Goal: Transaction & Acquisition: Purchase product/service

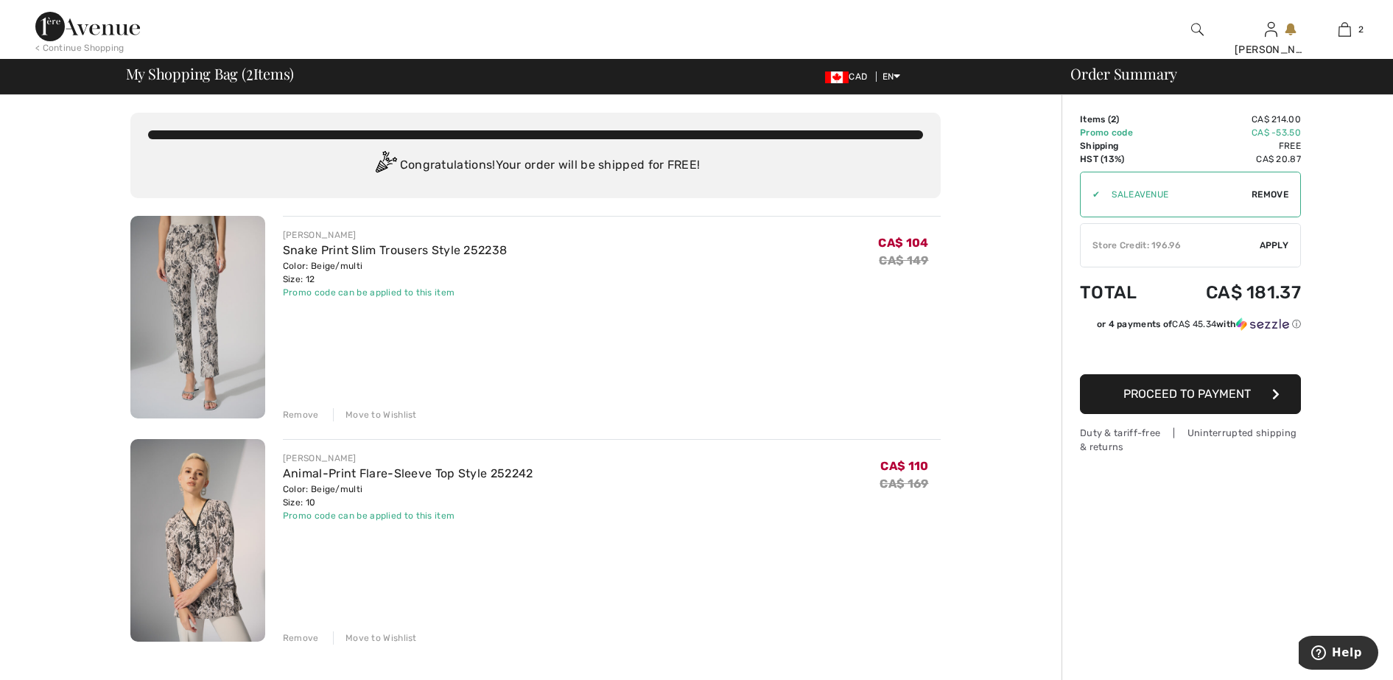
click at [1275, 242] on span "Apply" at bounding box center [1274, 245] width 29 height 13
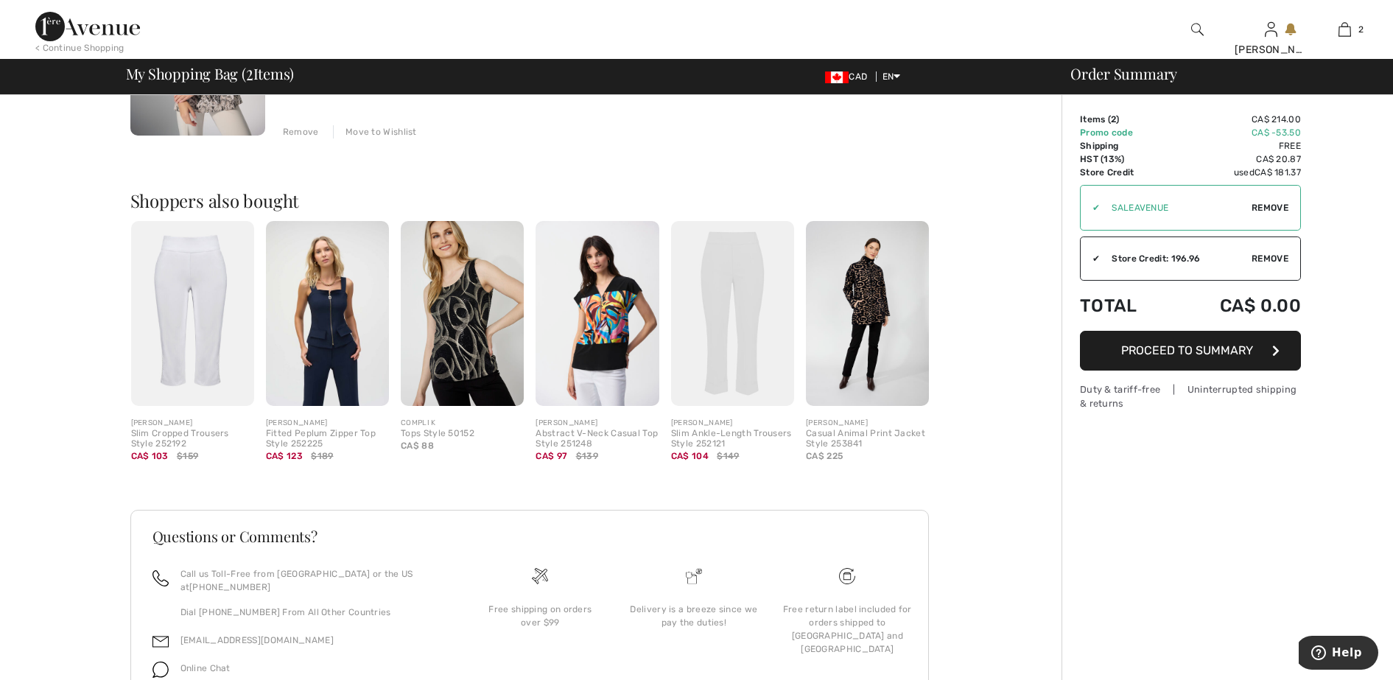
scroll to position [475, 0]
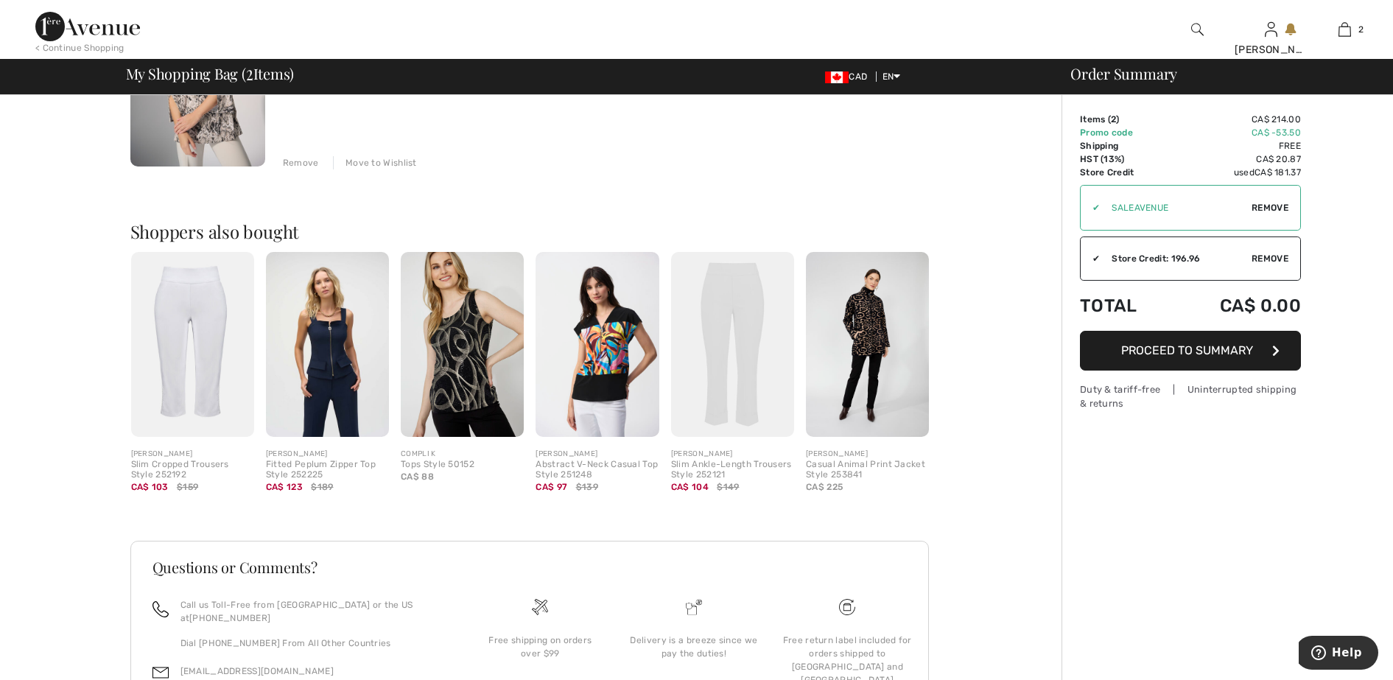
click at [868, 322] on img at bounding box center [867, 344] width 123 height 185
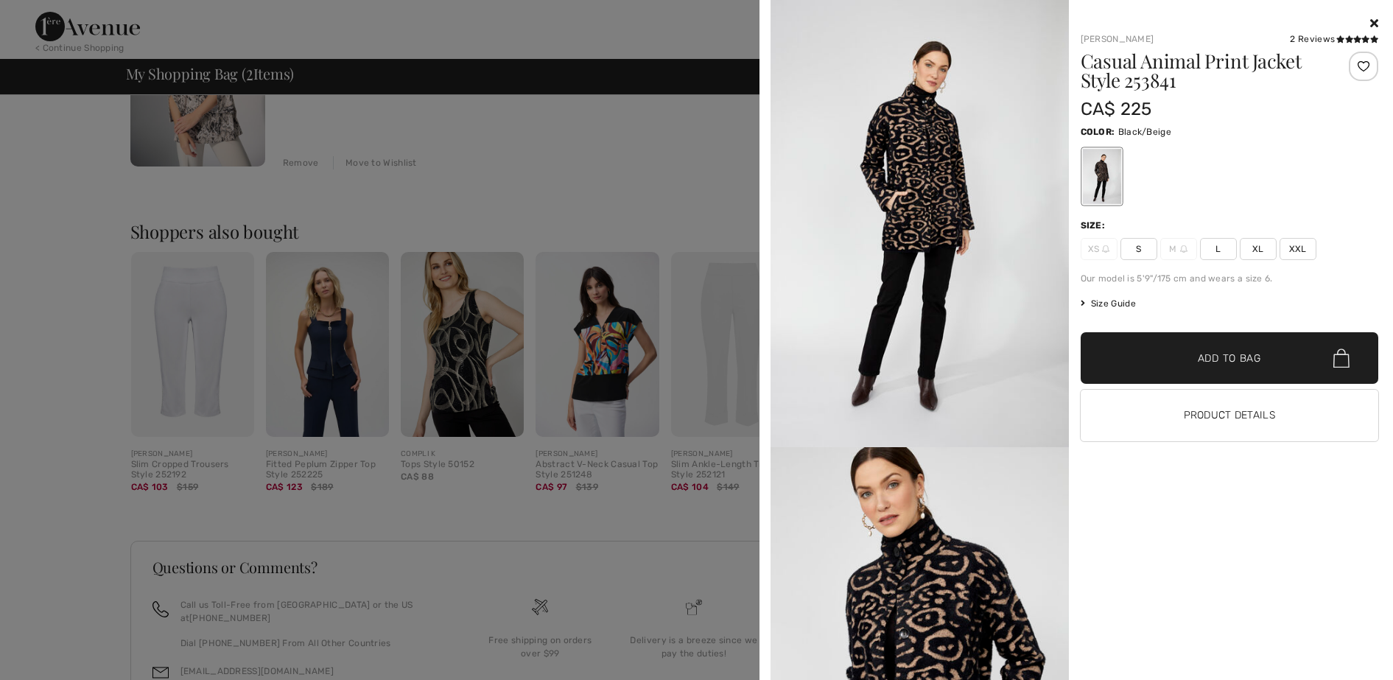
click at [951, 177] on img at bounding box center [920, 223] width 298 height 447
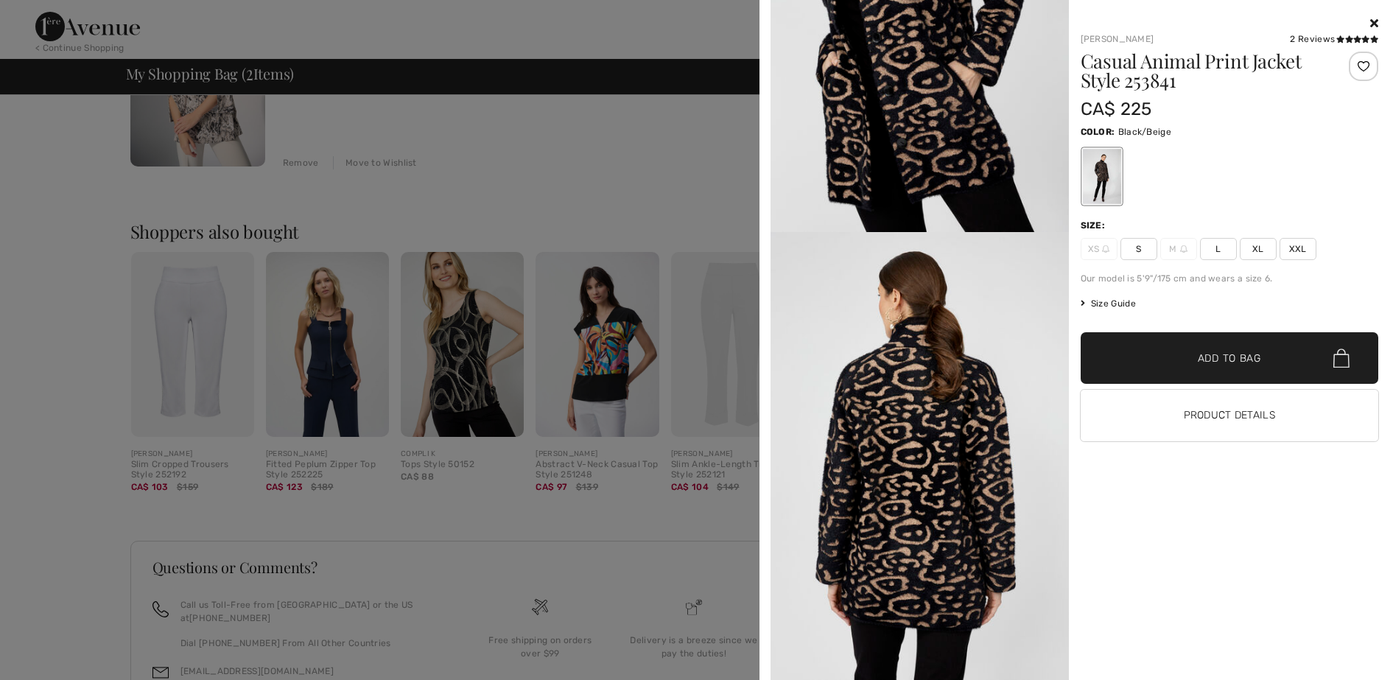
scroll to position [1611, 0]
click at [1374, 19] on icon at bounding box center [1374, 23] width 8 height 12
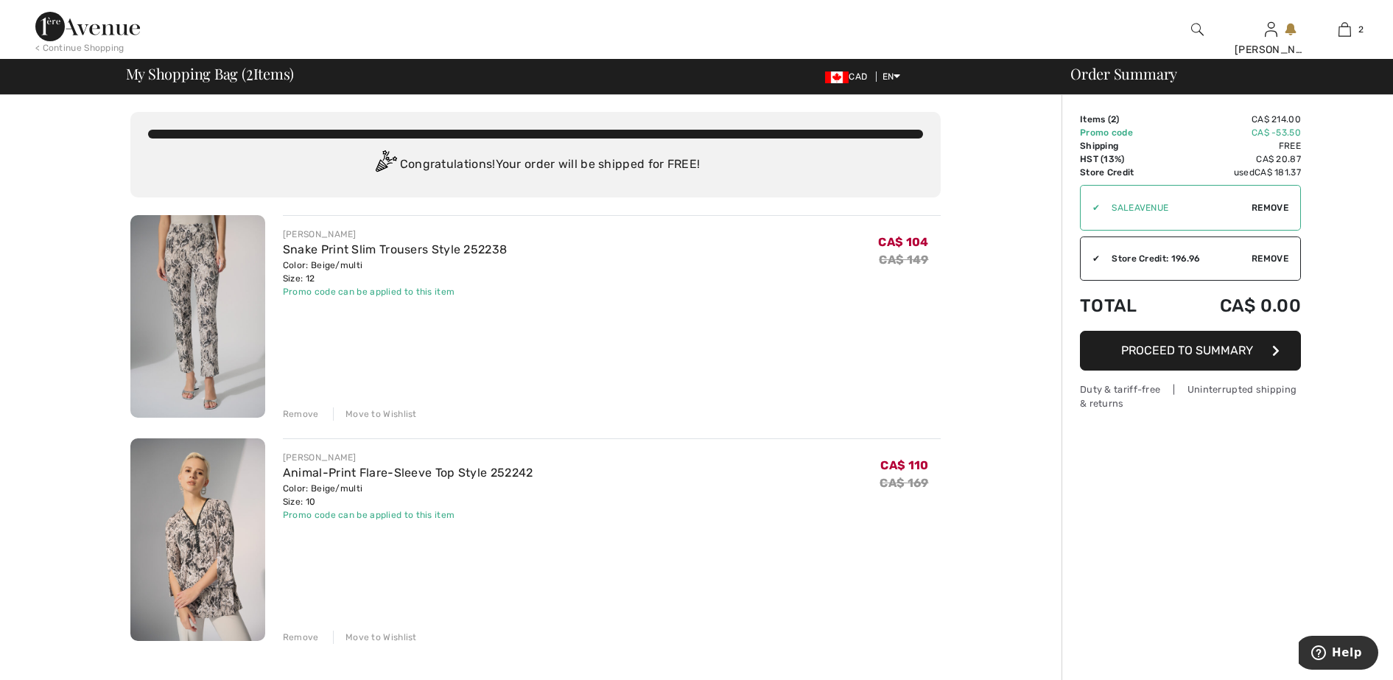
scroll to position [0, 0]
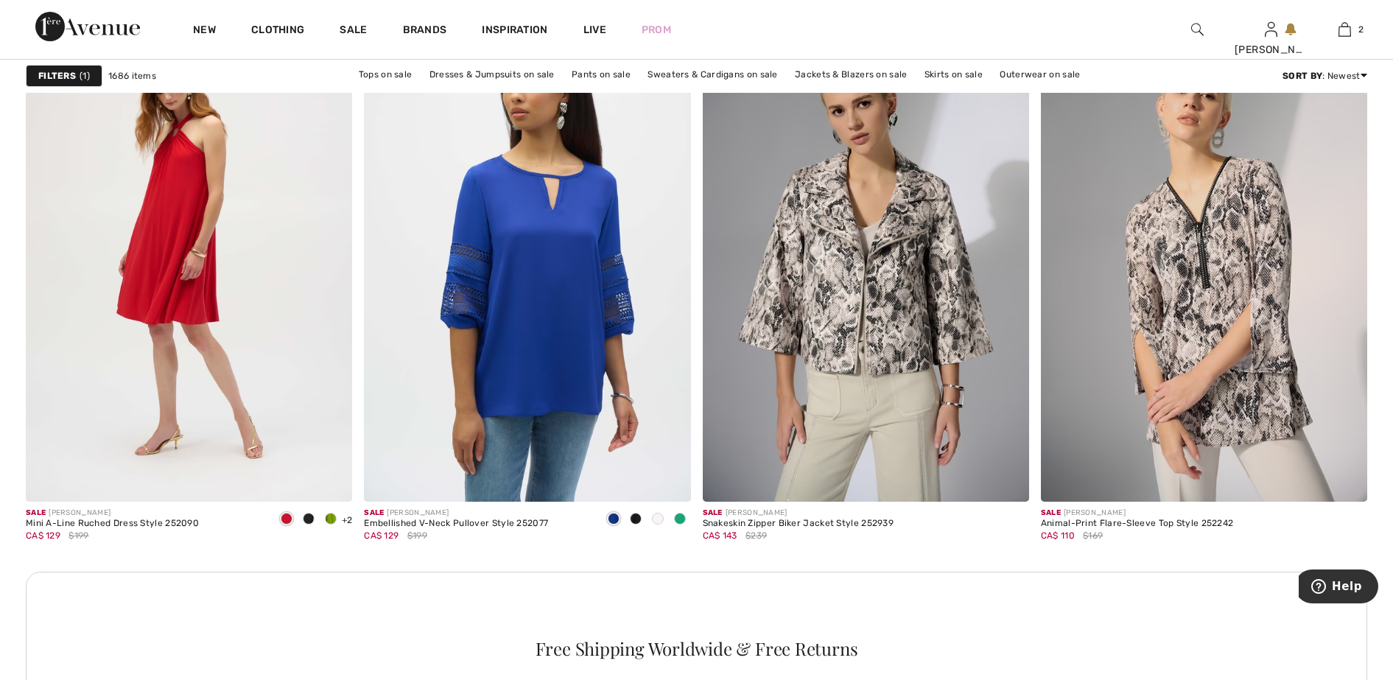
scroll to position [6529, 0]
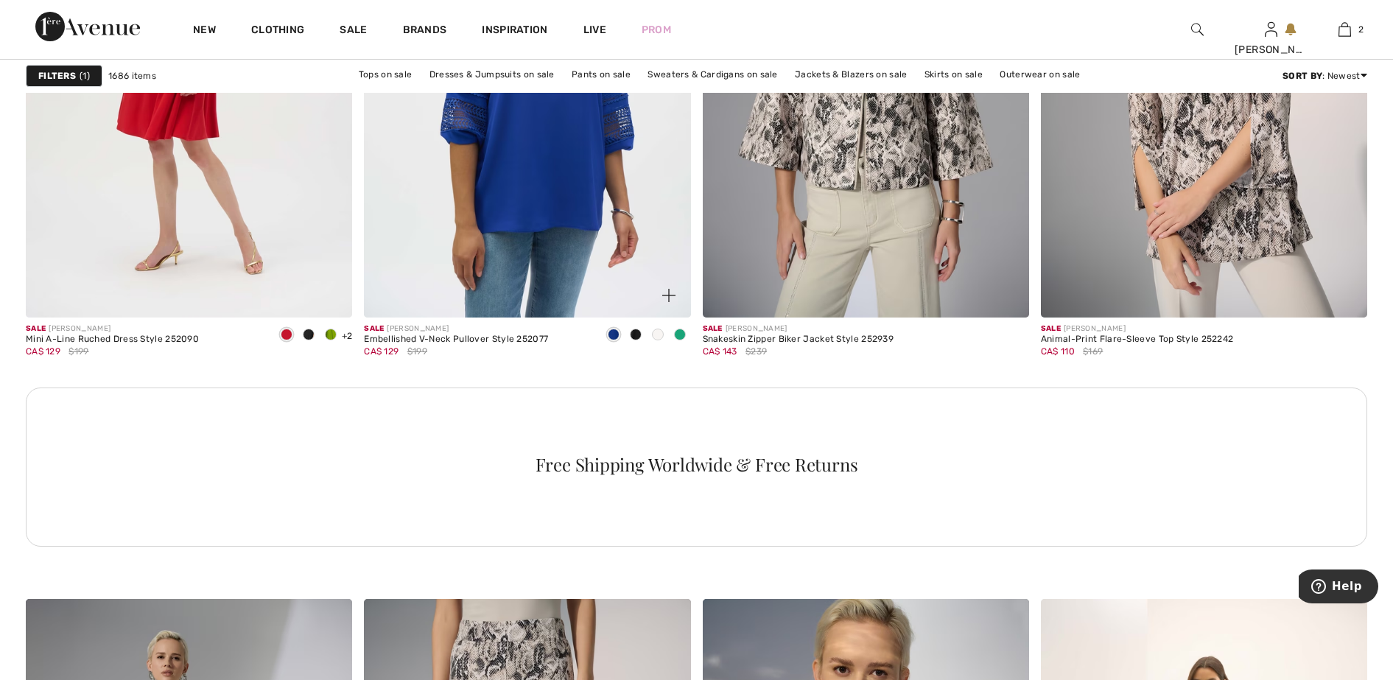
click at [680, 332] on span at bounding box center [680, 335] width 12 height 12
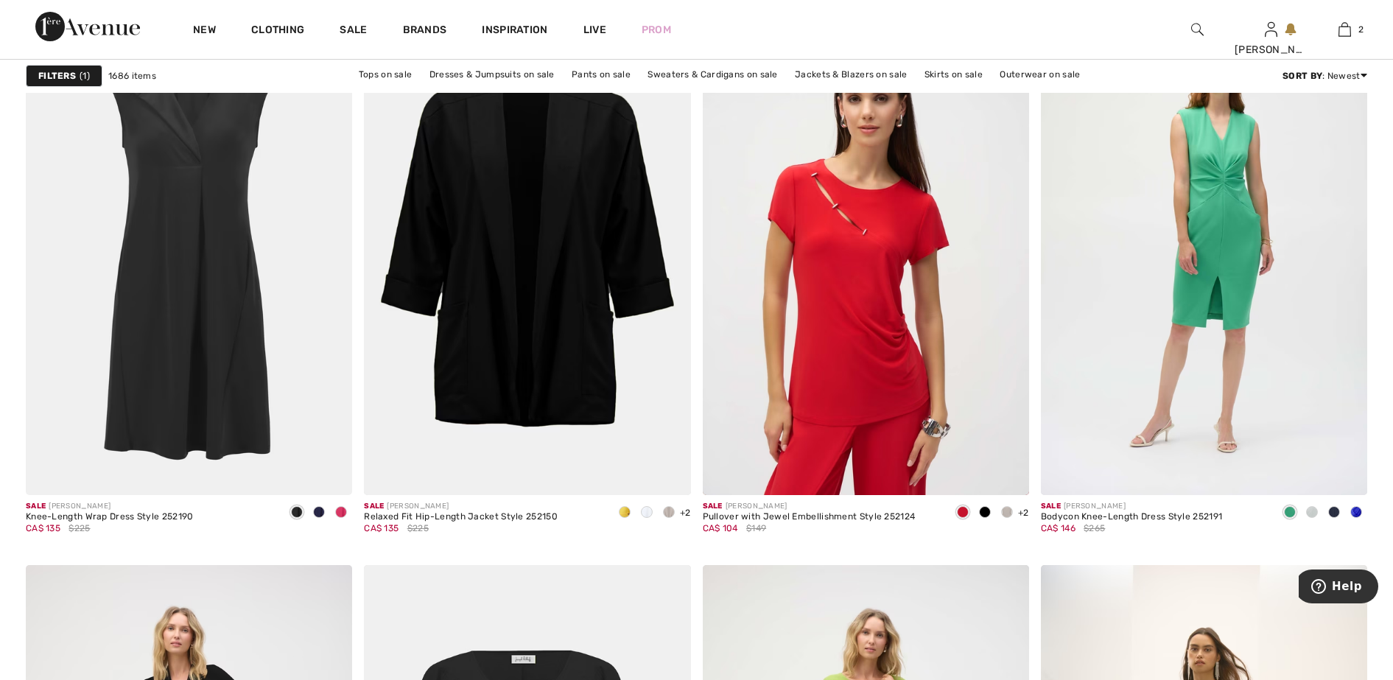
scroll to position [7818, 0]
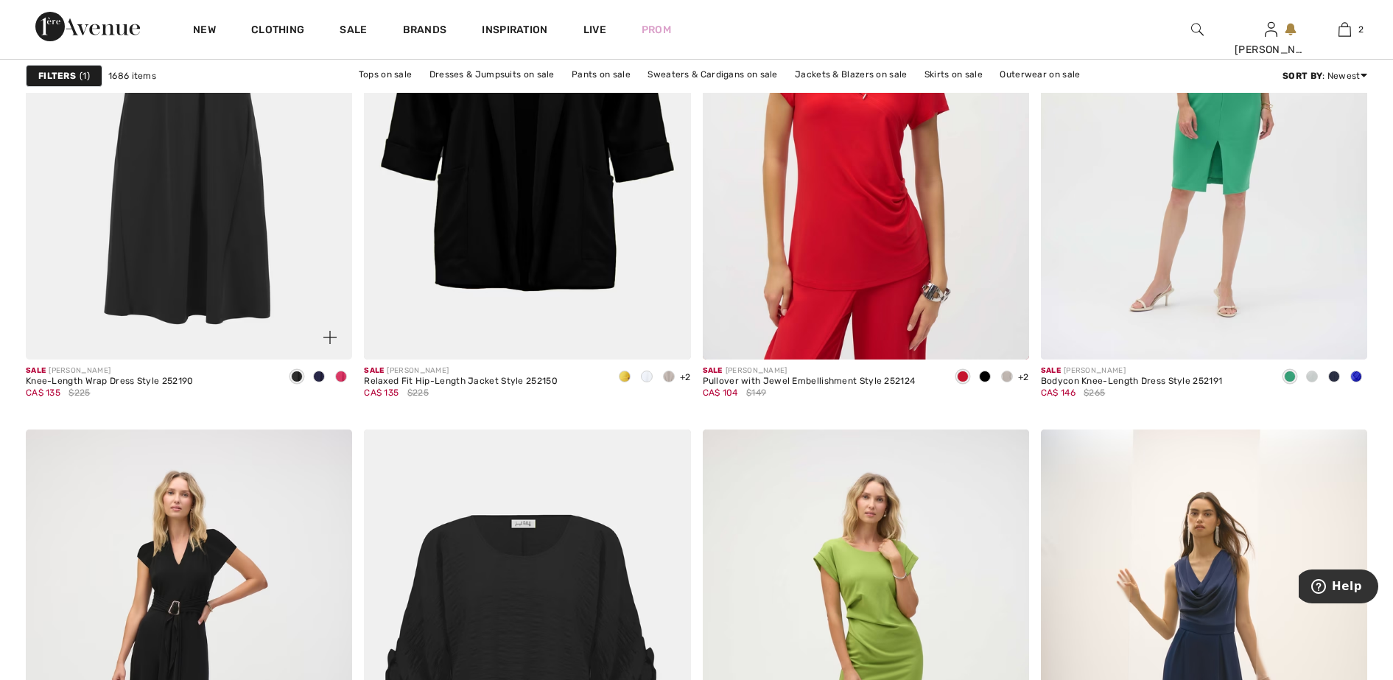
click at [343, 376] on span at bounding box center [341, 377] width 12 height 12
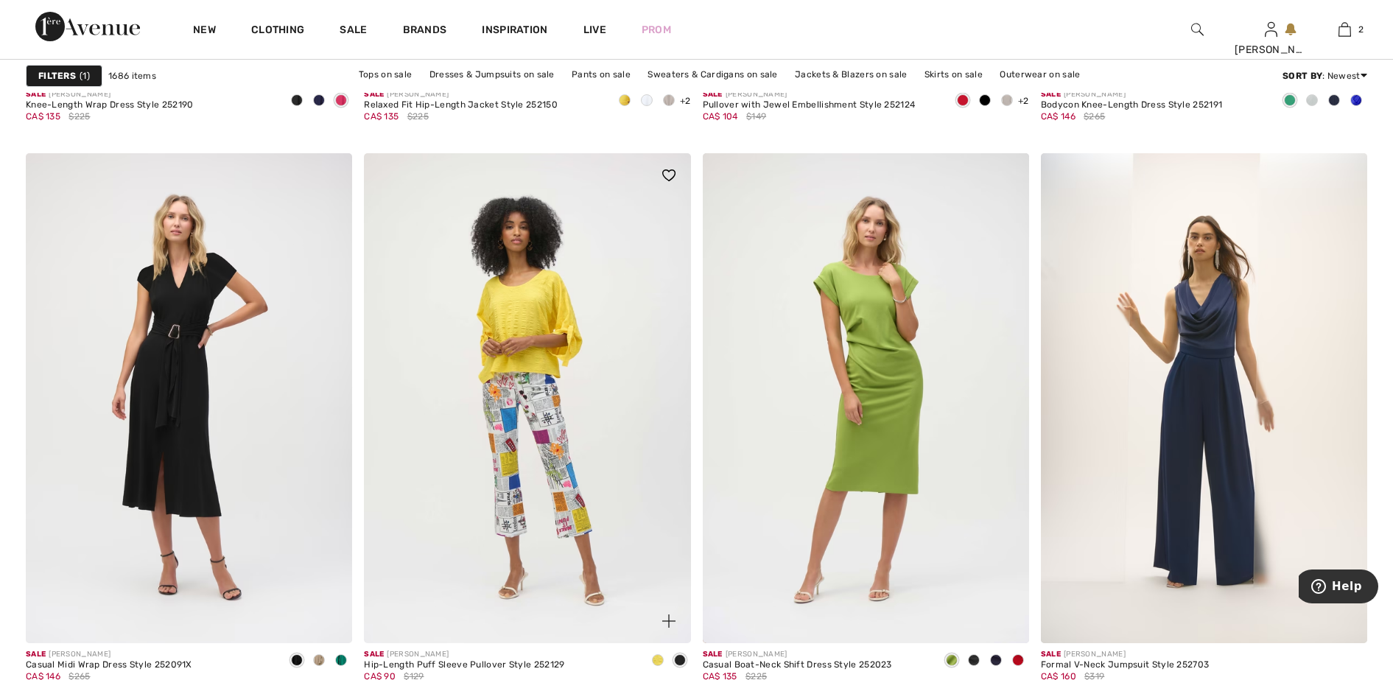
scroll to position [8187, 0]
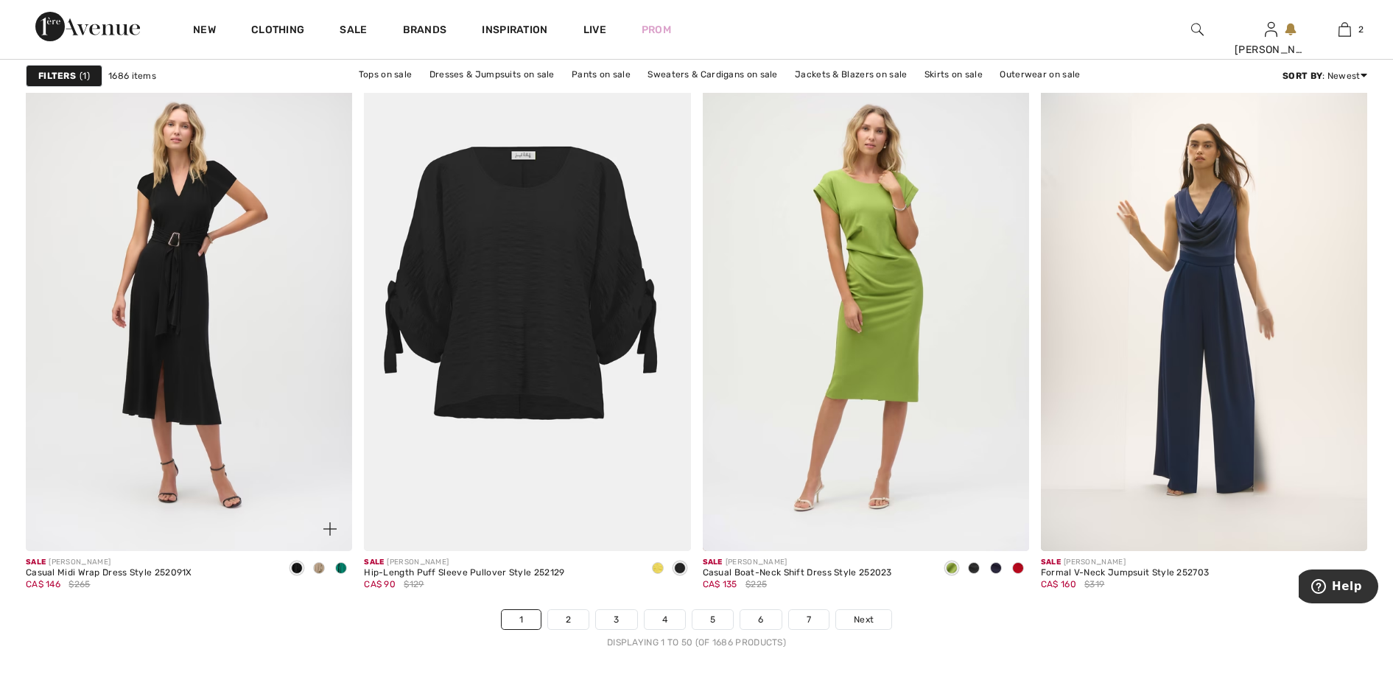
click at [342, 568] on span at bounding box center [341, 568] width 12 height 12
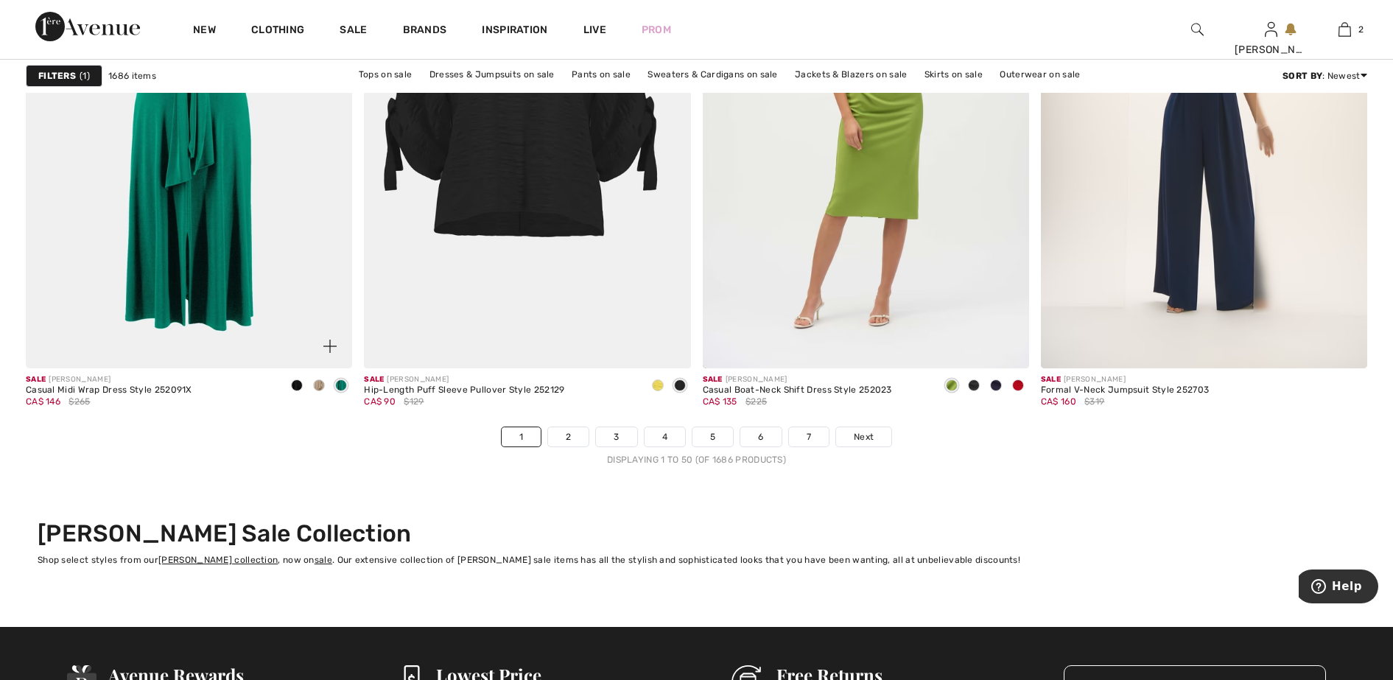
scroll to position [8371, 0]
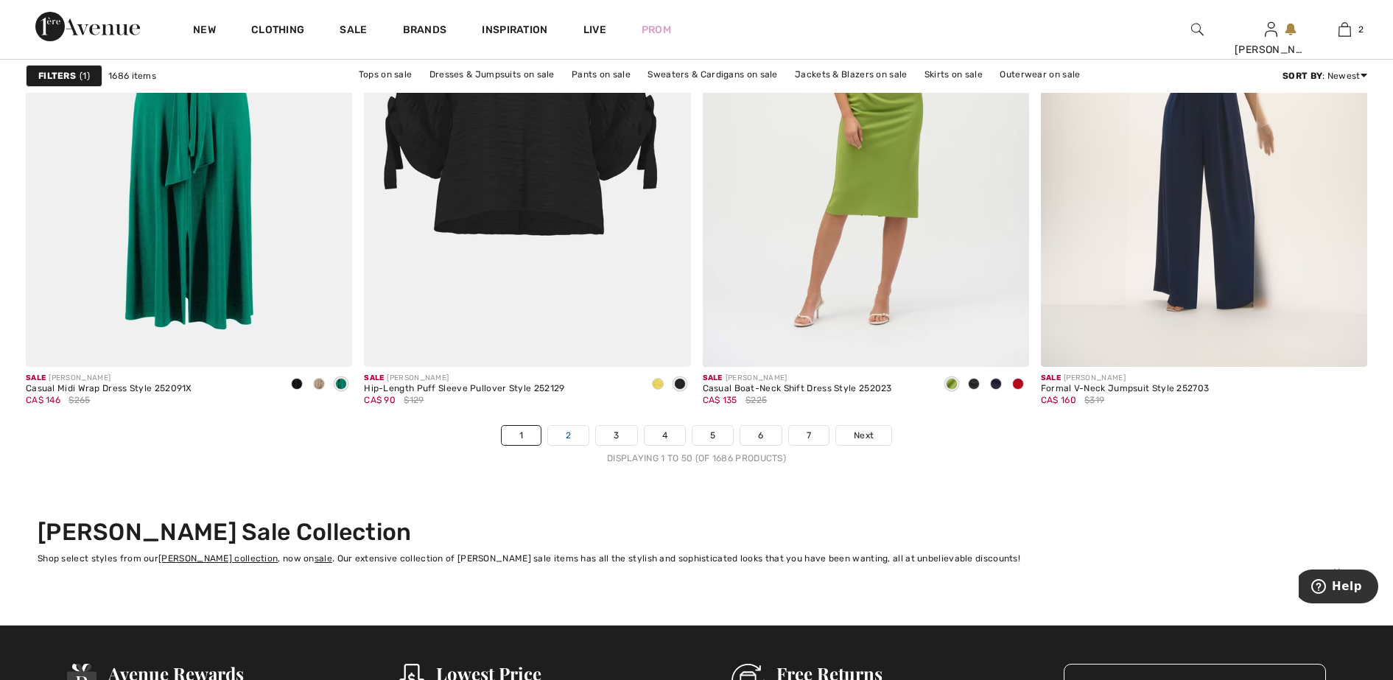
click at [565, 432] on link "2" at bounding box center [568, 435] width 41 height 19
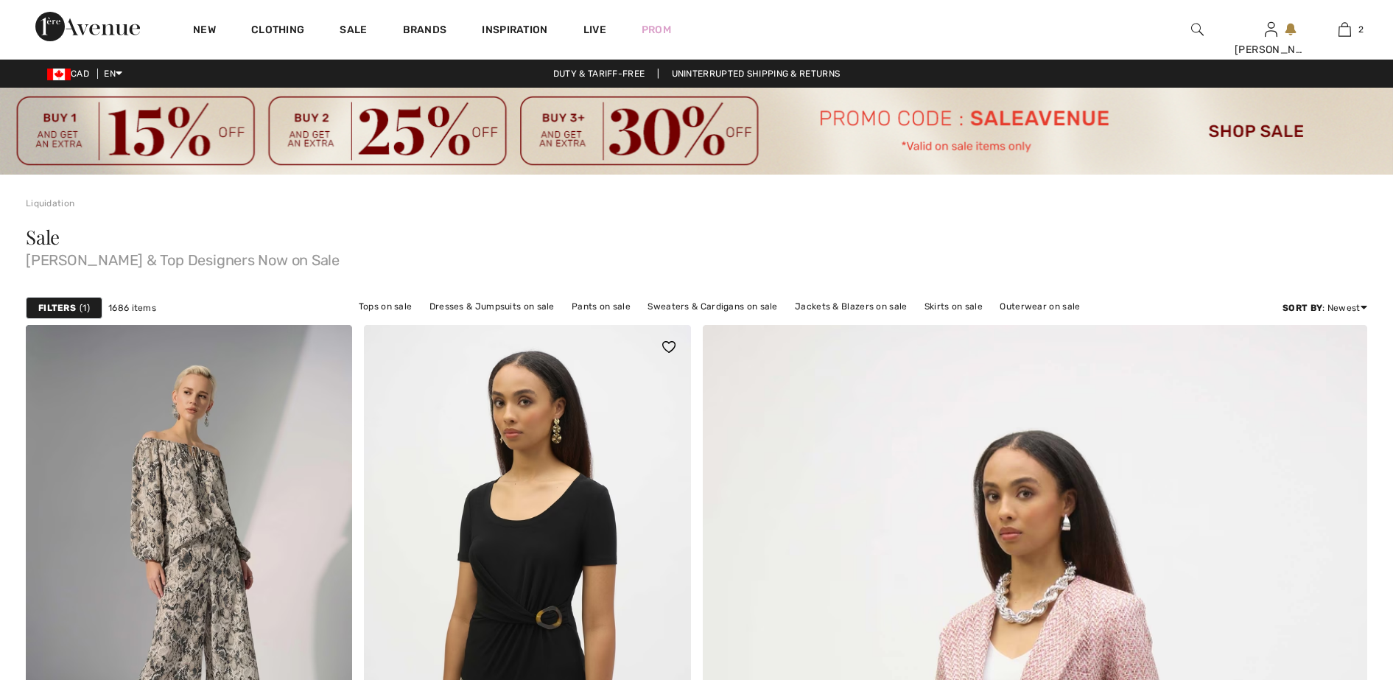
checkbox input "true"
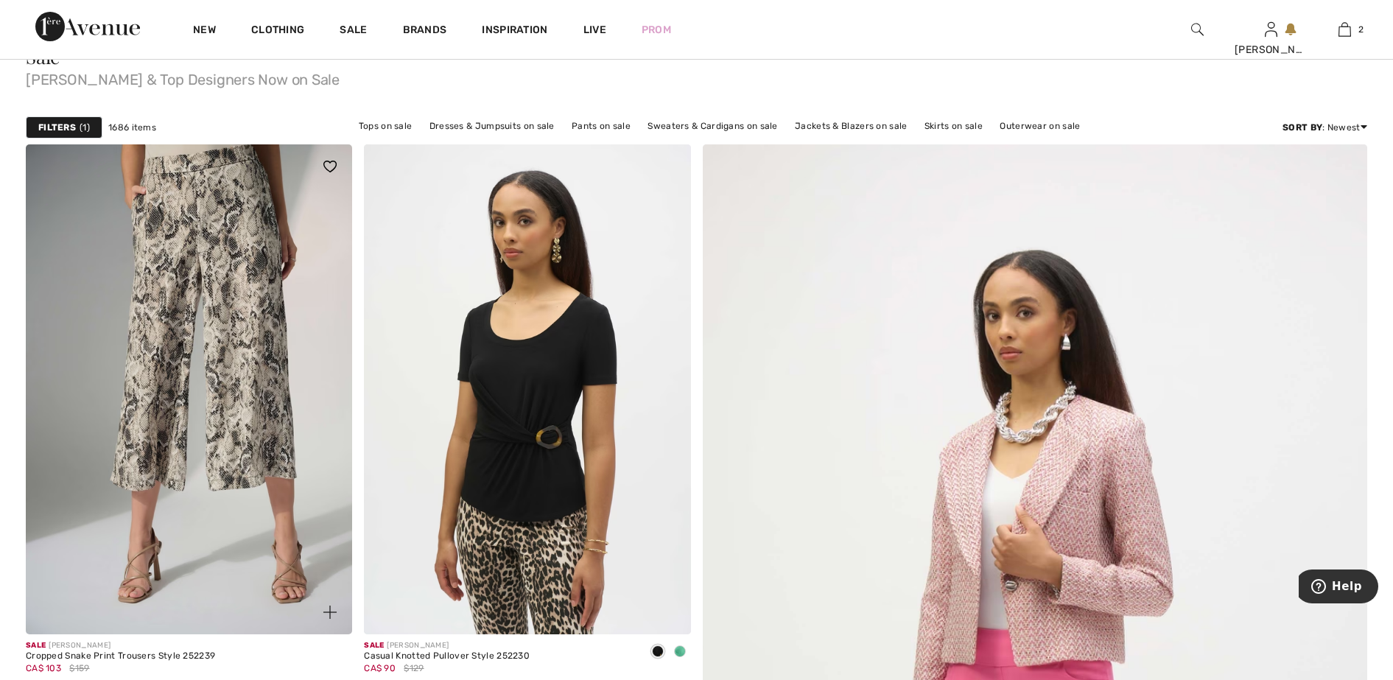
scroll to position [184, 0]
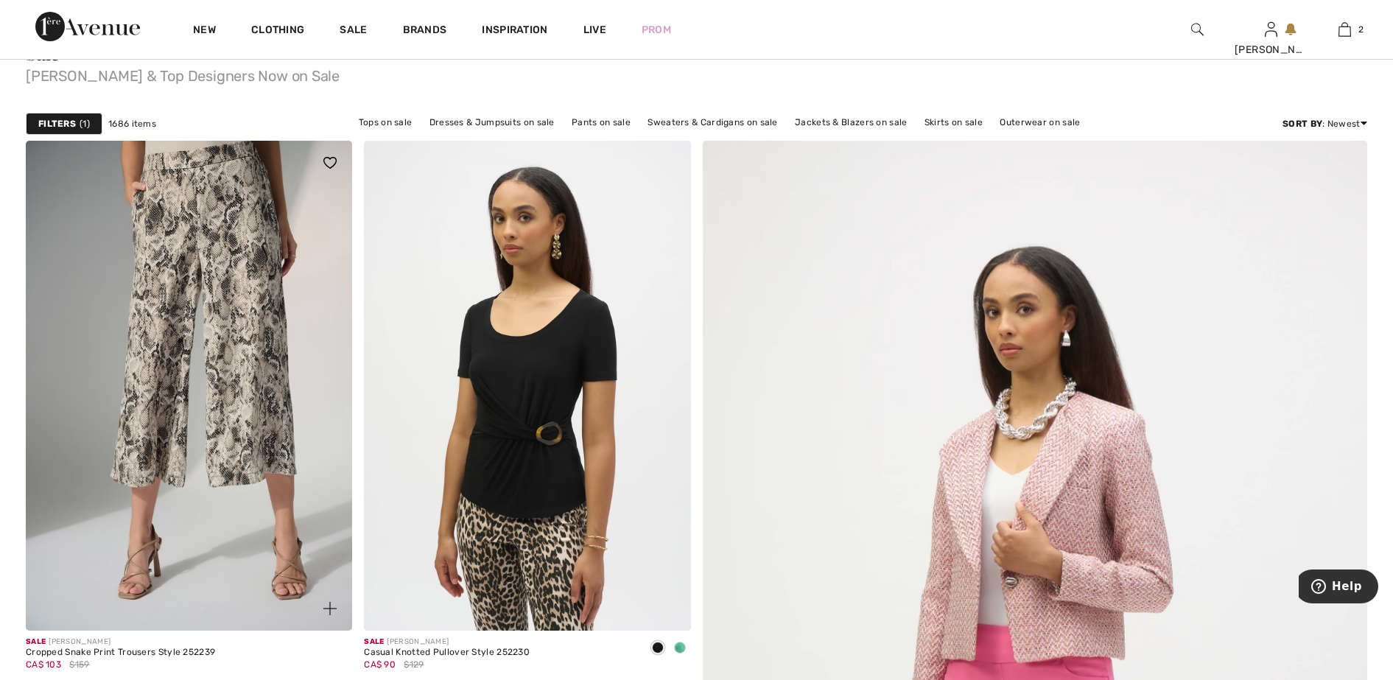
click at [239, 365] on img at bounding box center [189, 386] width 326 height 490
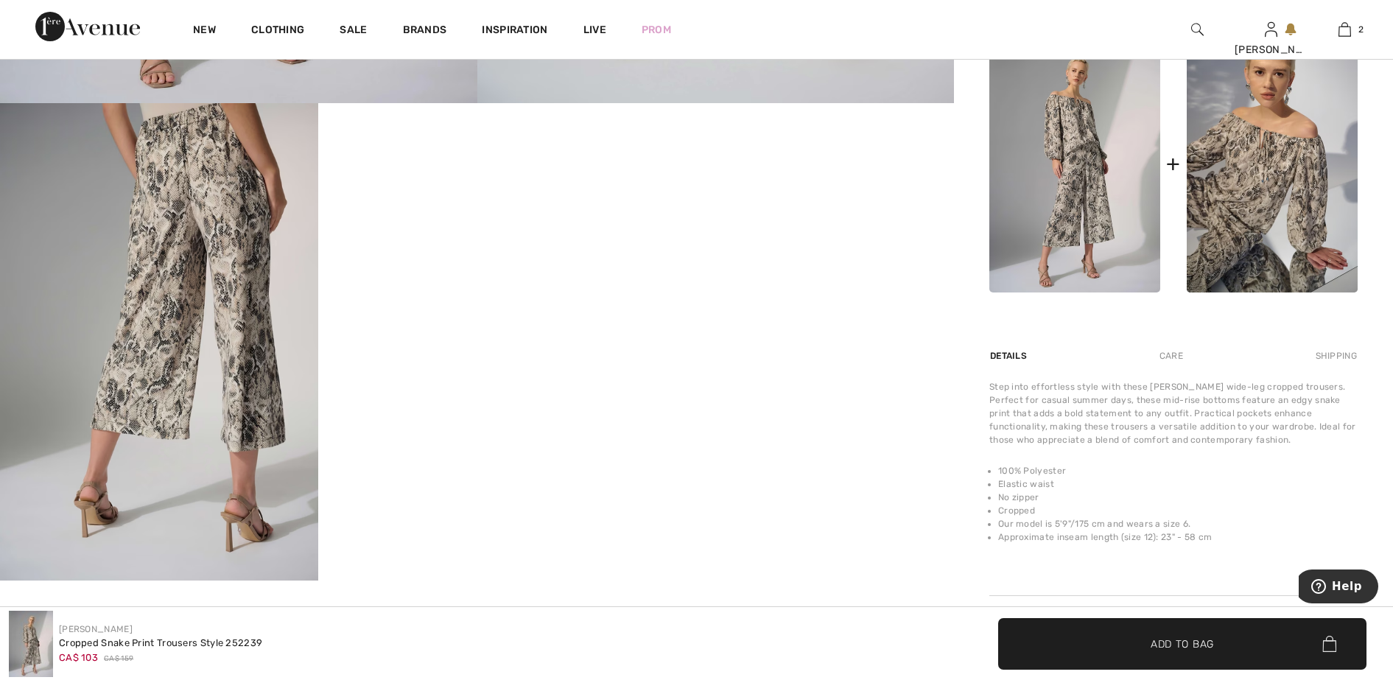
scroll to position [829, 0]
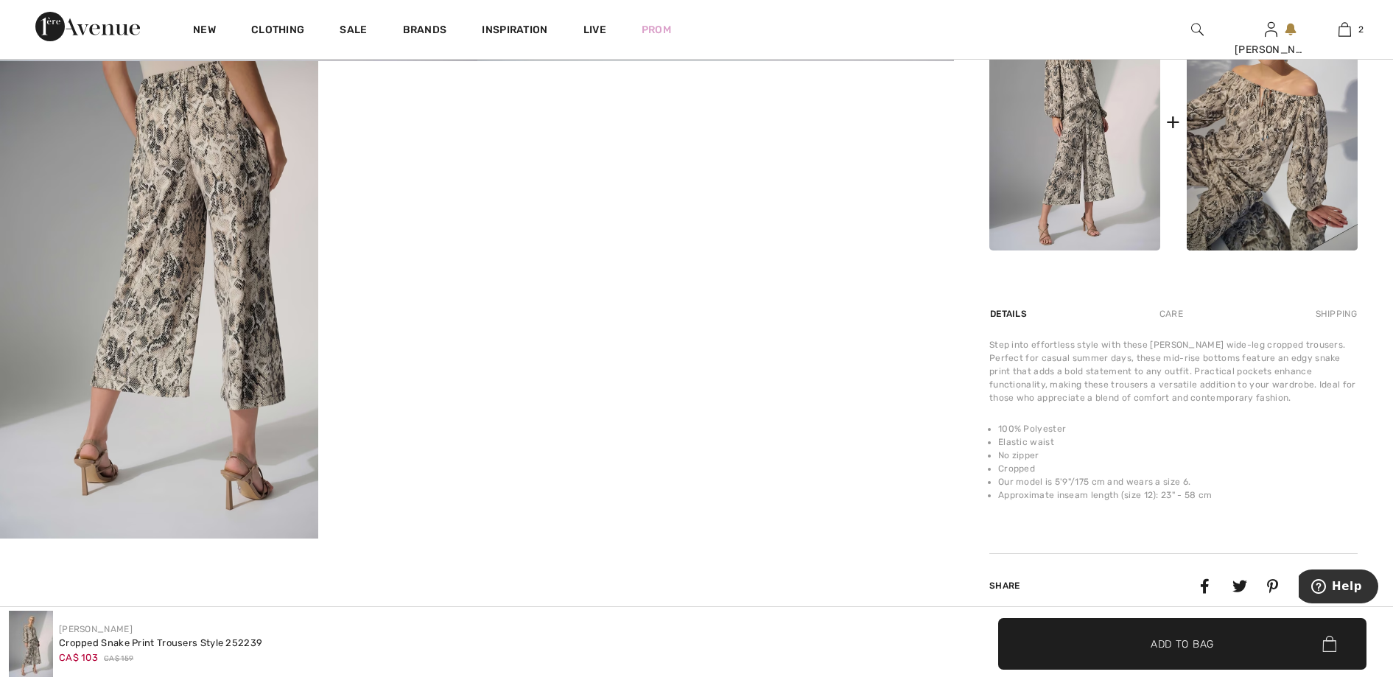
click at [220, 203] on img at bounding box center [159, 299] width 318 height 477
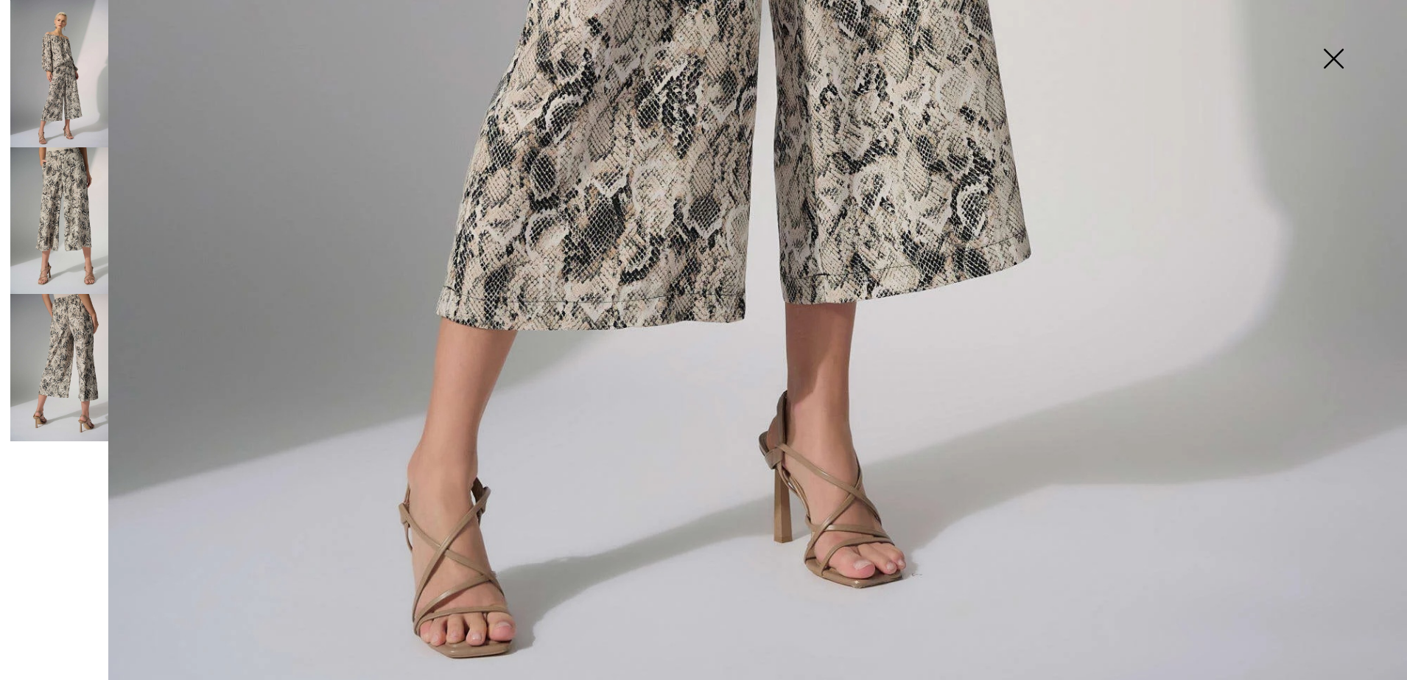
scroll to position [1410, 0]
click at [71, 354] on img at bounding box center [59, 367] width 98 height 147
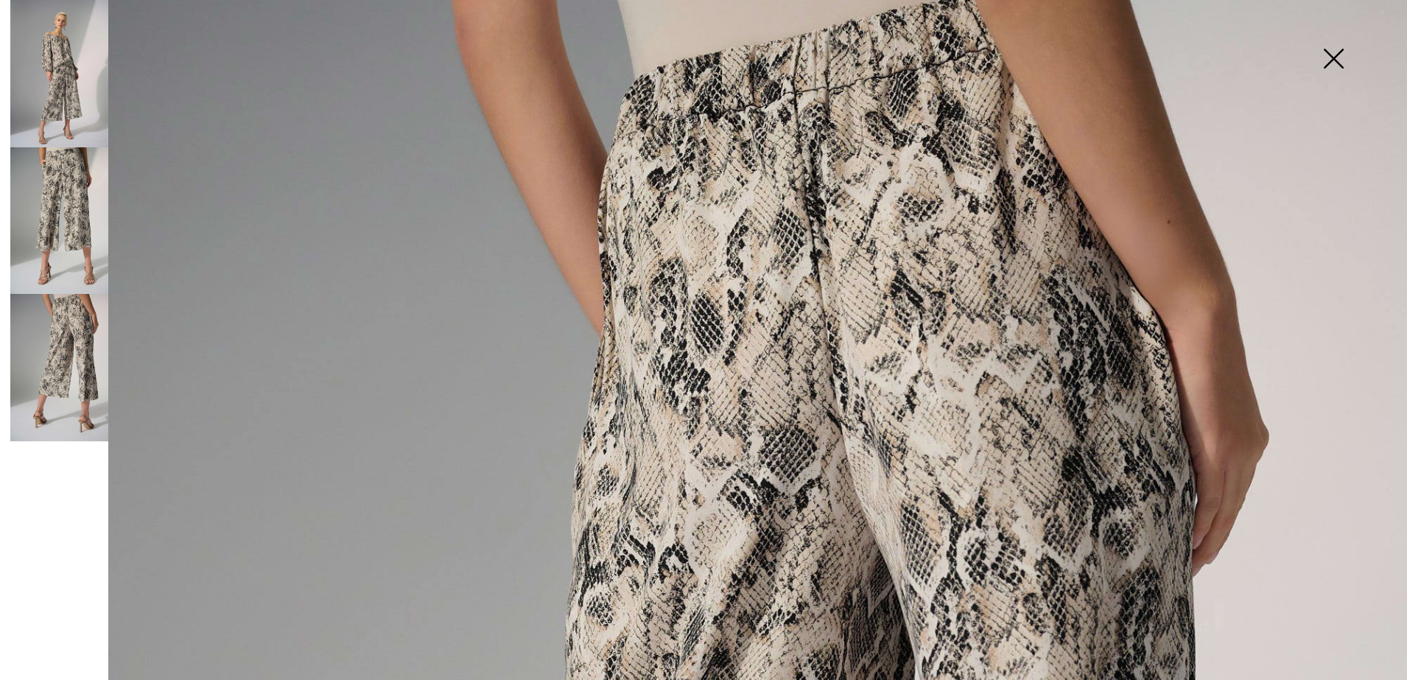
scroll to position [0, 0]
click at [1341, 52] on img at bounding box center [1334, 60] width 74 height 76
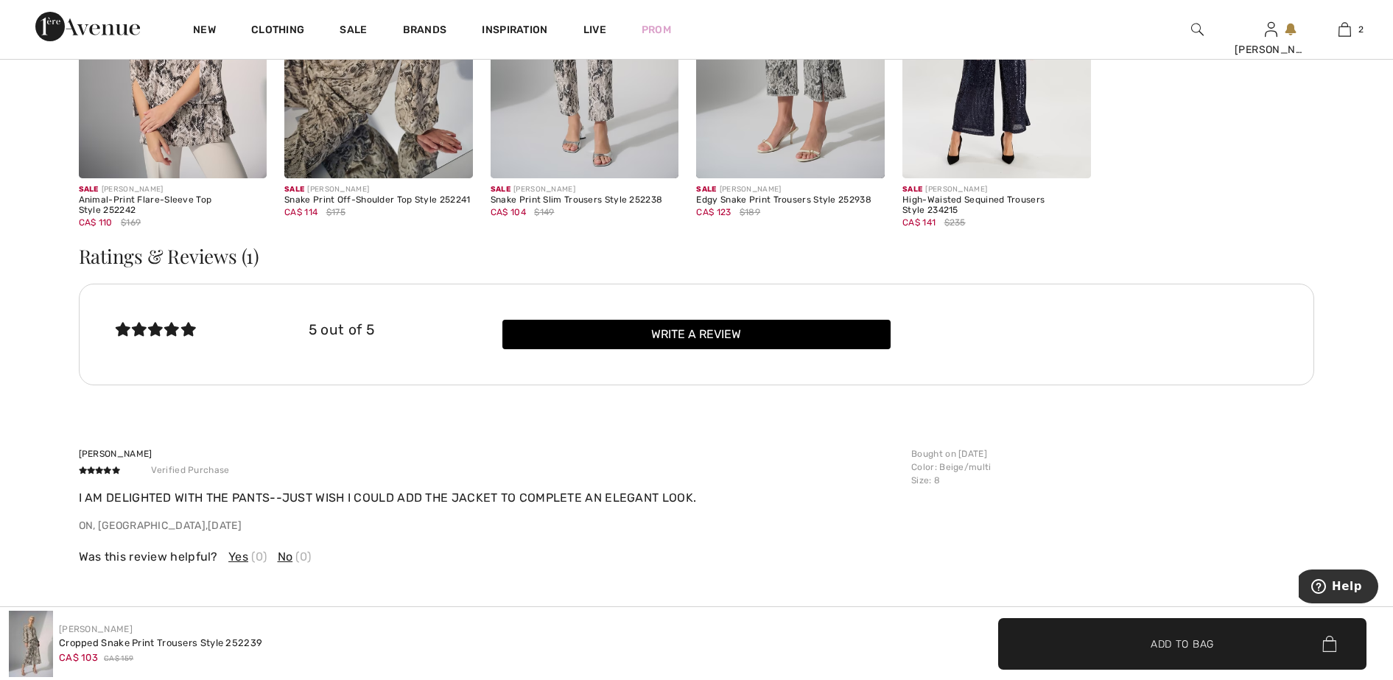
scroll to position [2395, 0]
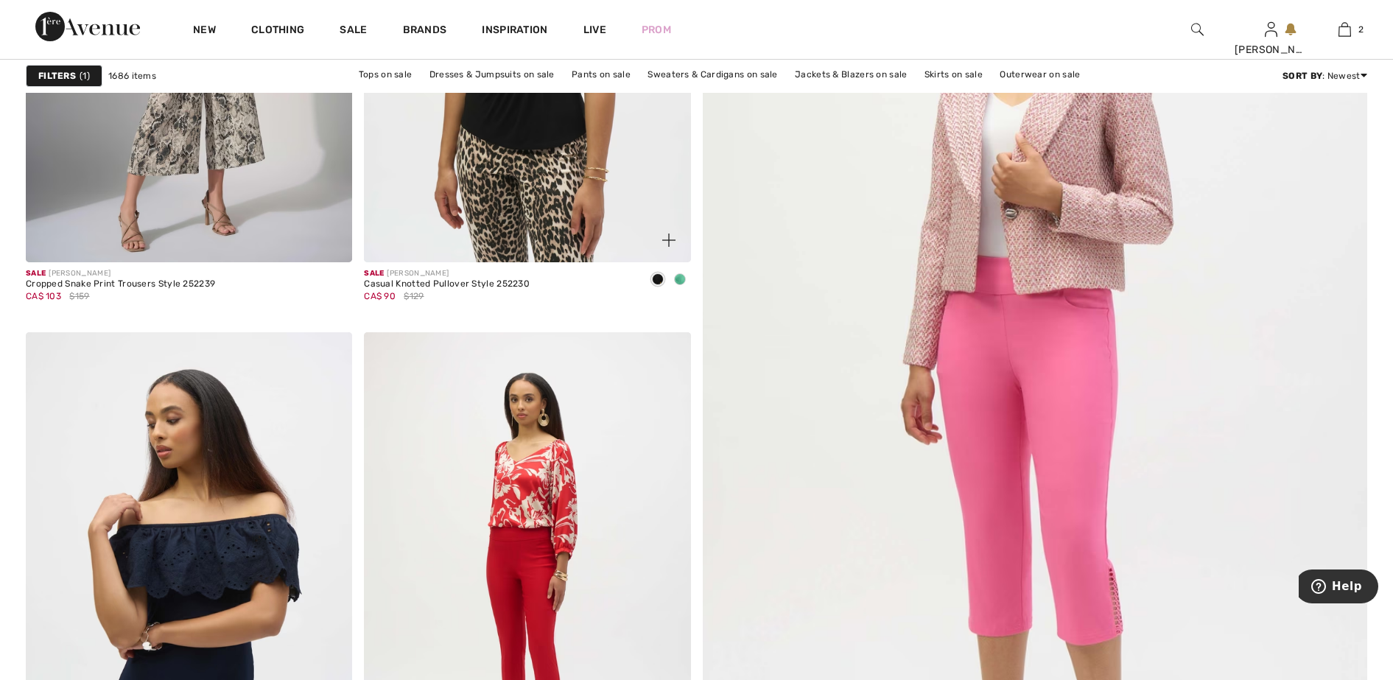
click at [681, 277] on span at bounding box center [680, 279] width 12 height 12
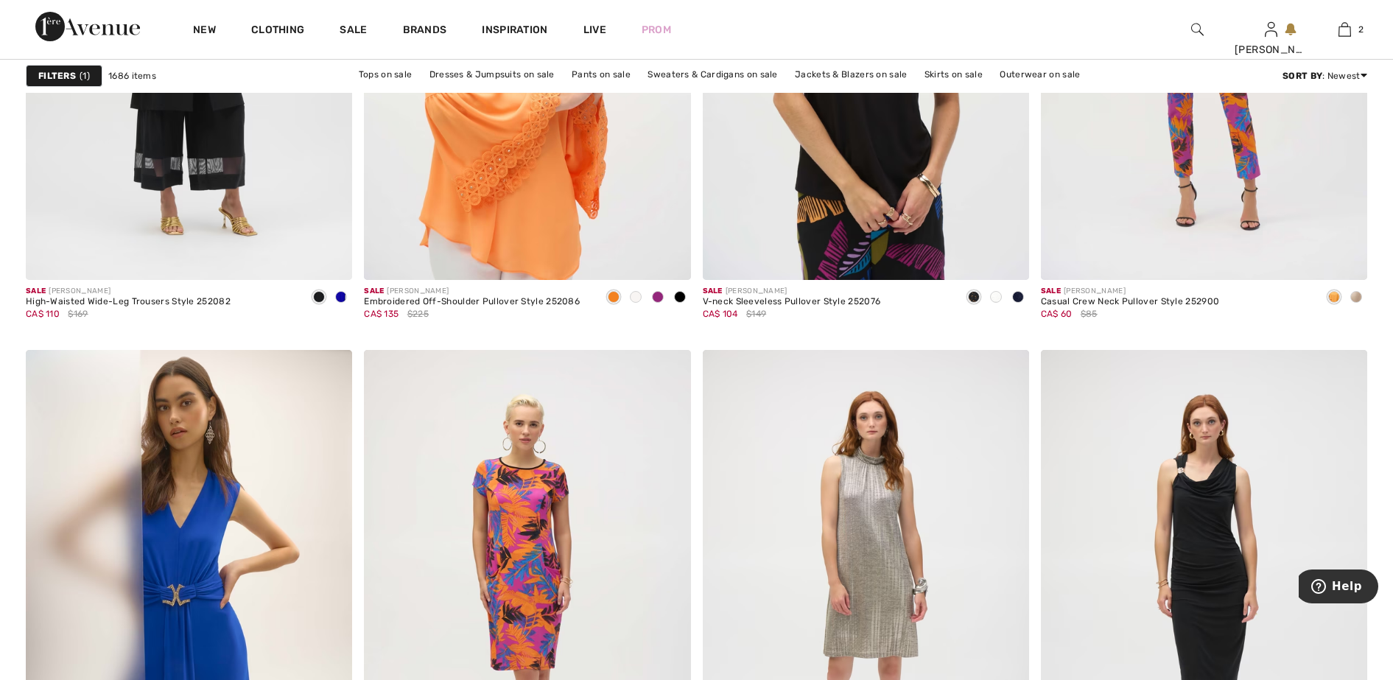
scroll to position [1658, 0]
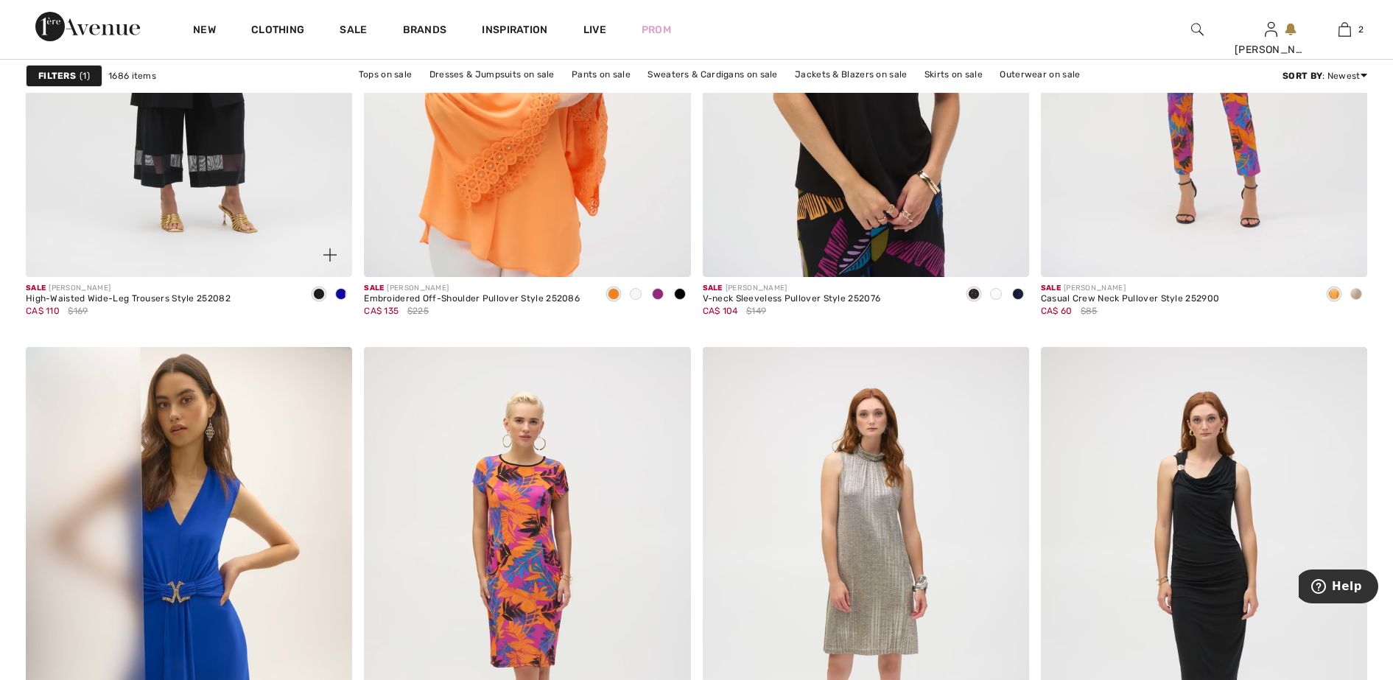
click at [342, 293] on span at bounding box center [341, 294] width 12 height 12
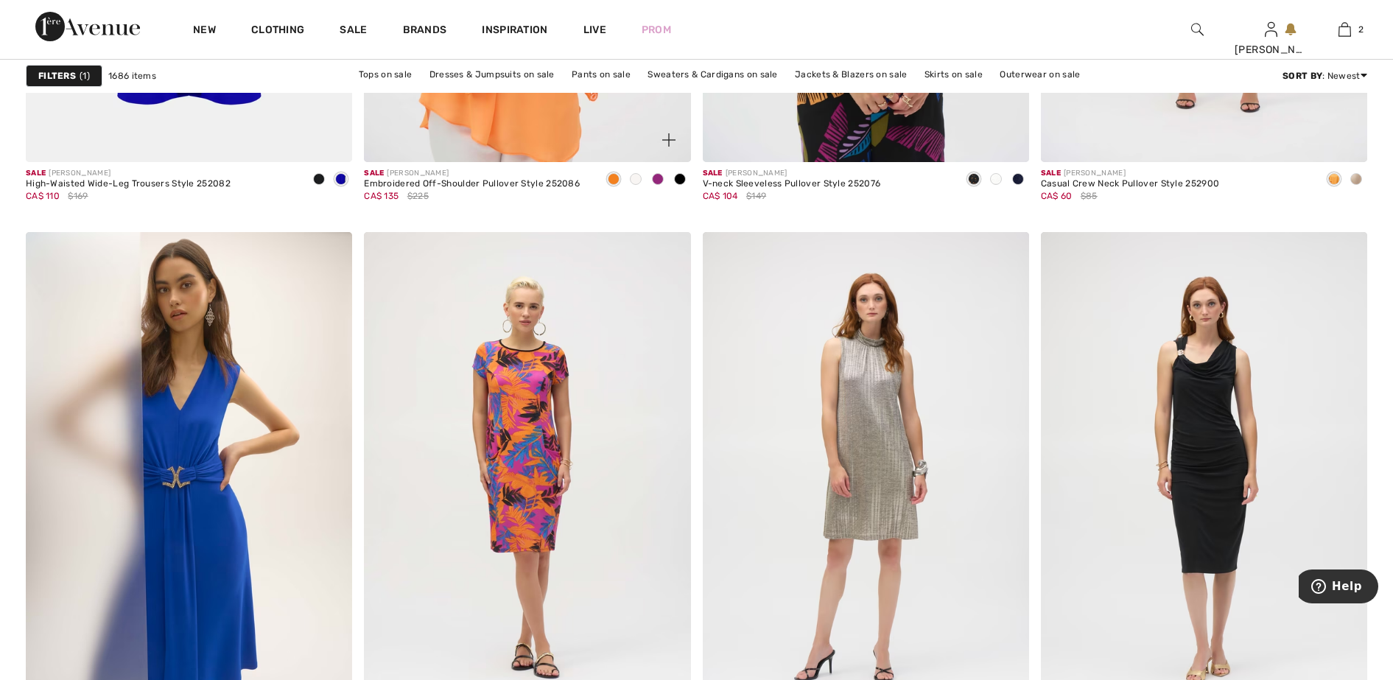
scroll to position [1934, 0]
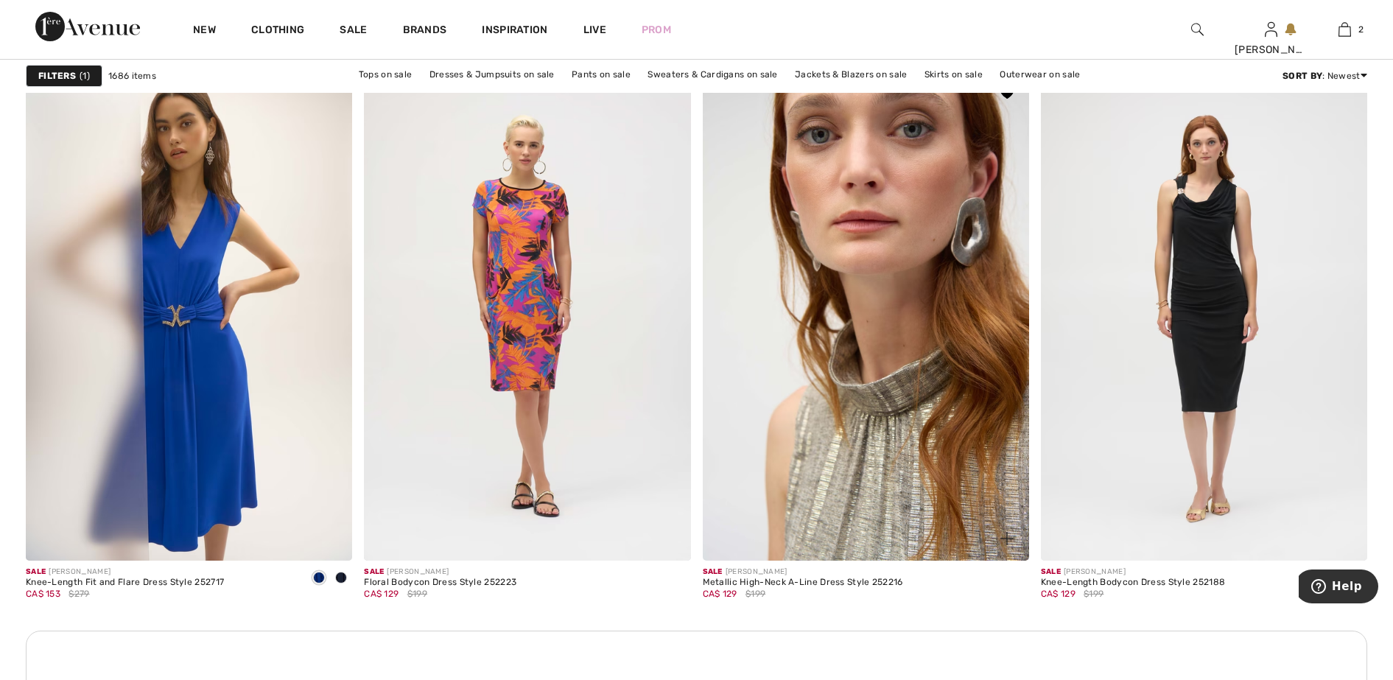
click at [920, 340] on img at bounding box center [866, 316] width 326 height 490
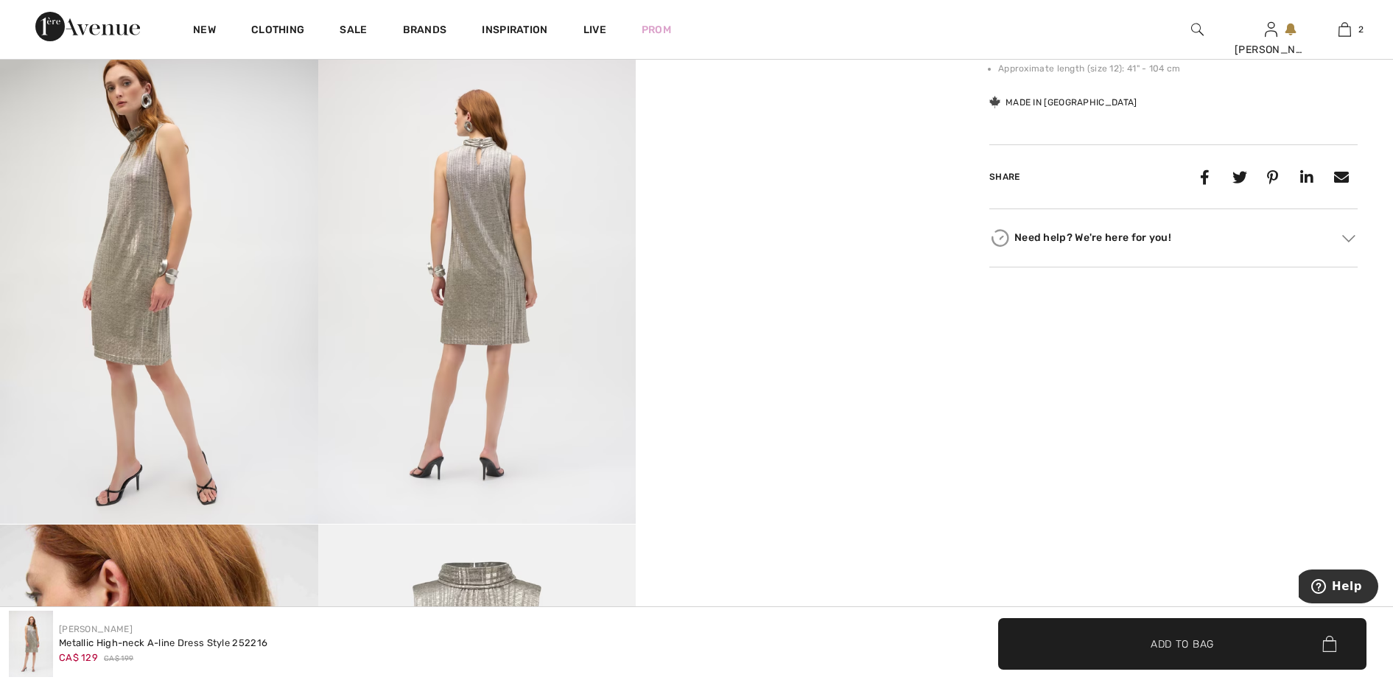
scroll to position [921, 0]
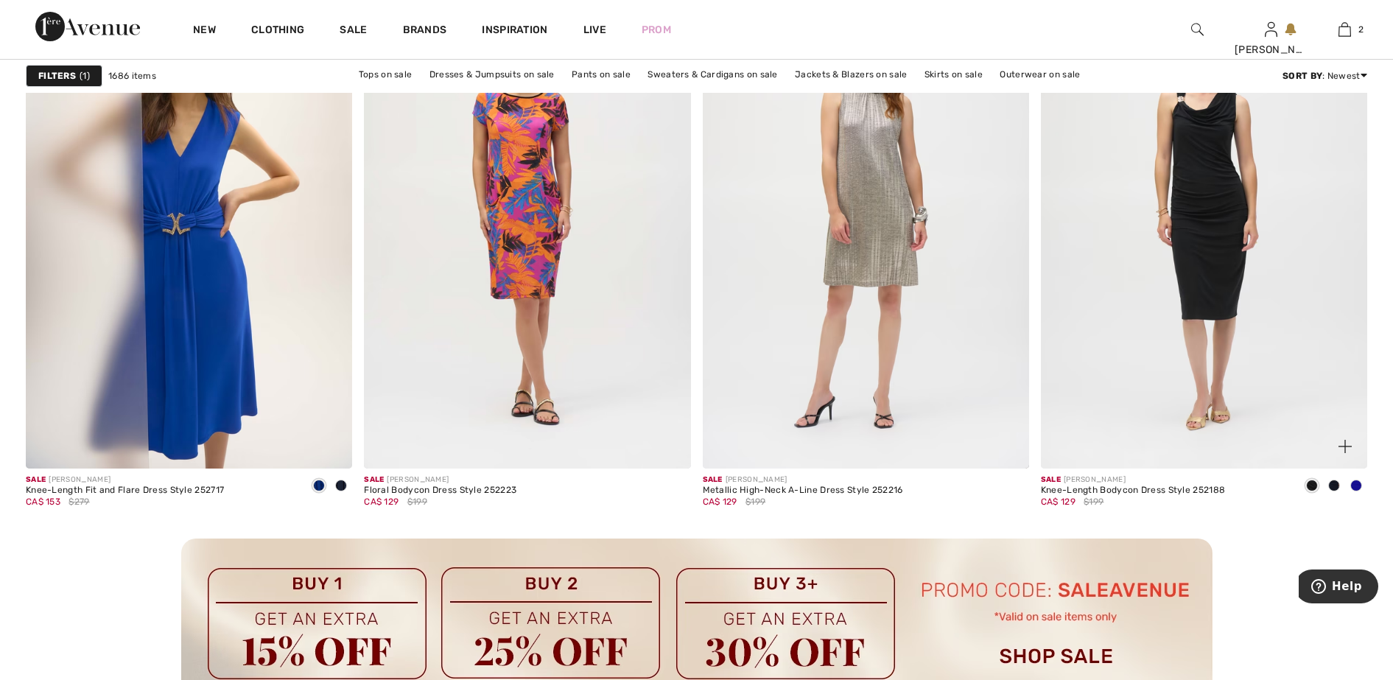
click at [1359, 480] on span at bounding box center [1357, 486] width 12 height 12
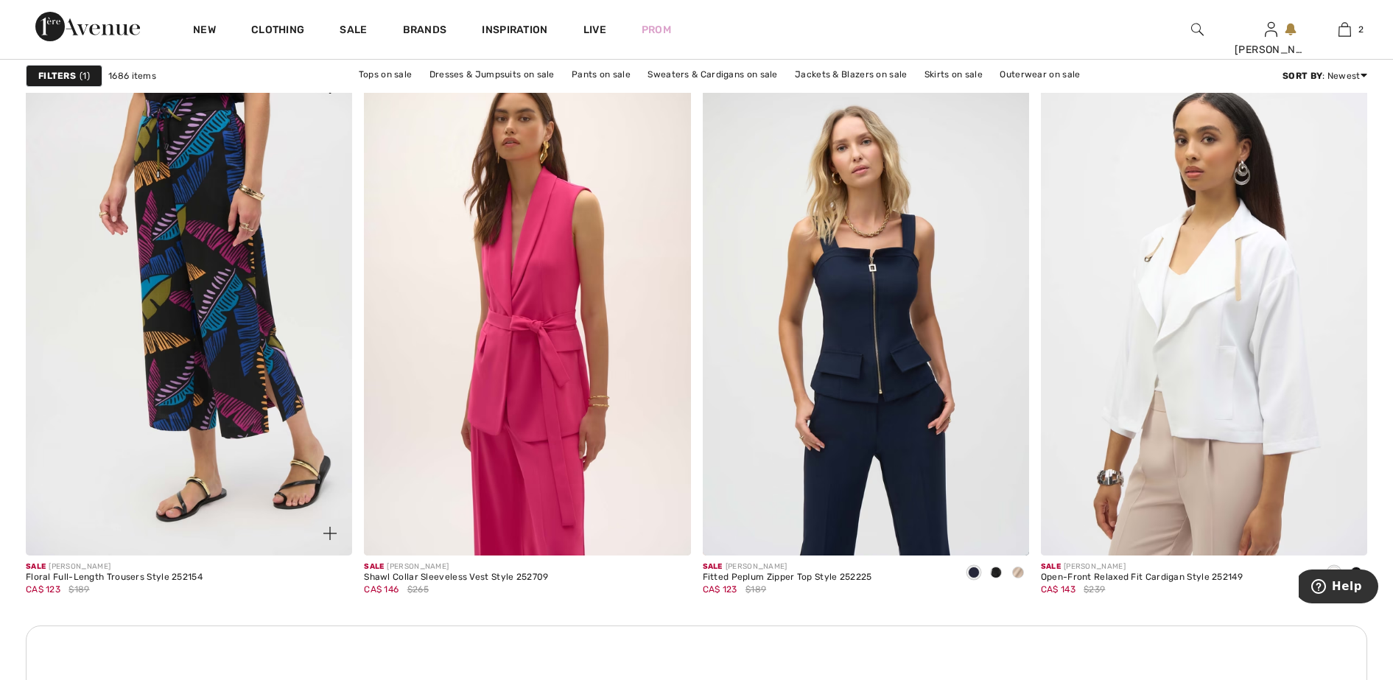
scroll to position [3868, 0]
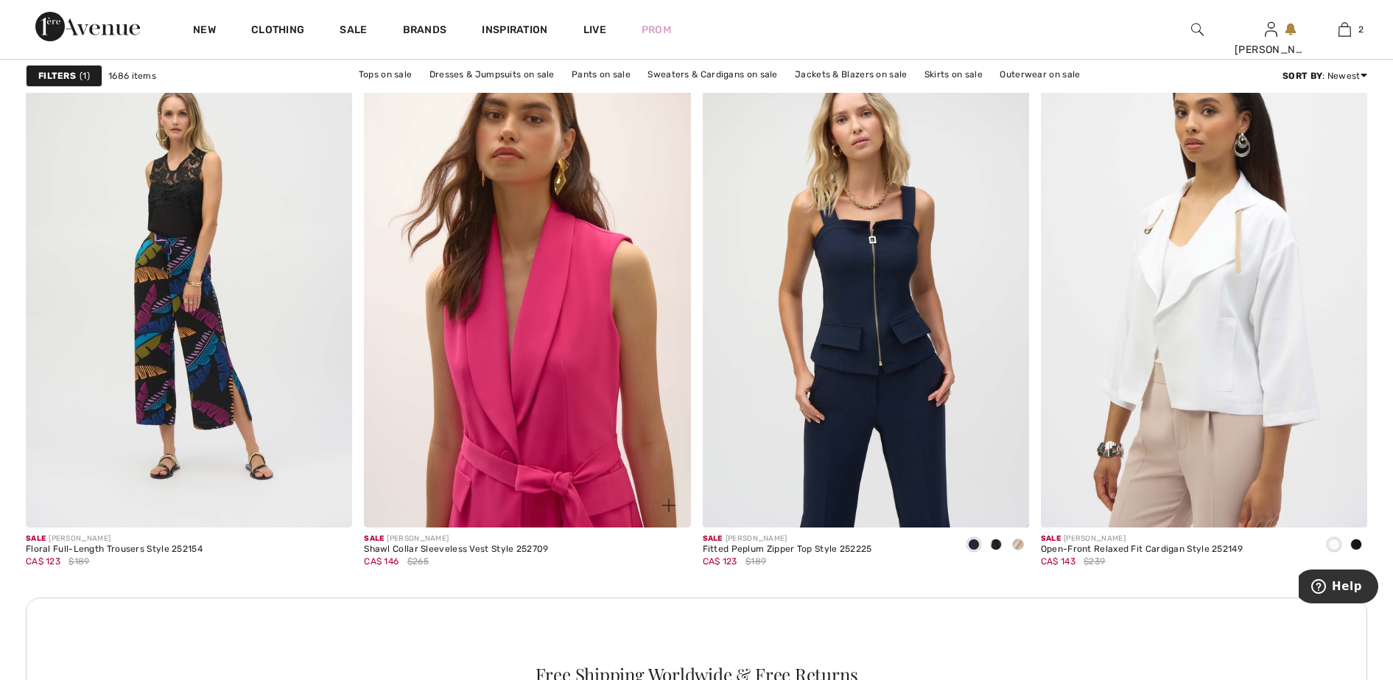
click at [543, 392] on img at bounding box center [527, 283] width 326 height 490
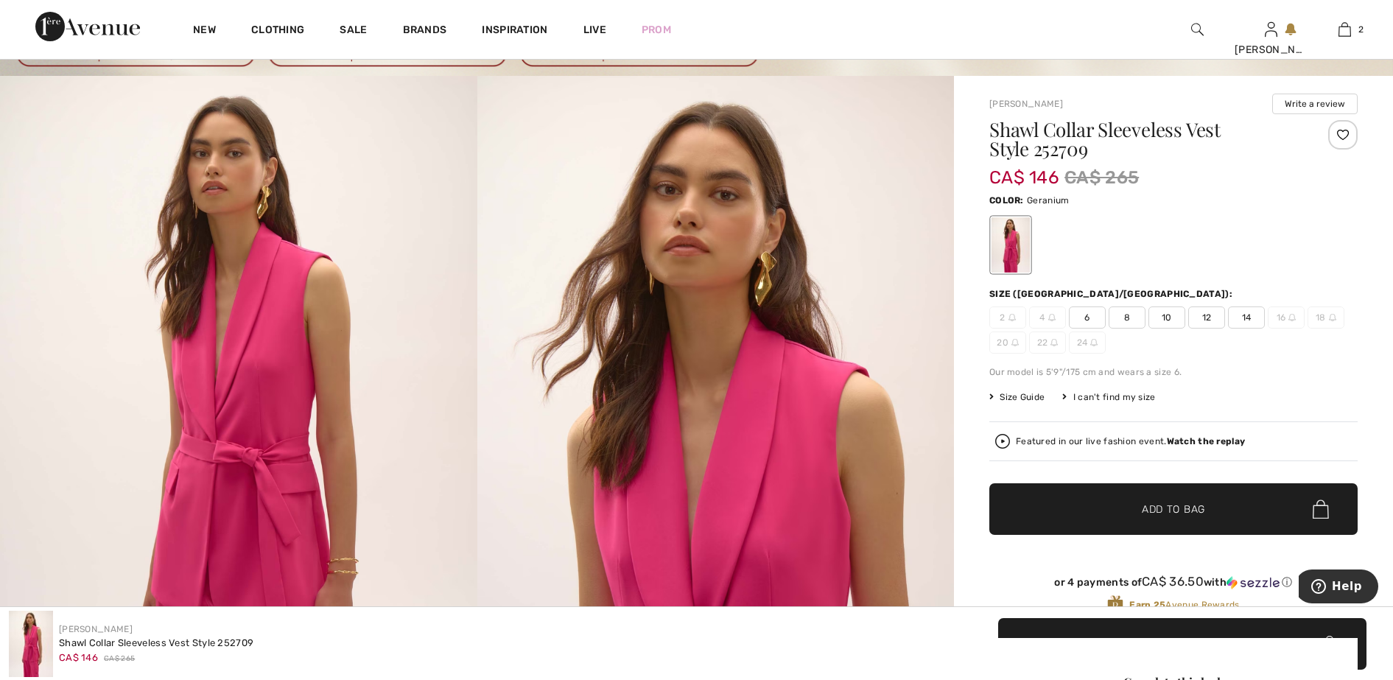
scroll to position [92, 0]
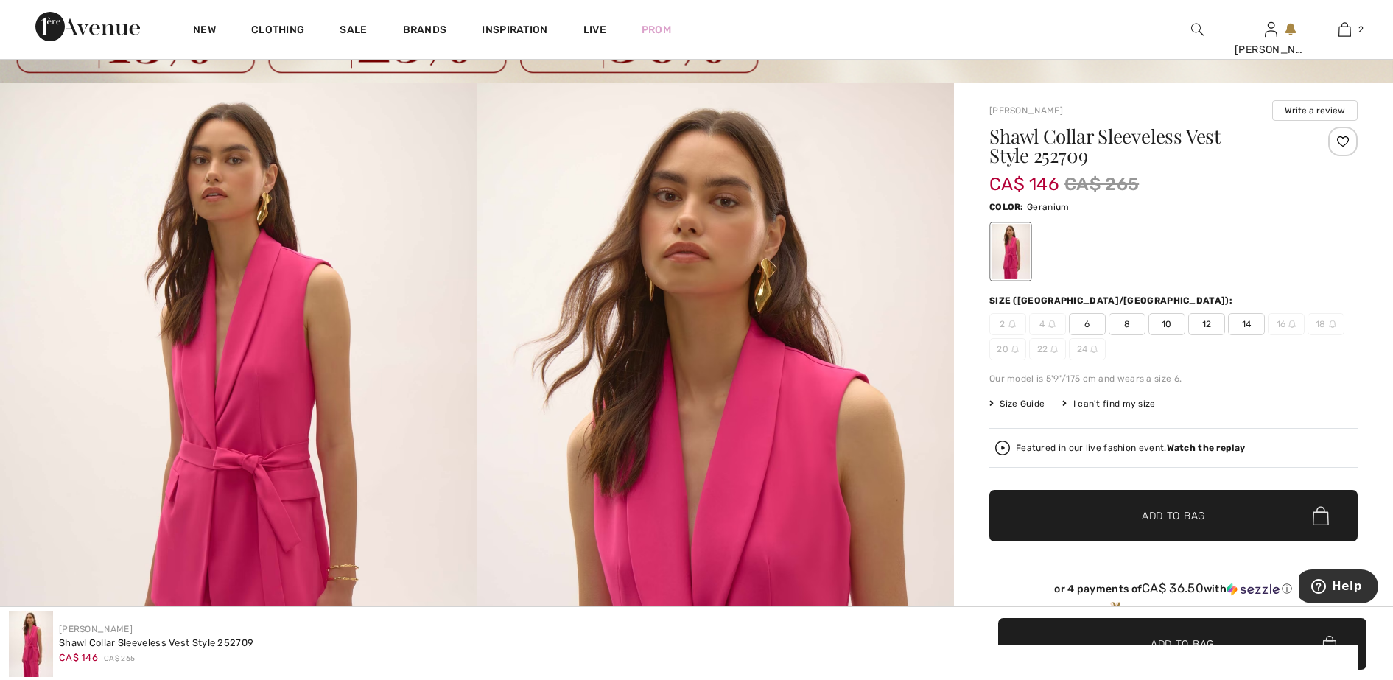
click at [1015, 402] on span "Size Guide" at bounding box center [1017, 403] width 55 height 13
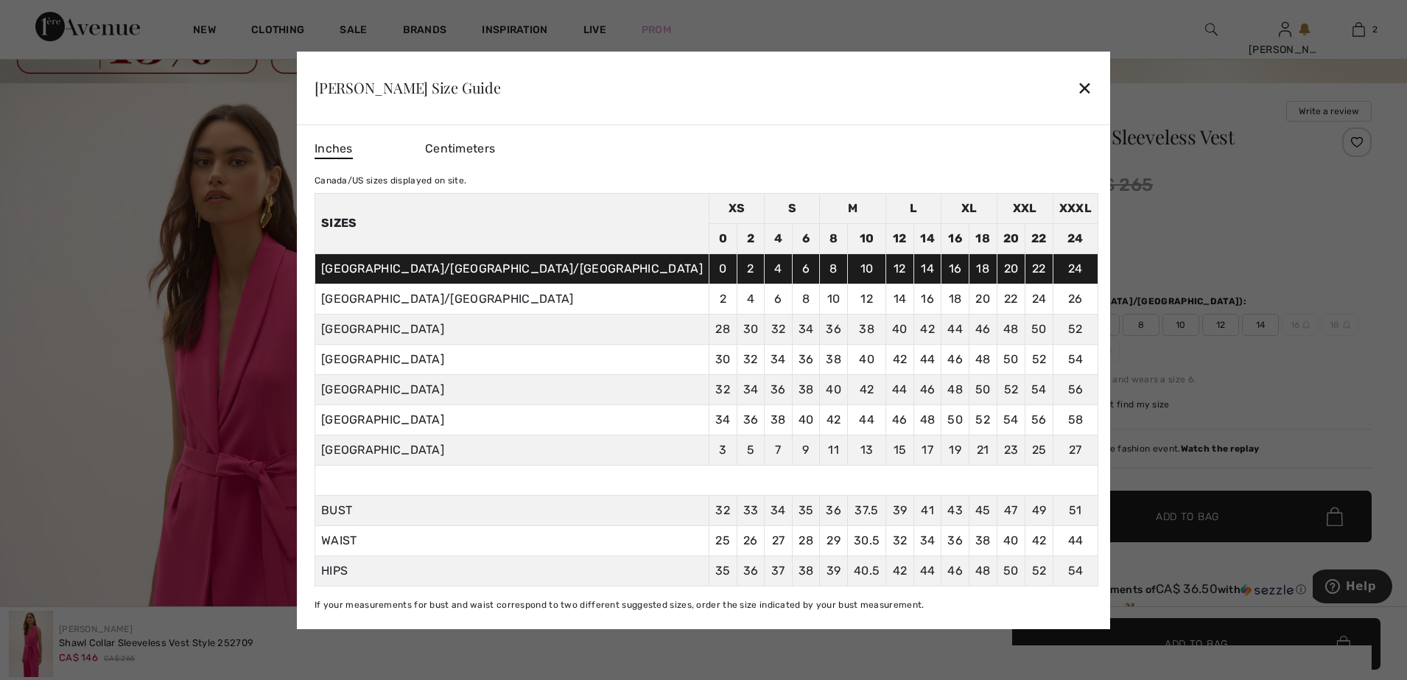
click at [1077, 85] on div "✕" at bounding box center [1084, 87] width 15 height 31
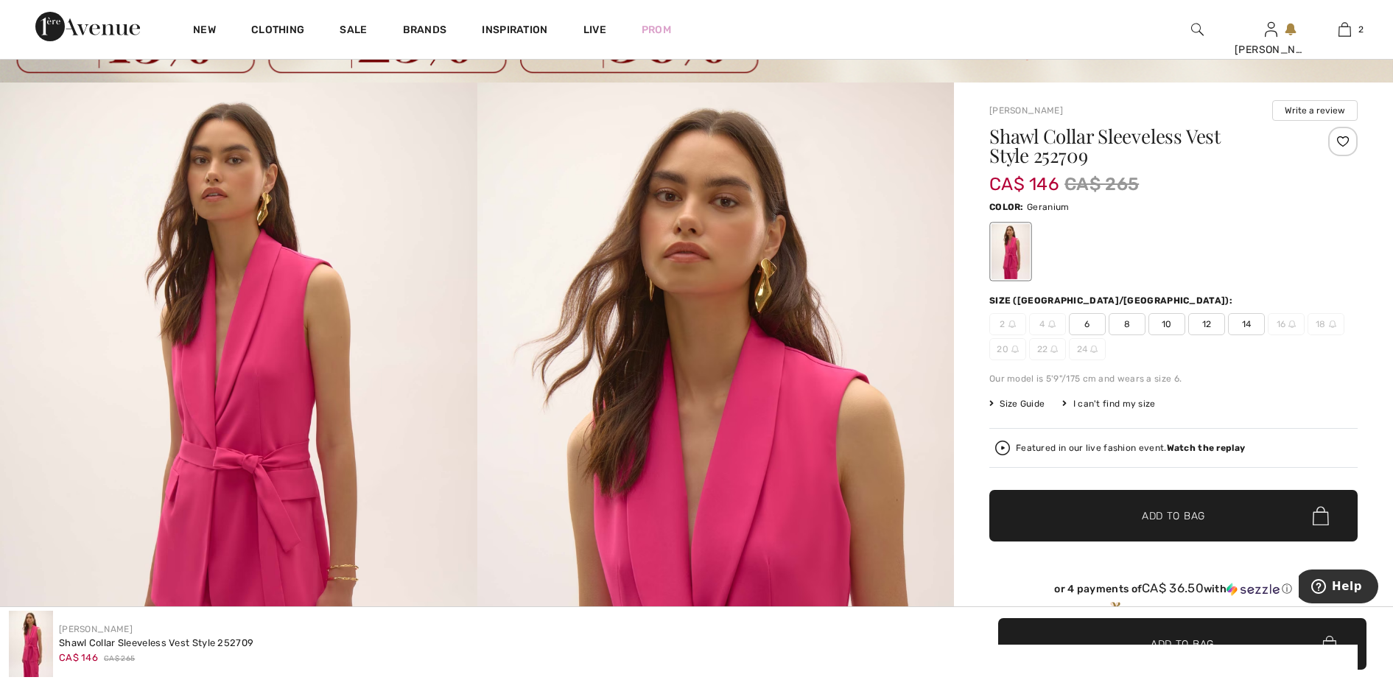
click at [1210, 326] on span "12" at bounding box center [1206, 324] width 37 height 22
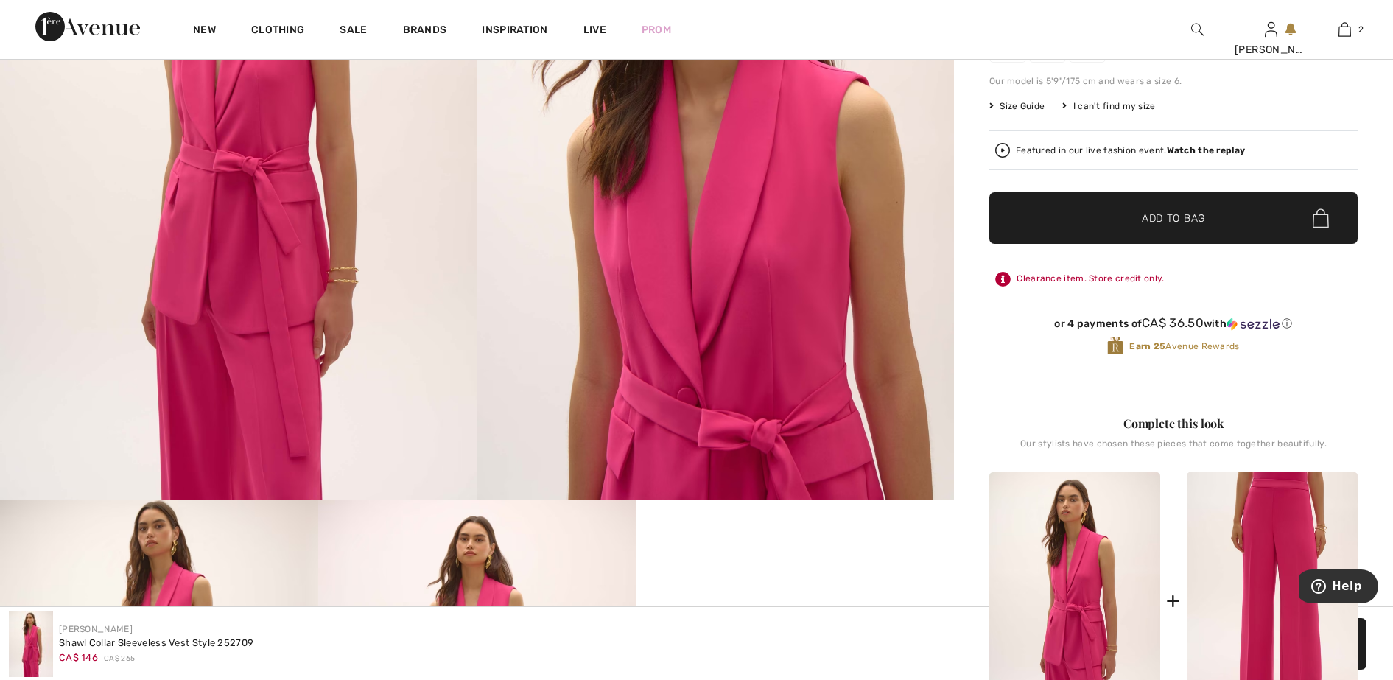
scroll to position [368, 0]
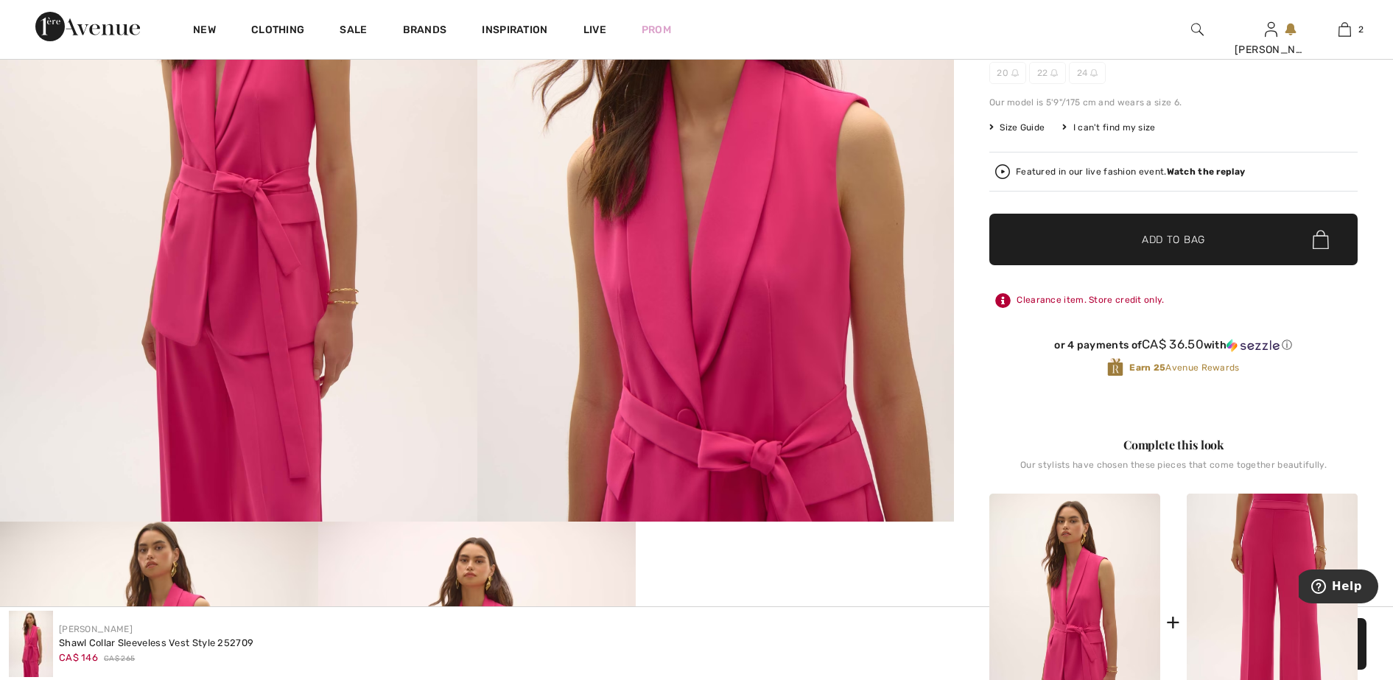
click at [1178, 237] on span "Add to Bag" at bounding box center [1173, 239] width 63 height 15
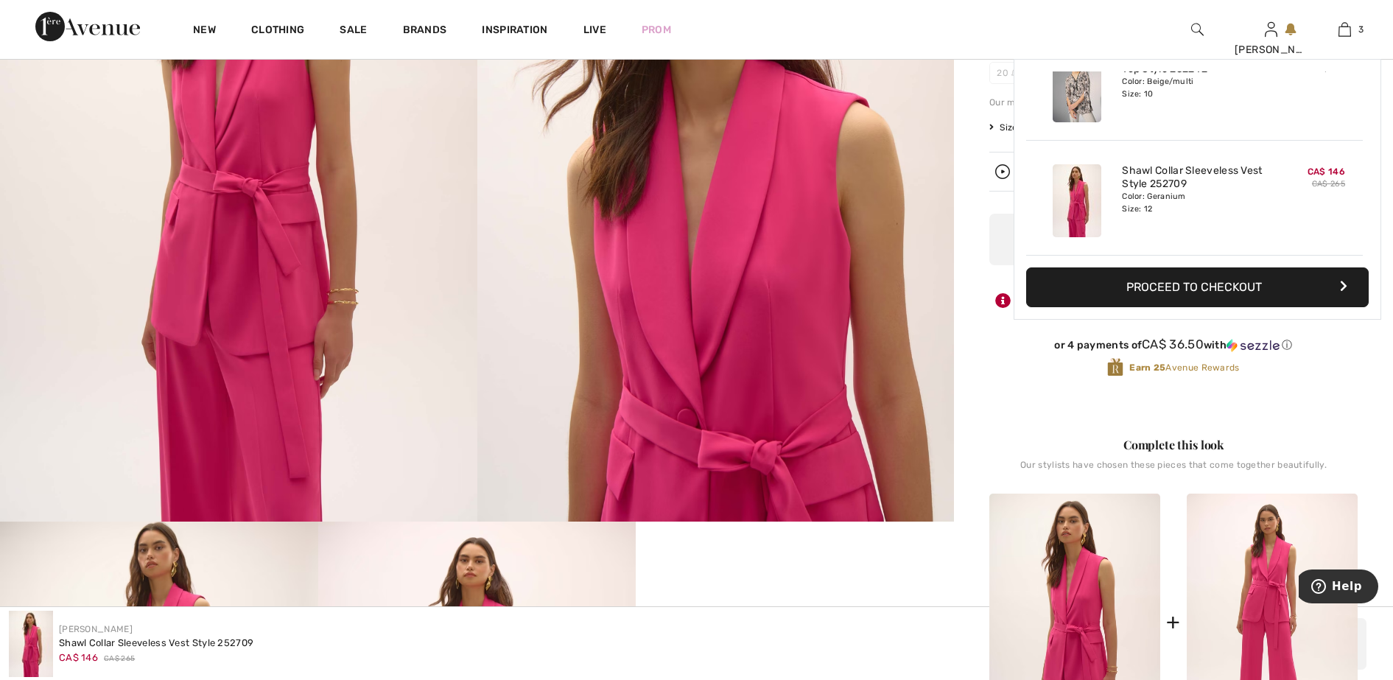
click at [1277, 540] on img at bounding box center [1272, 622] width 171 height 256
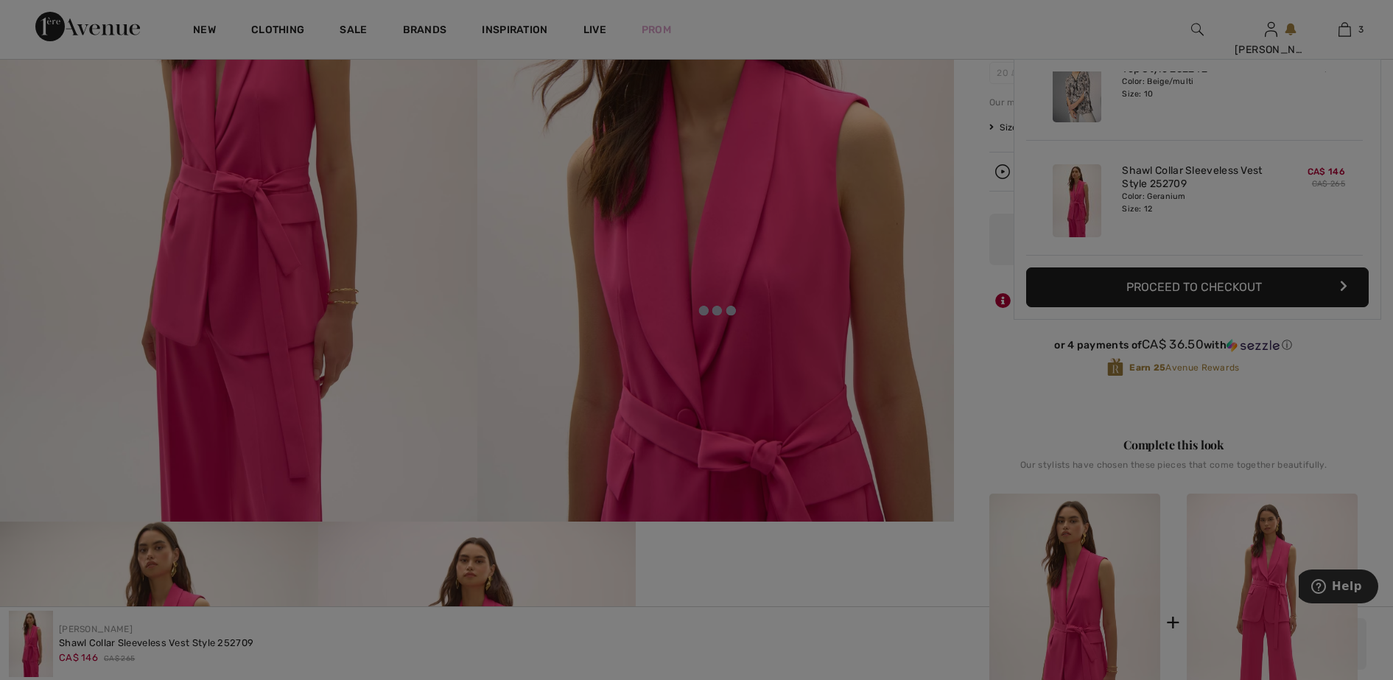
scroll to position [0, 0]
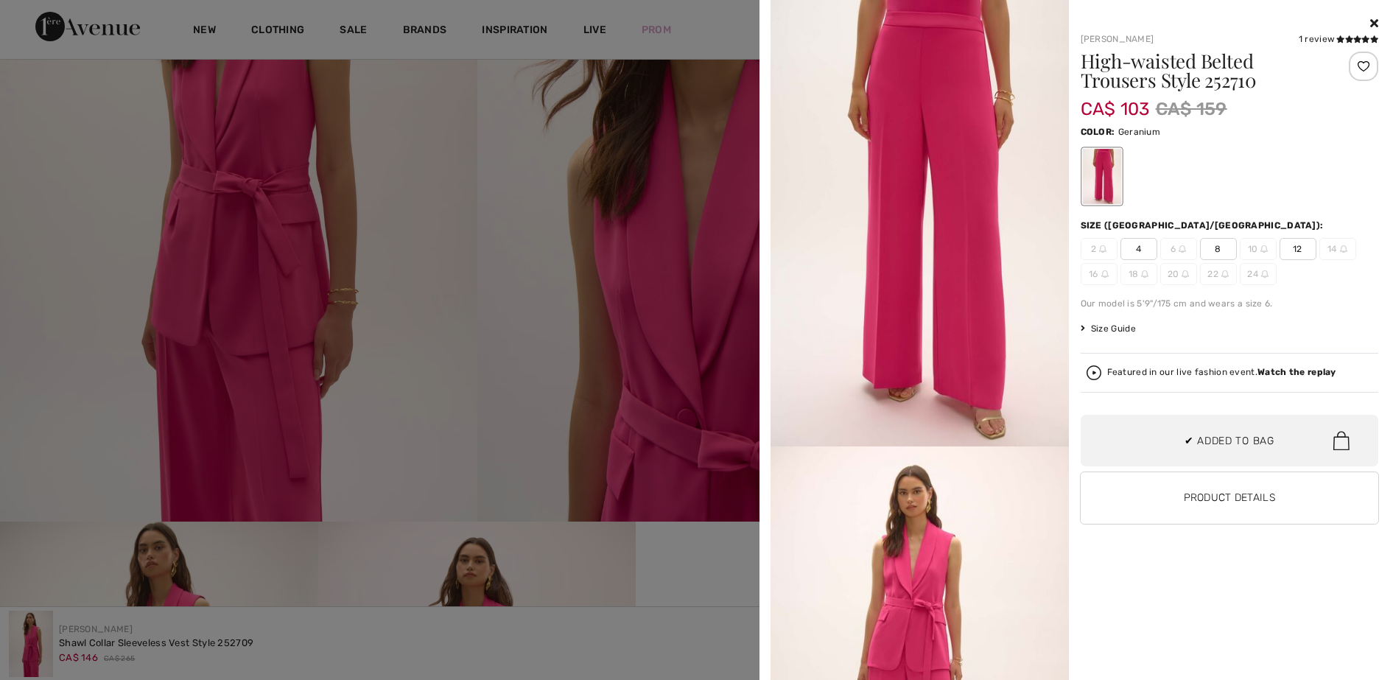
drag, startPoint x: 1260, startPoint y: 581, endPoint x: 1311, endPoint y: 137, distance: 446.5
click at [1311, 137] on div "Color: Geranium" at bounding box center [1230, 131] width 298 height 18
click at [1108, 326] on span "Size Guide" at bounding box center [1108, 328] width 55 height 13
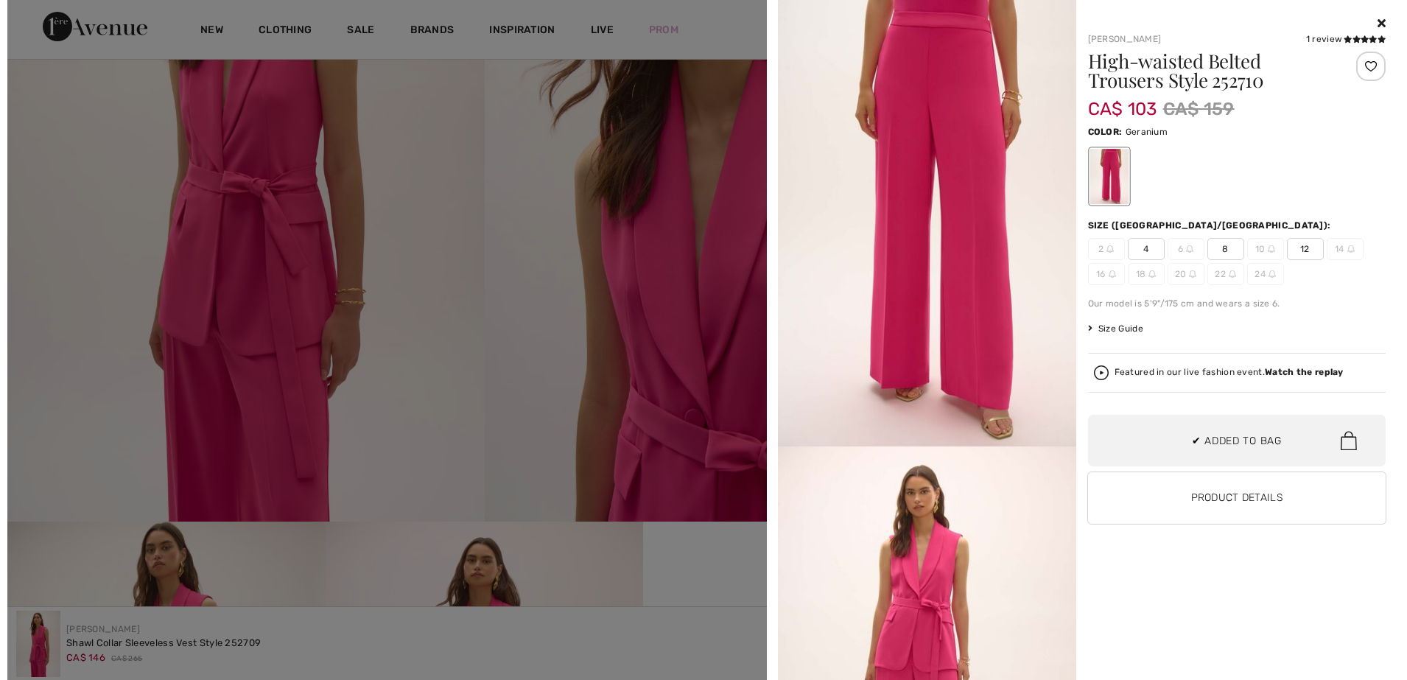
scroll to position [369, 0]
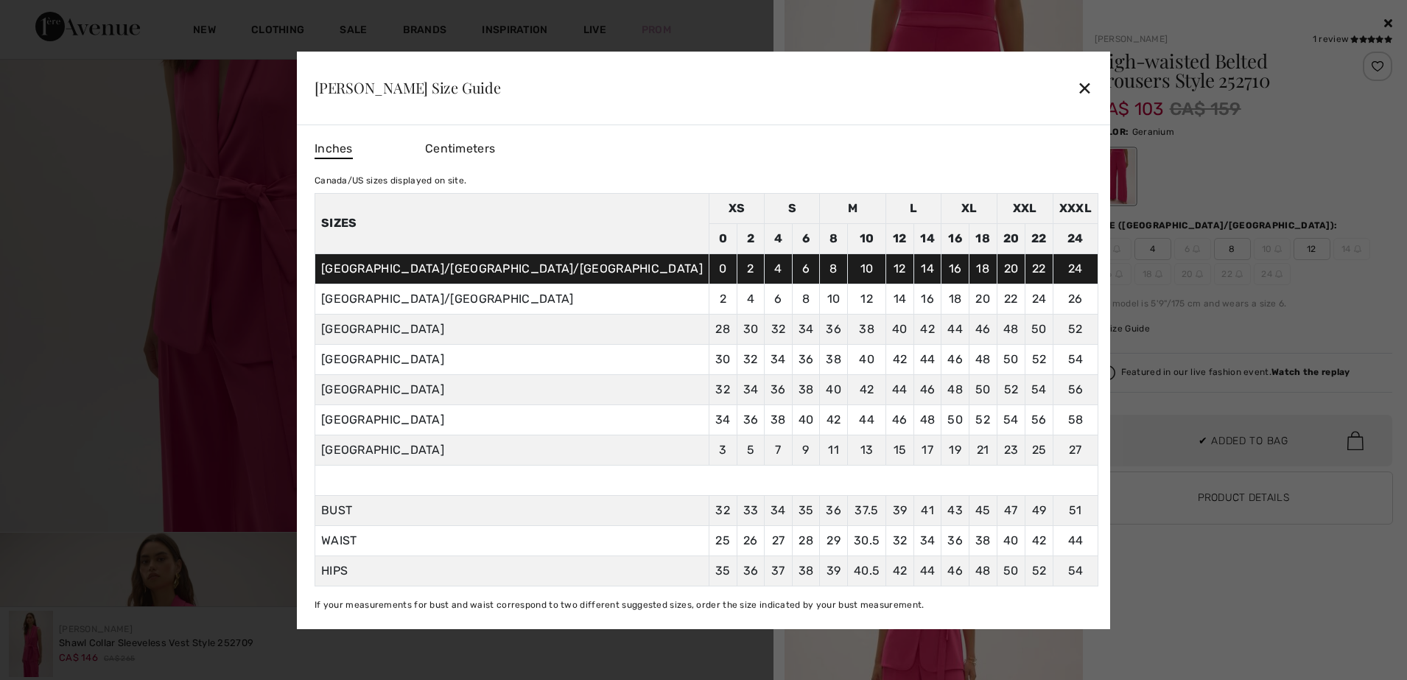
click at [1389, 19] on div at bounding box center [703, 340] width 1407 height 680
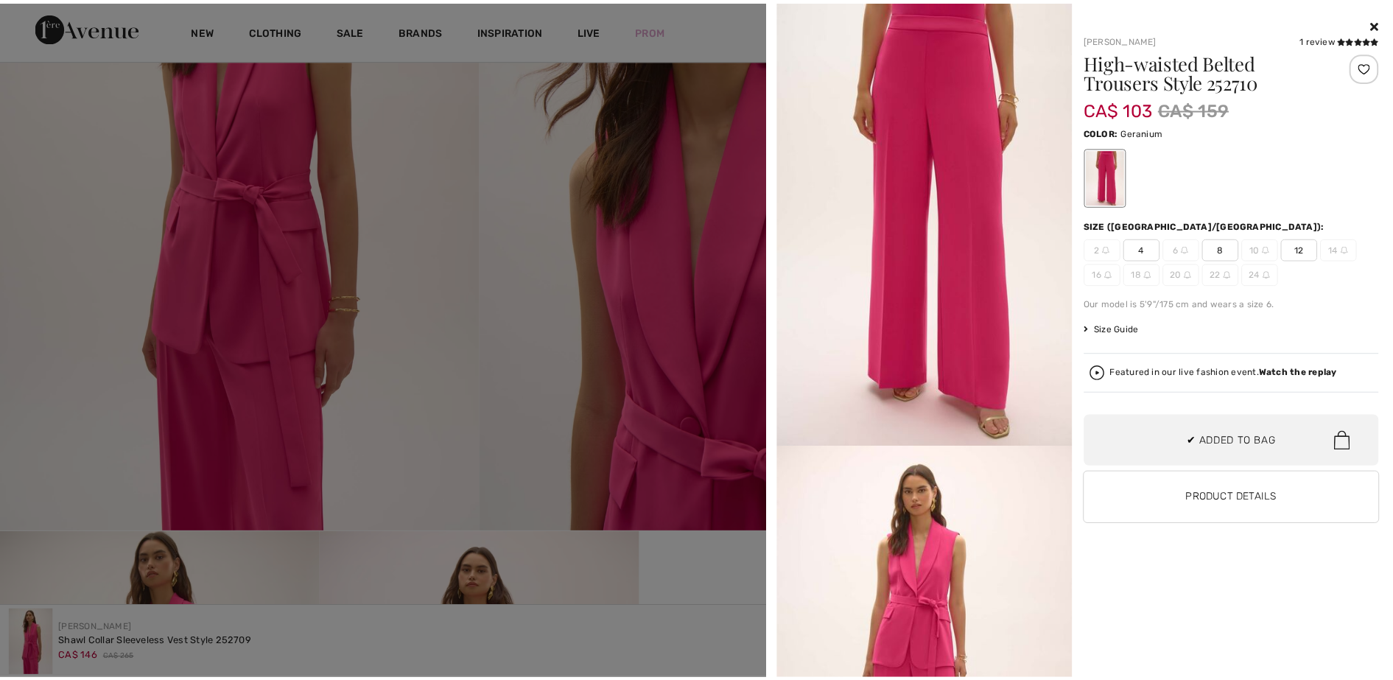
scroll to position [368, 0]
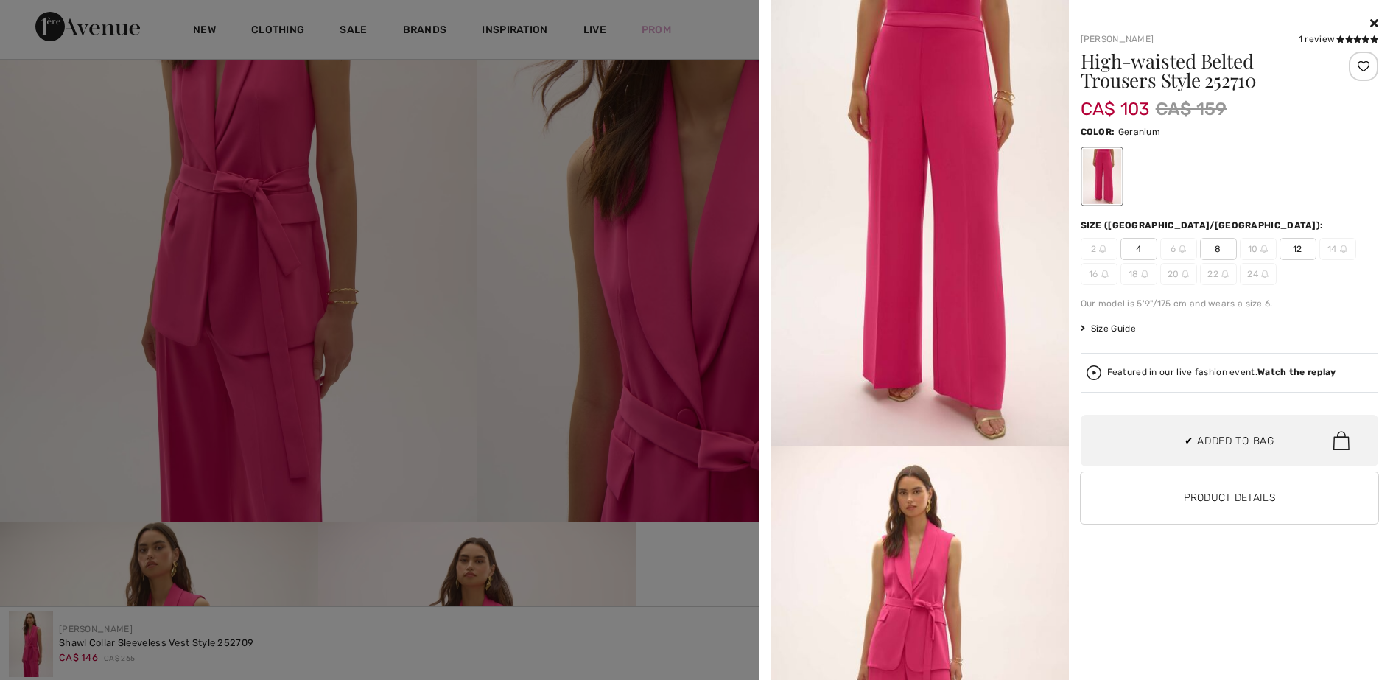
click at [1290, 246] on span "12" at bounding box center [1298, 249] width 37 height 22
click at [1215, 440] on span "✔ Added to Bag" at bounding box center [1230, 440] width 90 height 15
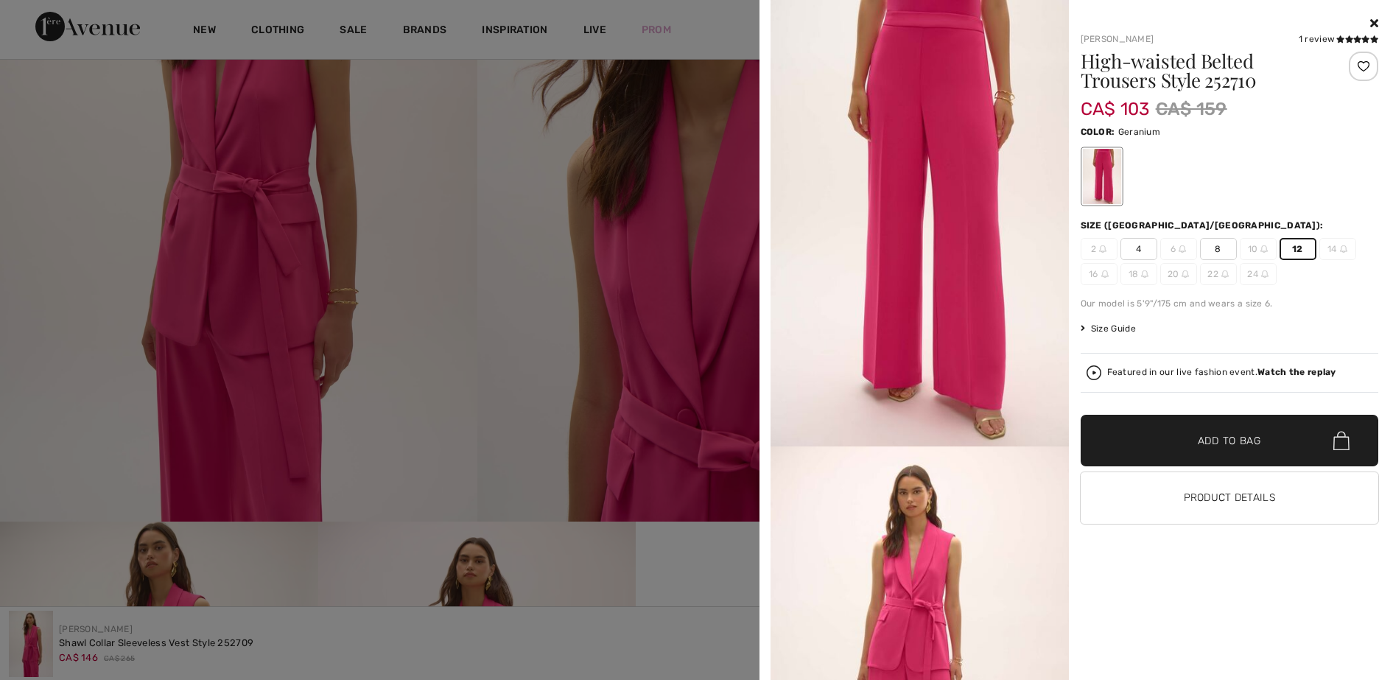
scroll to position [0, 0]
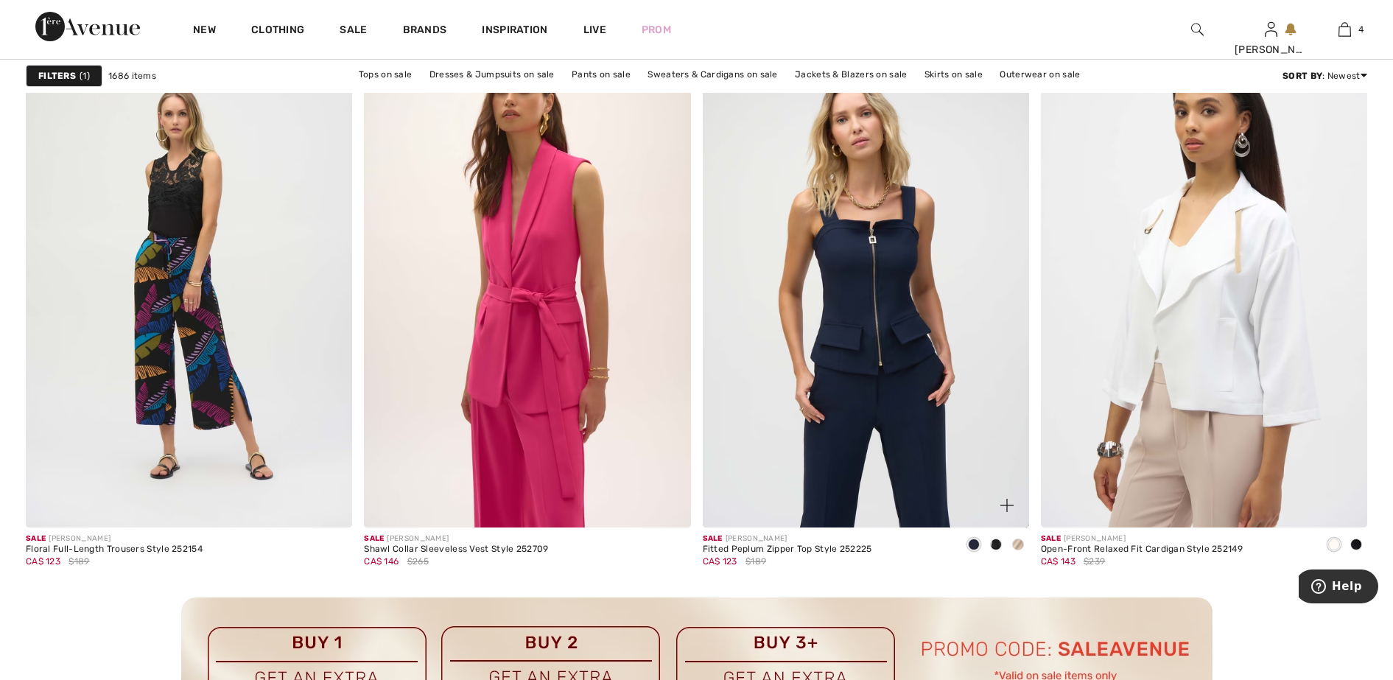
click at [1020, 547] on span at bounding box center [1018, 545] width 12 height 12
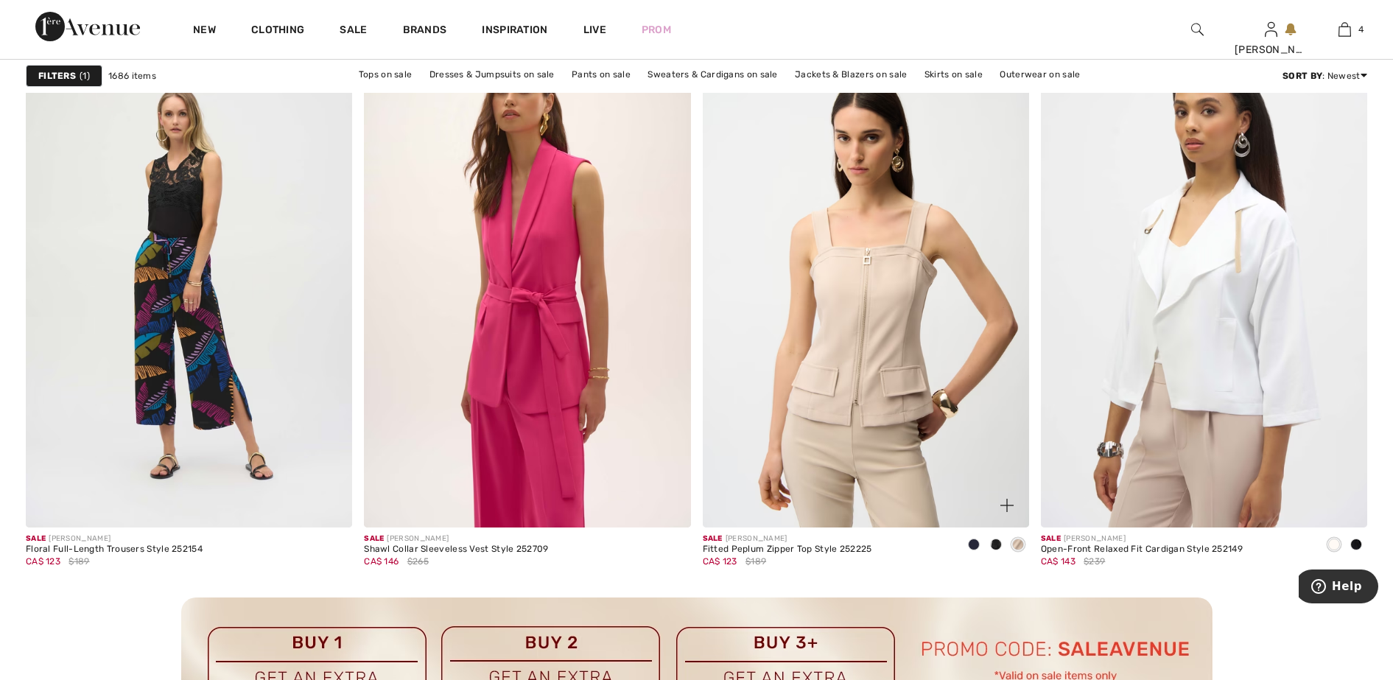
click at [998, 545] on span at bounding box center [996, 545] width 12 height 12
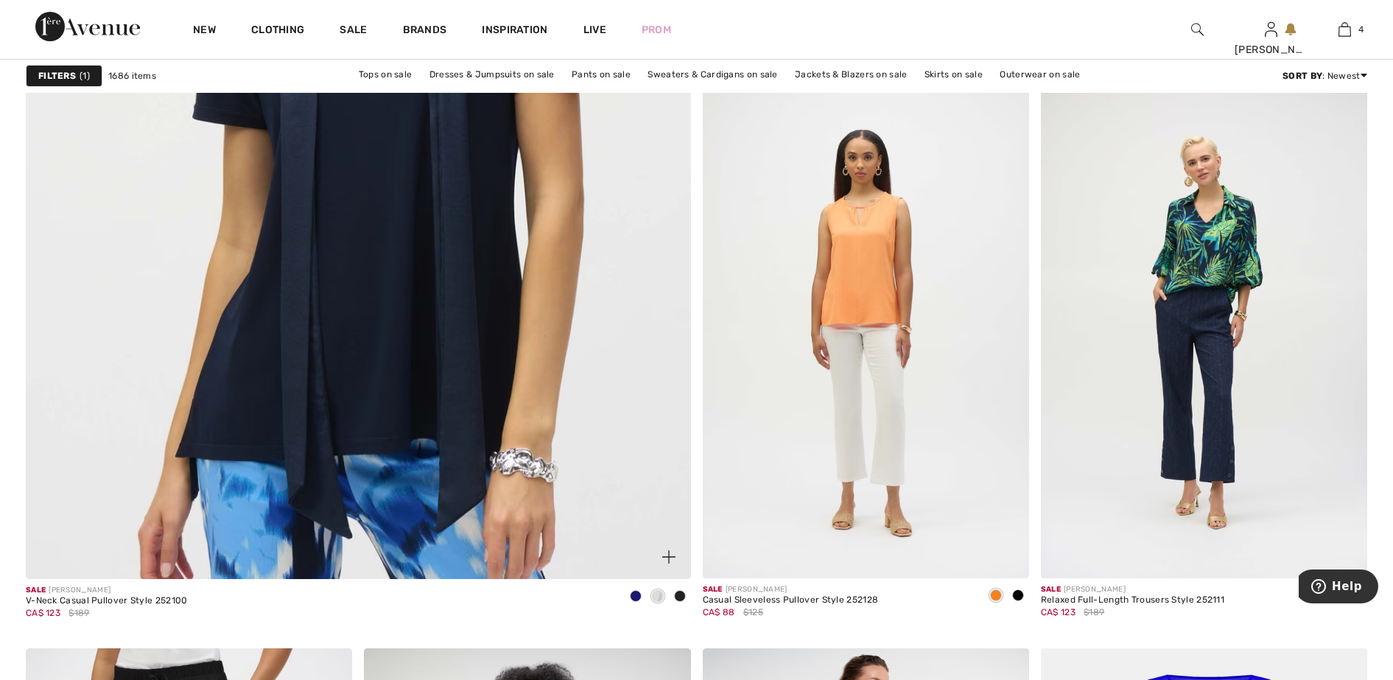
scroll to position [5239, 0]
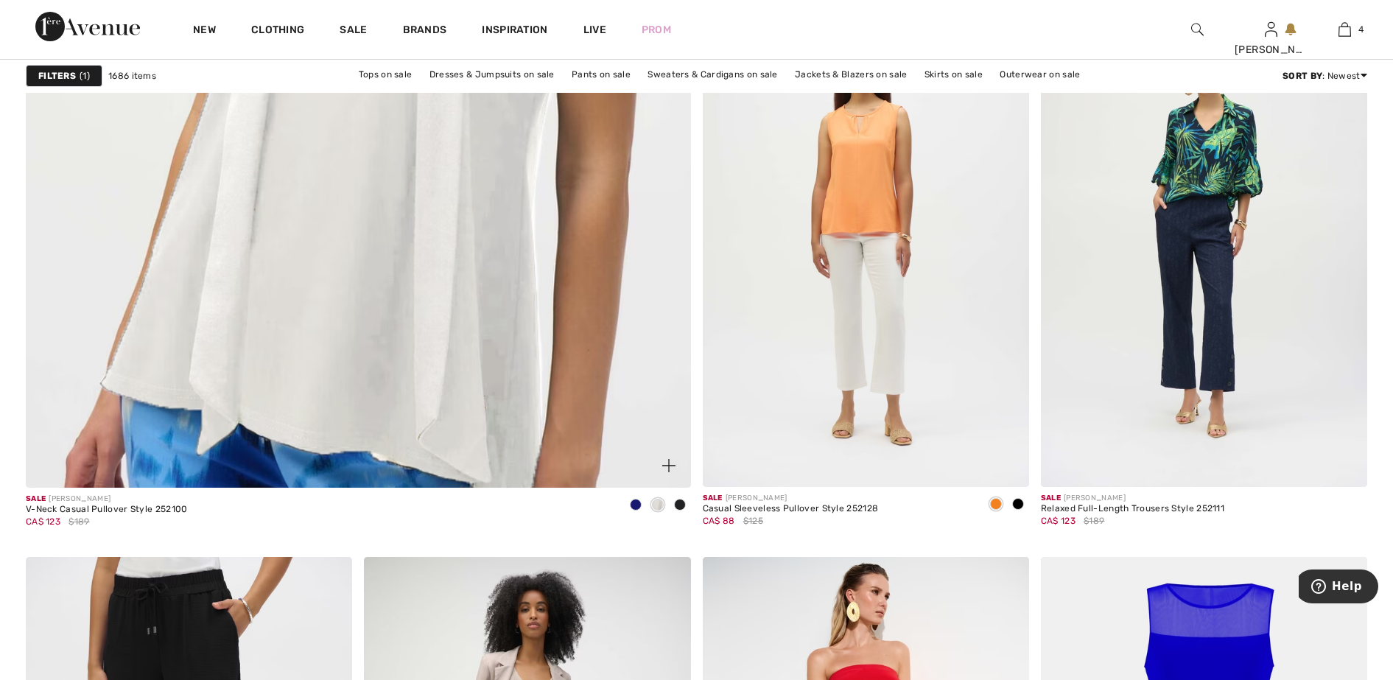
click at [638, 505] on span at bounding box center [636, 505] width 12 height 12
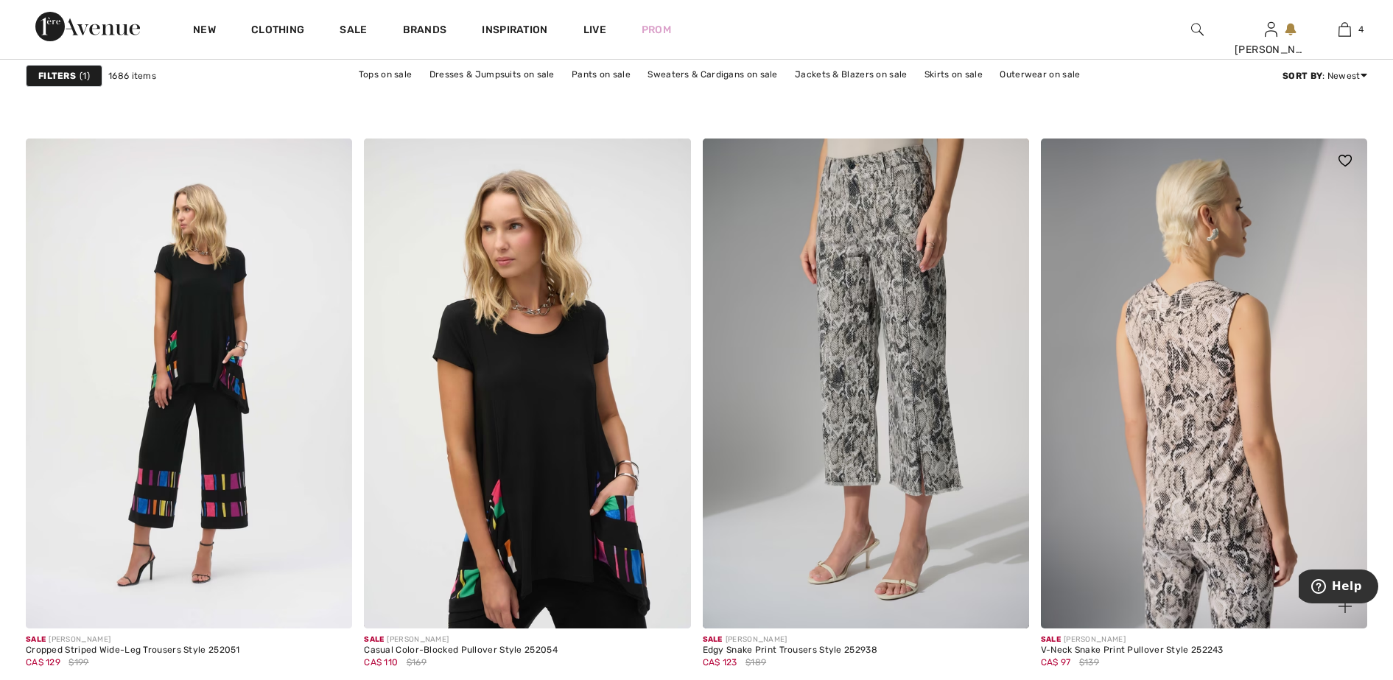
scroll to position [7081, 0]
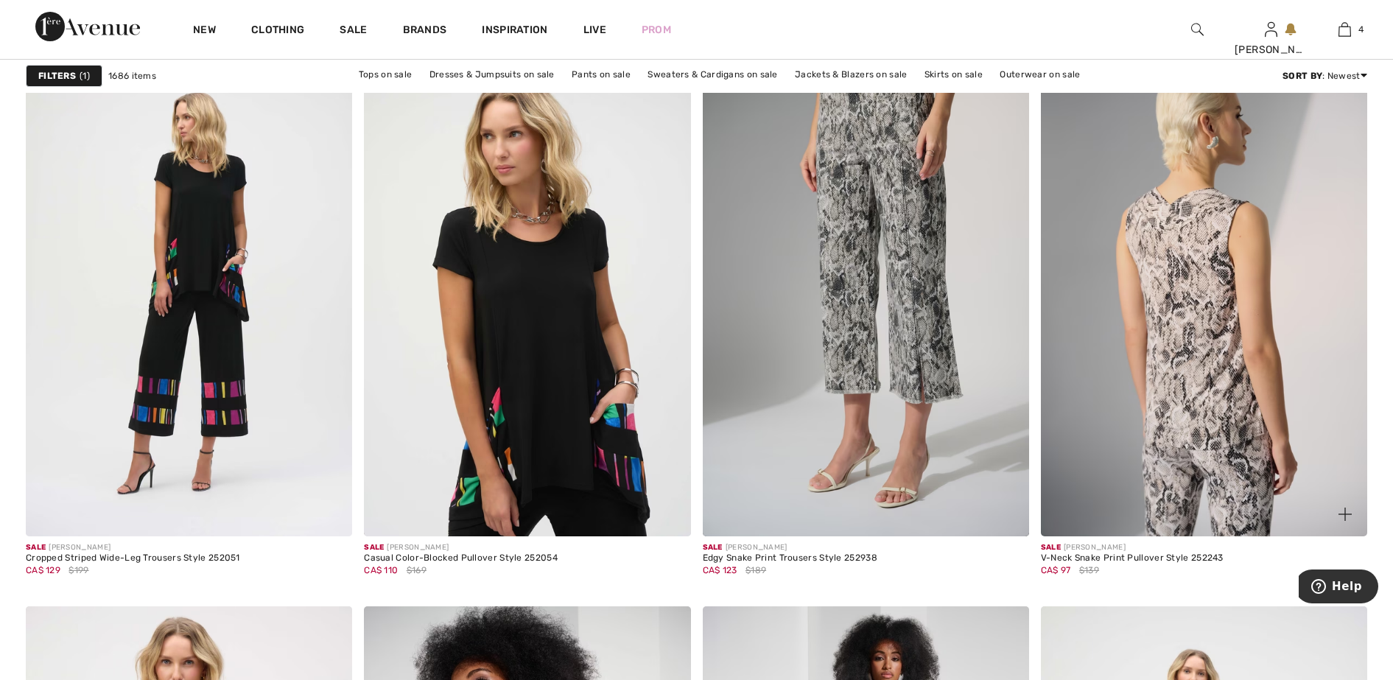
click at [1163, 453] on img at bounding box center [1204, 291] width 326 height 490
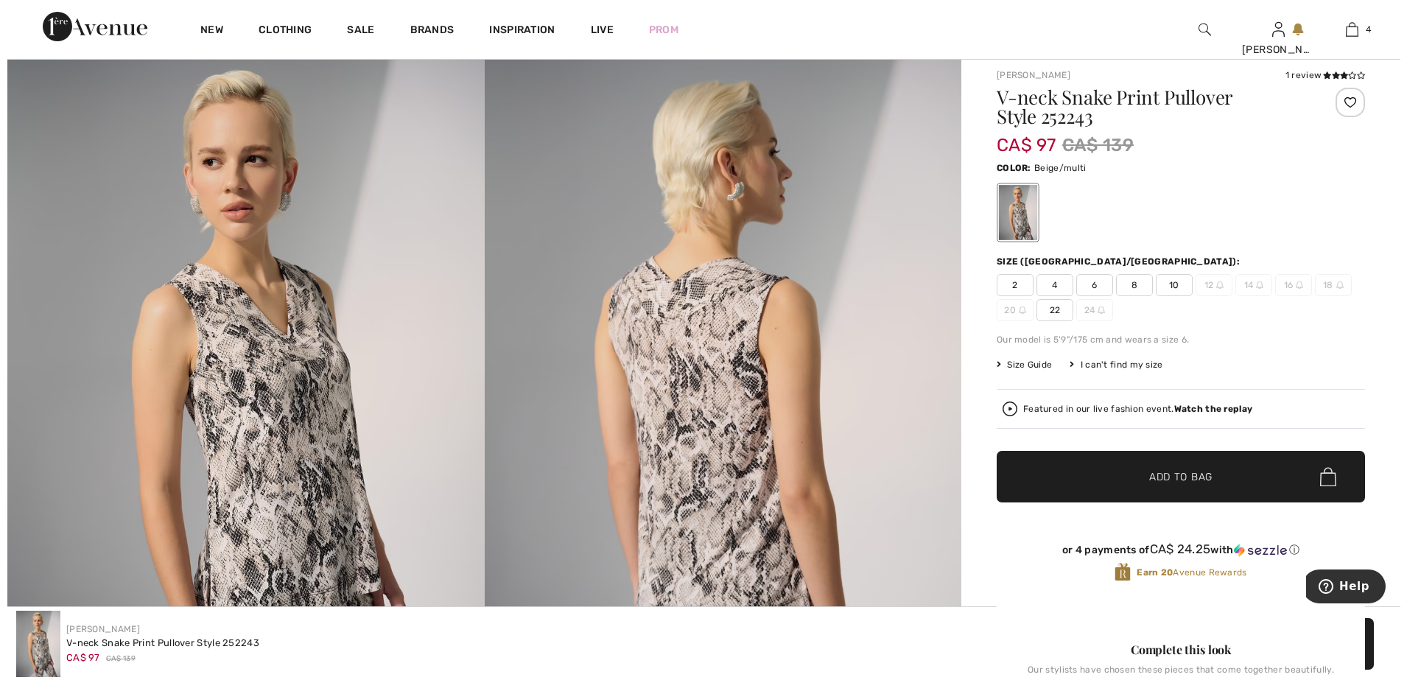
scroll to position [92, 0]
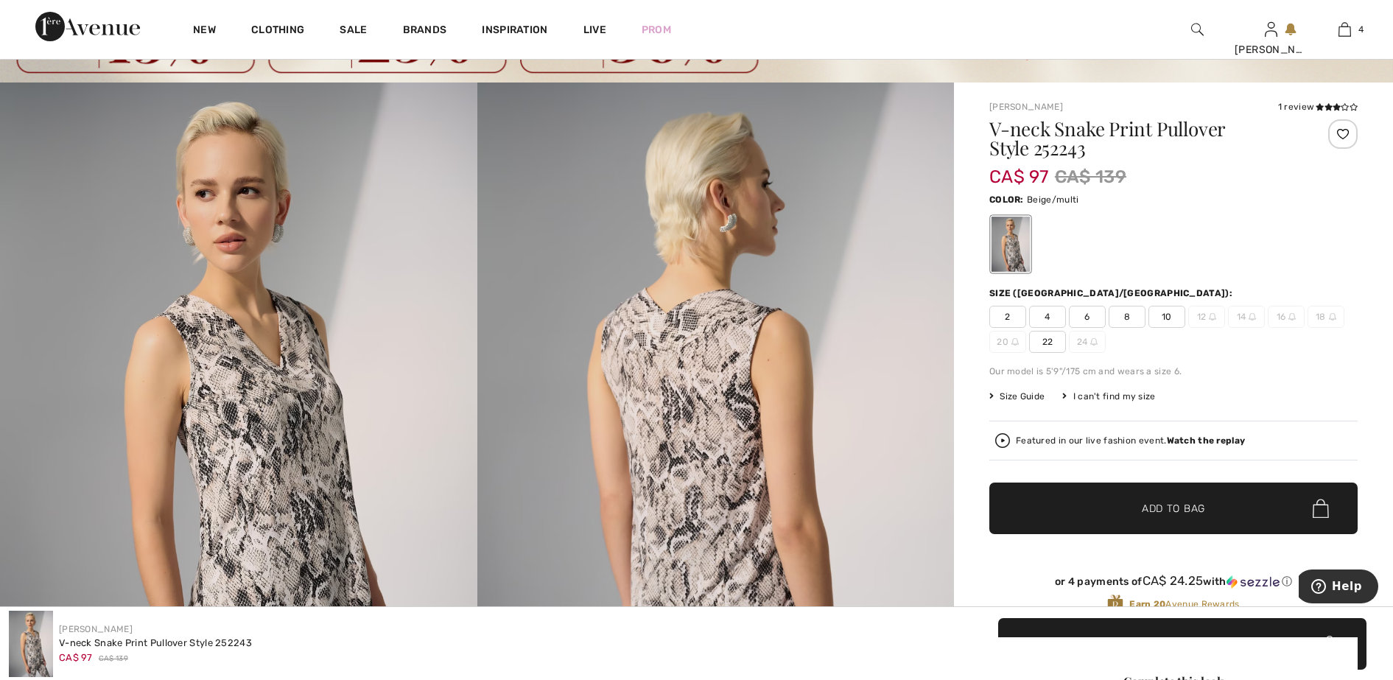
click at [1190, 441] on strong "Watch the replay" at bounding box center [1206, 440] width 79 height 10
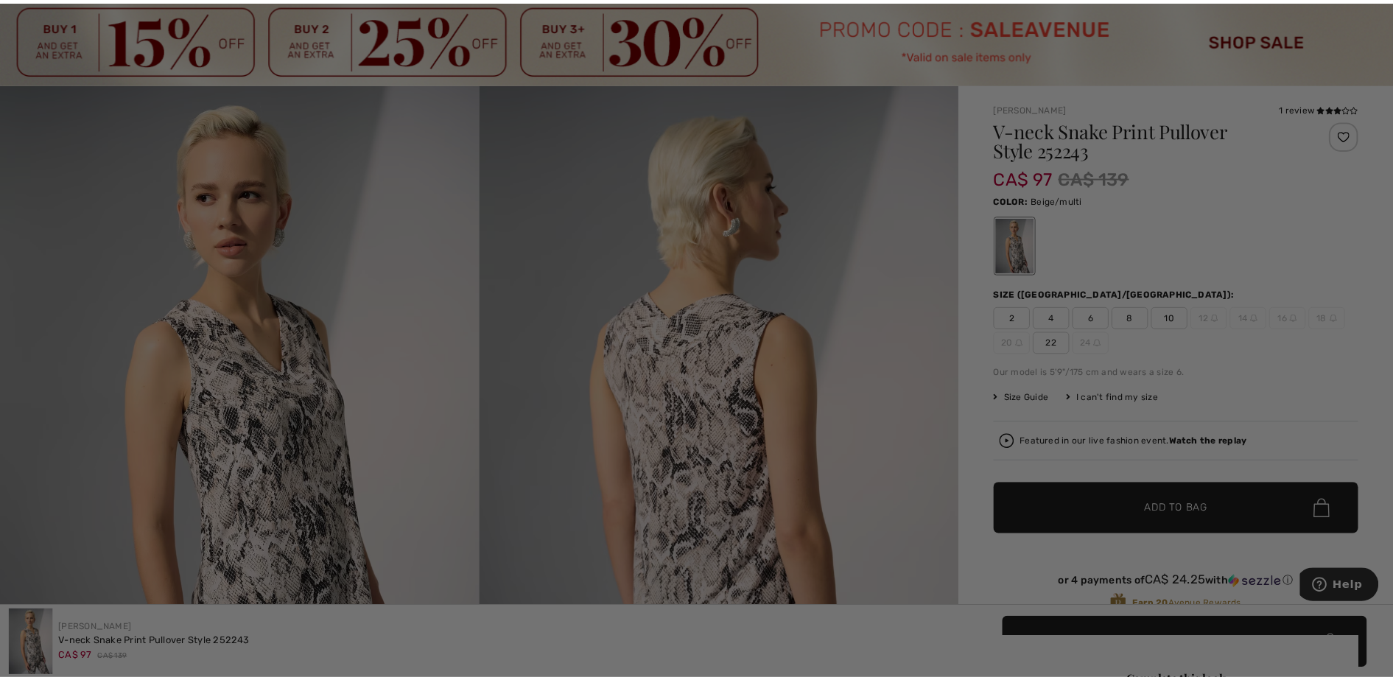
scroll to position [0, 0]
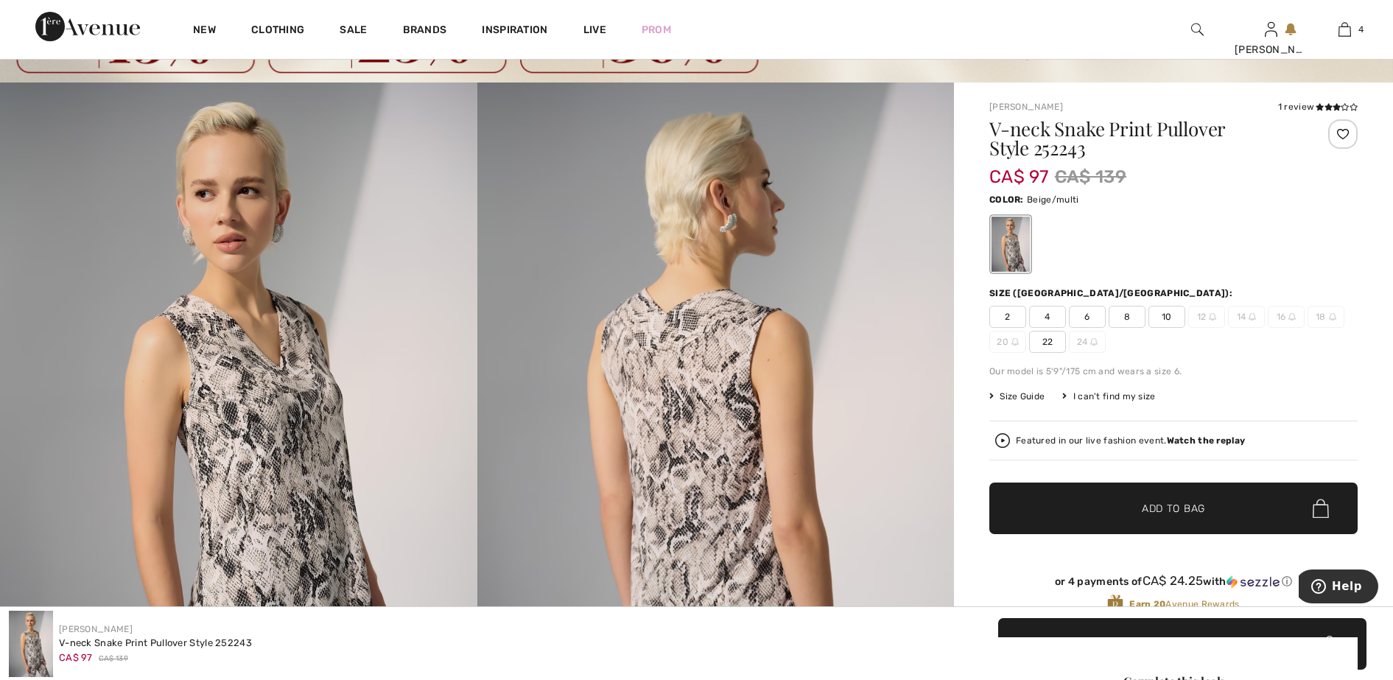
click at [1023, 397] on span "Size Guide" at bounding box center [1017, 396] width 55 height 13
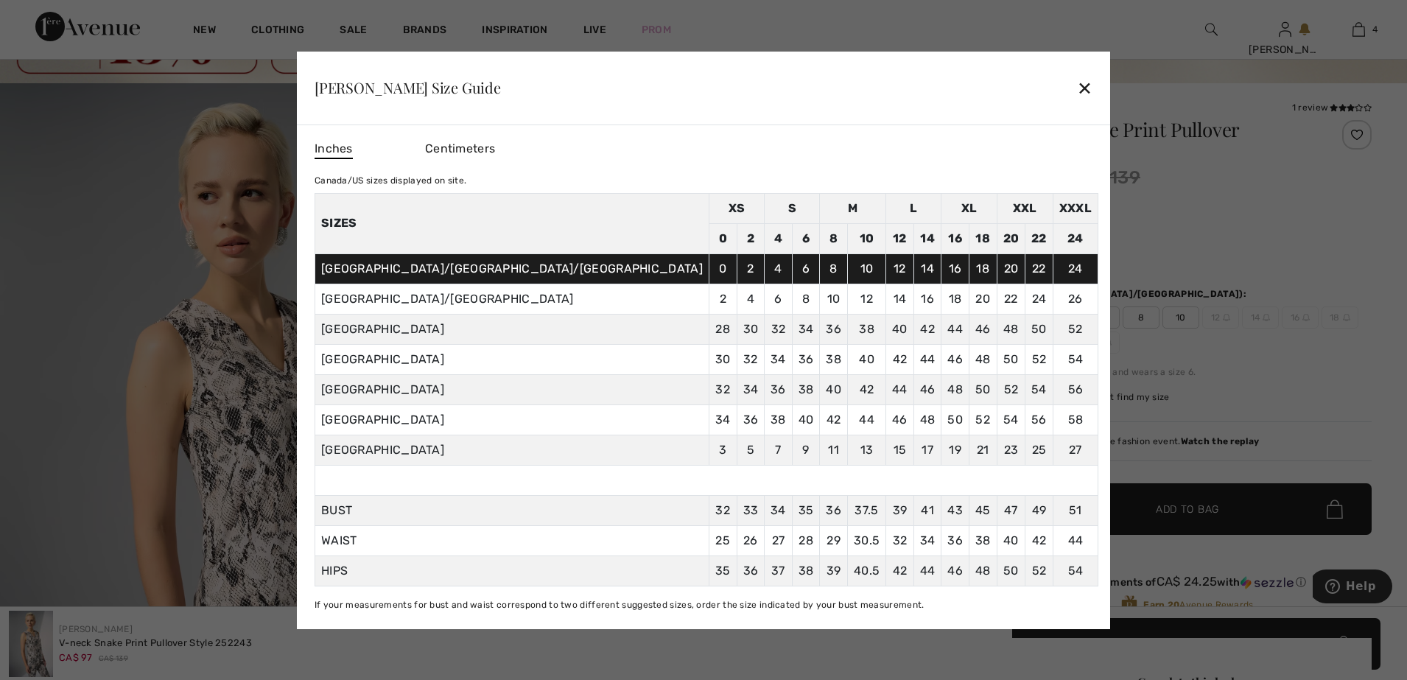
click at [1077, 82] on div "✕" at bounding box center [1084, 87] width 15 height 31
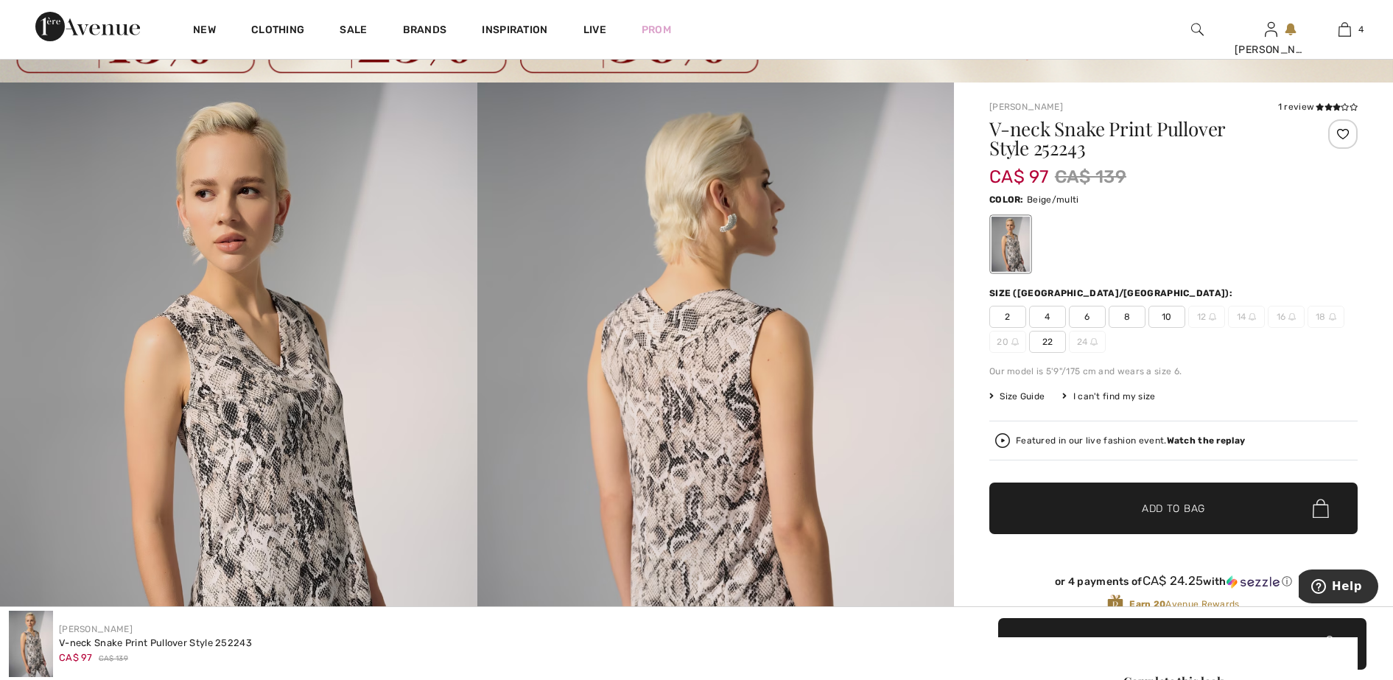
click at [1175, 315] on span "10" at bounding box center [1167, 317] width 37 height 22
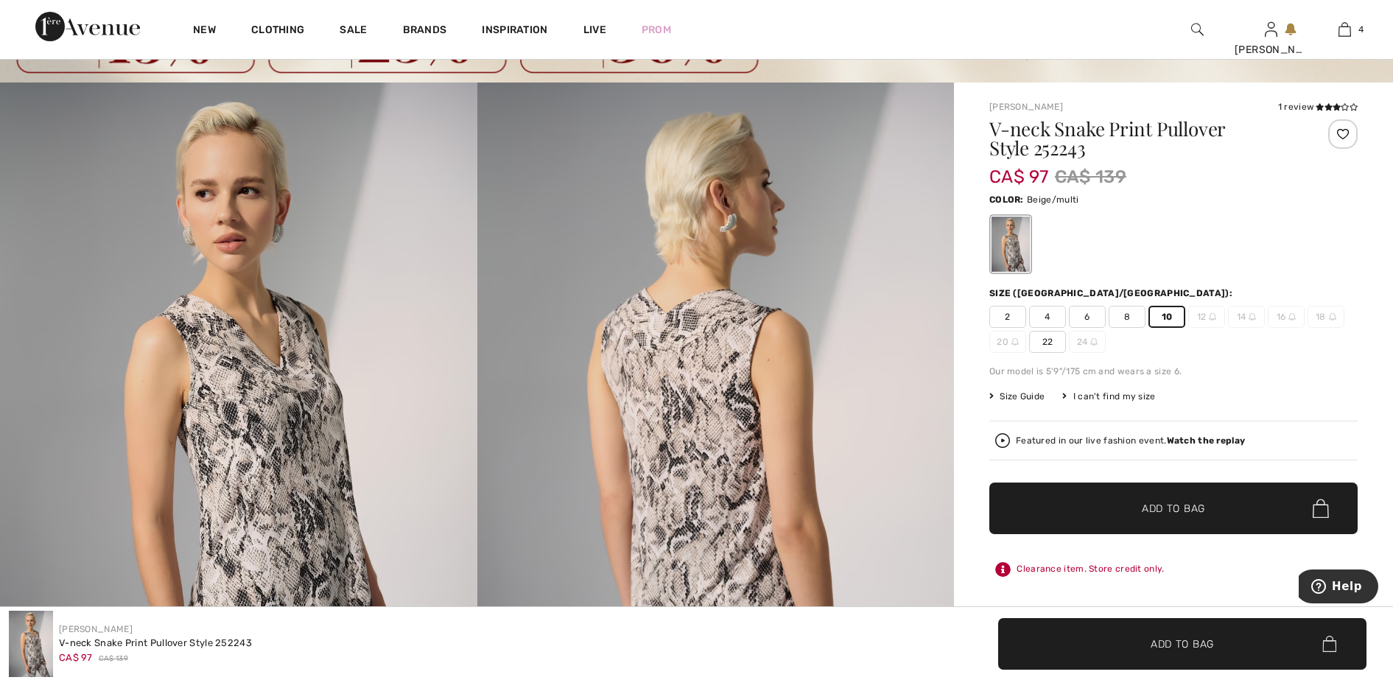
click at [1183, 507] on span "Add to Bag" at bounding box center [1173, 508] width 63 height 15
click at [1299, 108] on div "1 review" at bounding box center [1318, 106] width 80 height 13
click at [1287, 108] on div "1 review" at bounding box center [1318, 106] width 80 height 13
click at [1317, 108] on icon at bounding box center [1320, 106] width 8 height 7
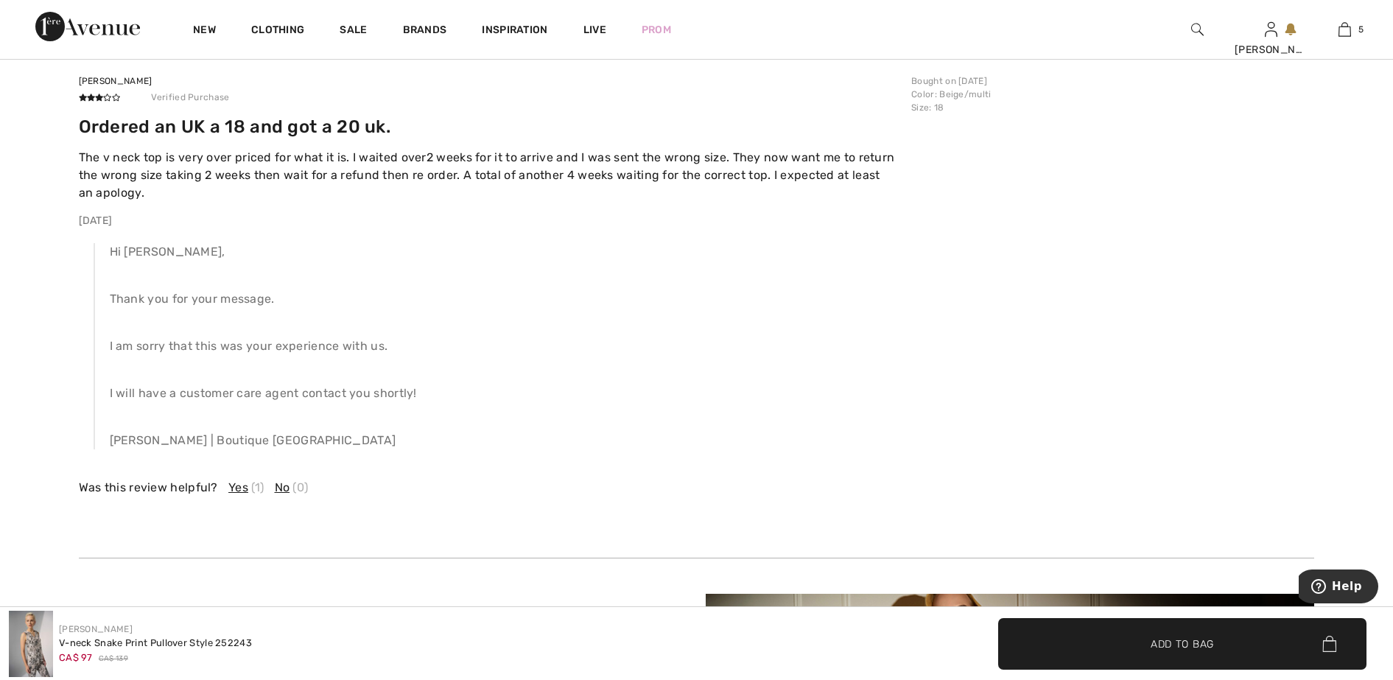
scroll to position [2840, 0]
click at [232, 486] on span "Yes" at bounding box center [238, 487] width 20 height 18
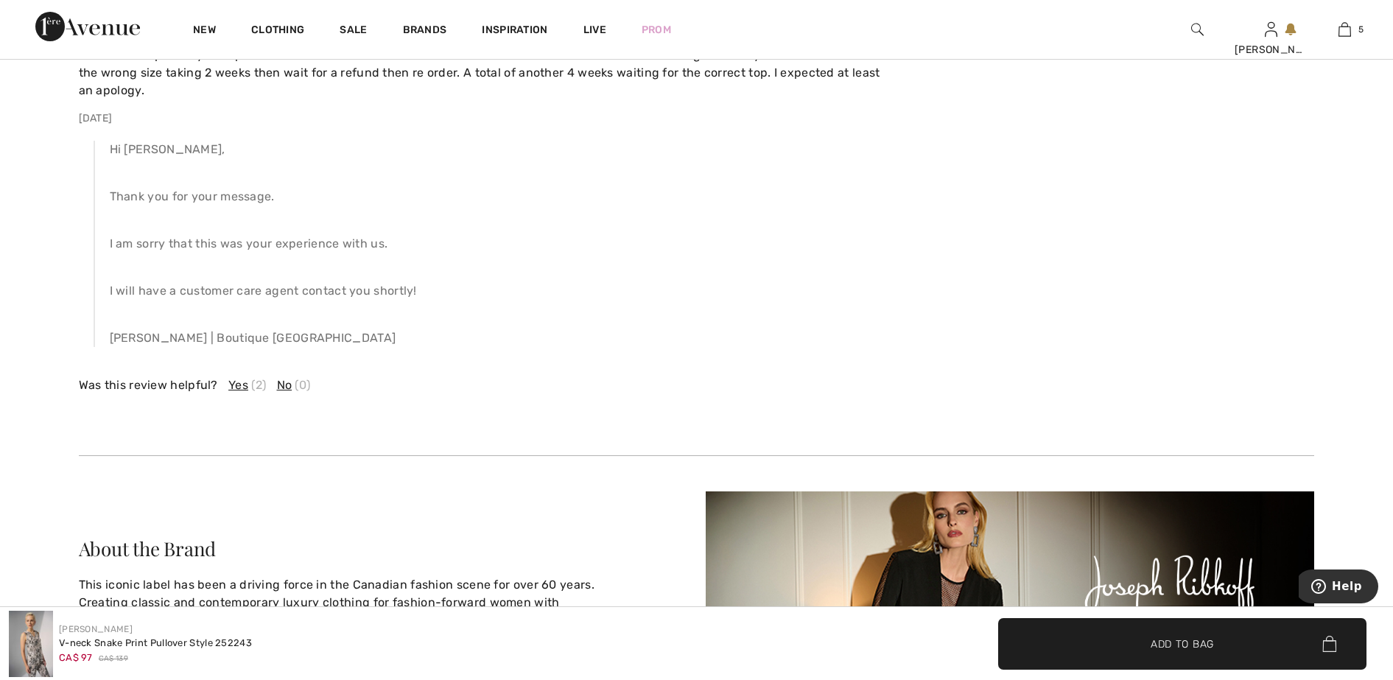
scroll to position [2932, 0]
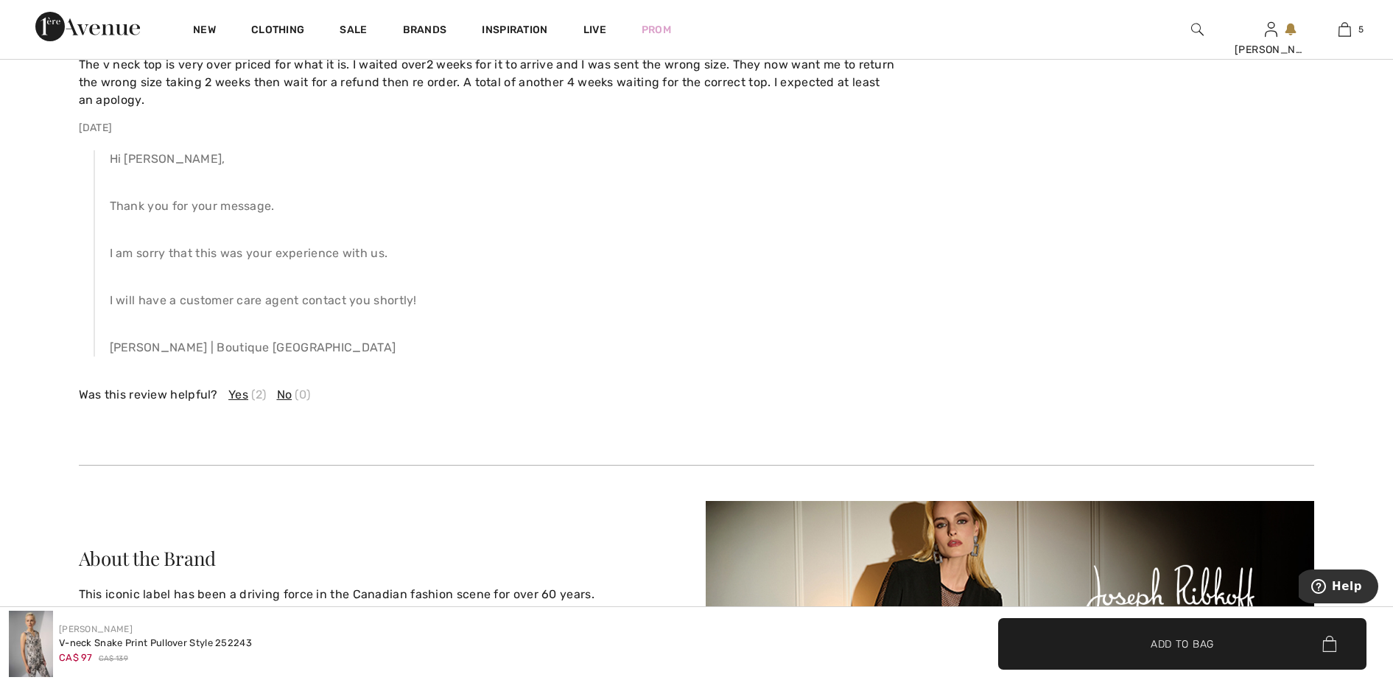
click at [281, 394] on span "No" at bounding box center [284, 395] width 15 height 18
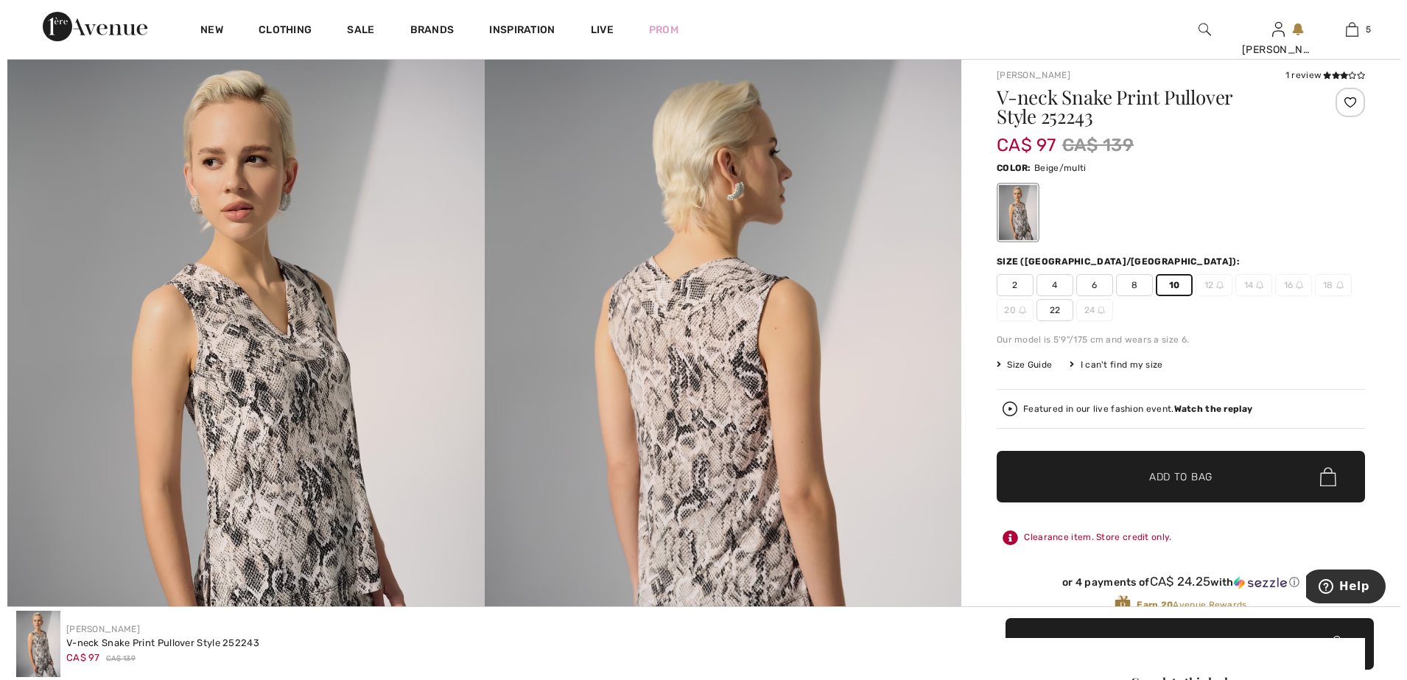
scroll to position [0, 0]
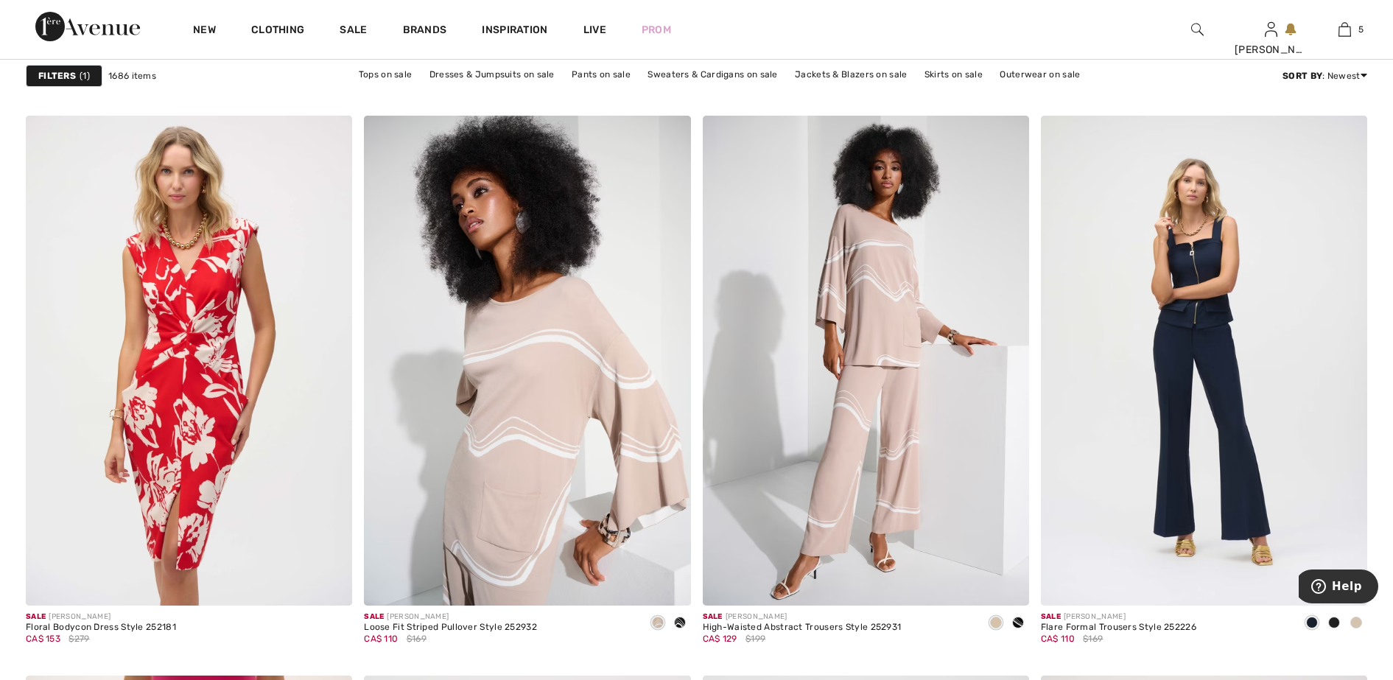
scroll to position [7460, 0]
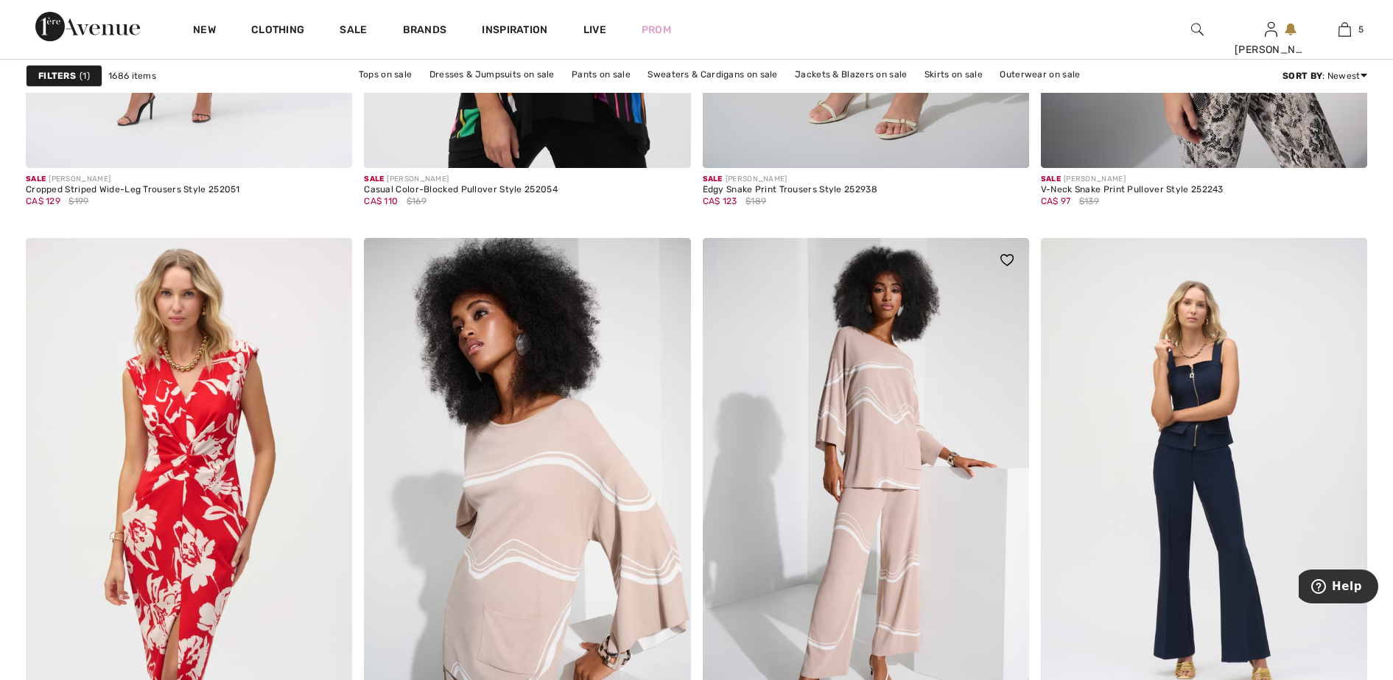
click at [1004, 259] on img at bounding box center [1007, 260] width 13 height 12
click at [670, 260] on img at bounding box center [668, 260] width 13 height 12
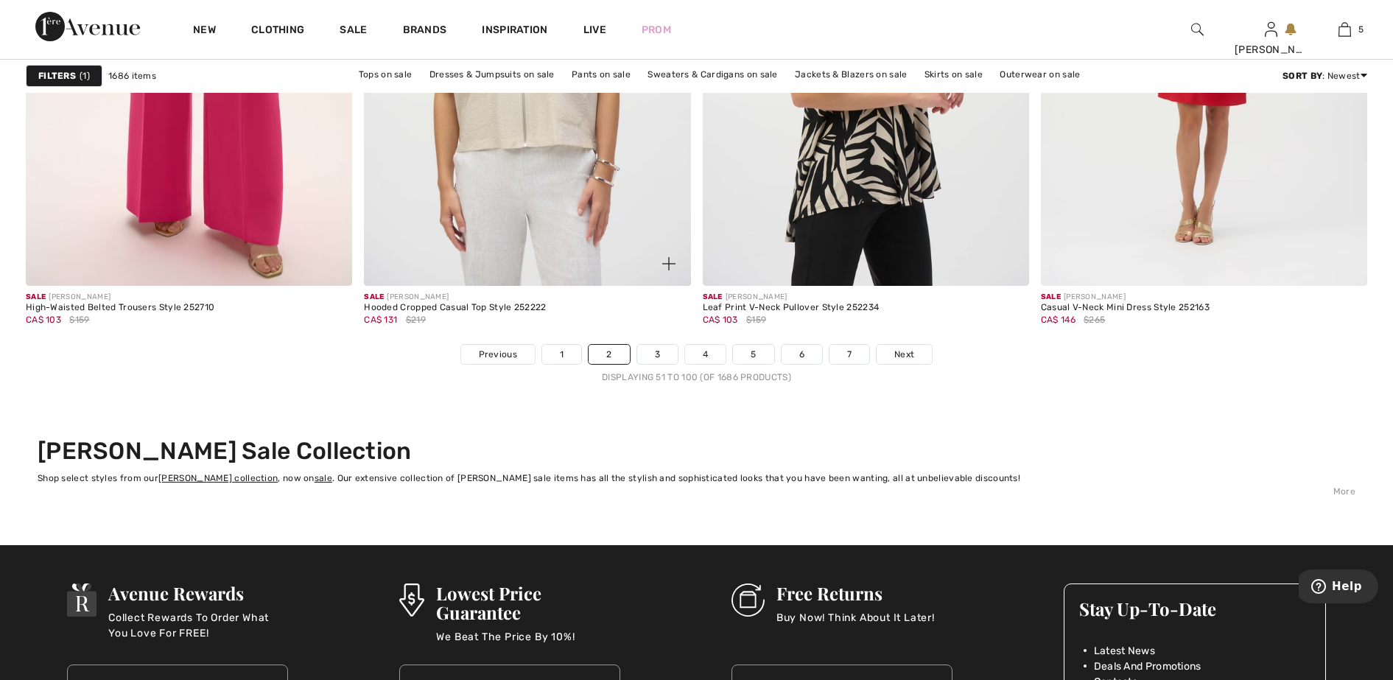
scroll to position [8473, 0]
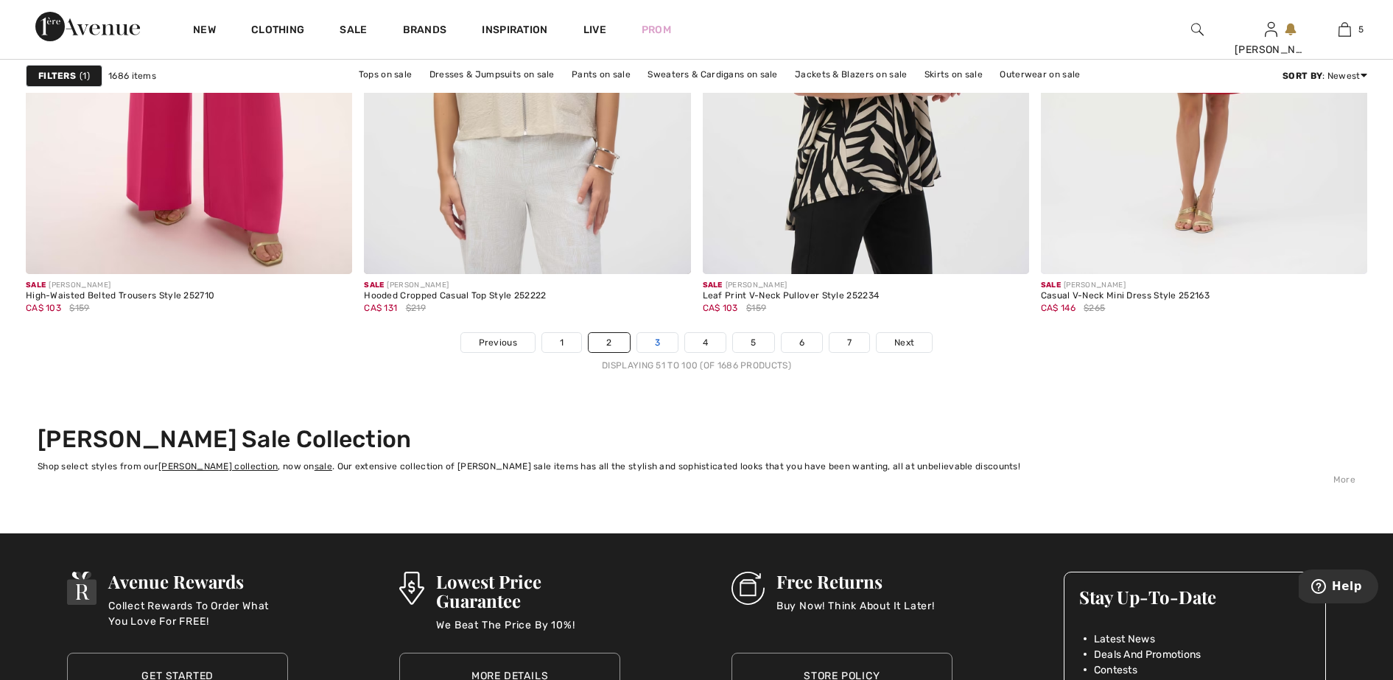
click at [651, 343] on link "3" at bounding box center [657, 342] width 41 height 19
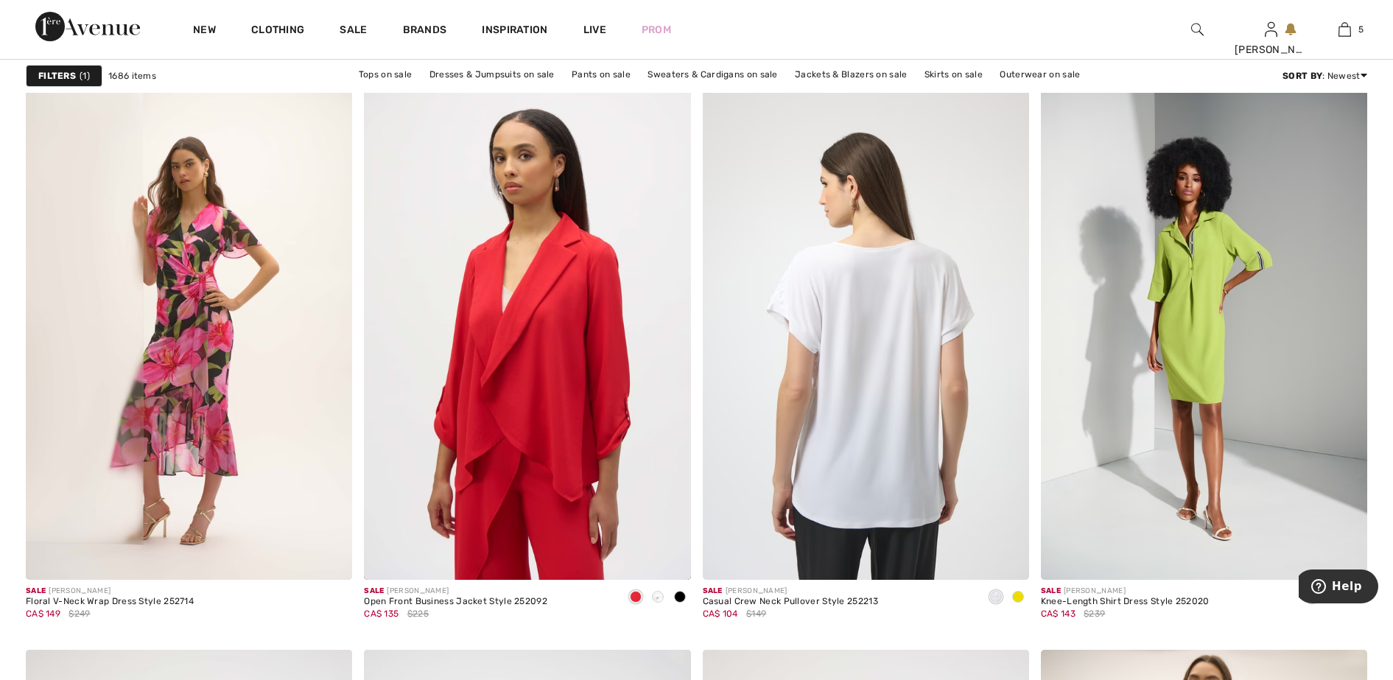
scroll to position [1381, 0]
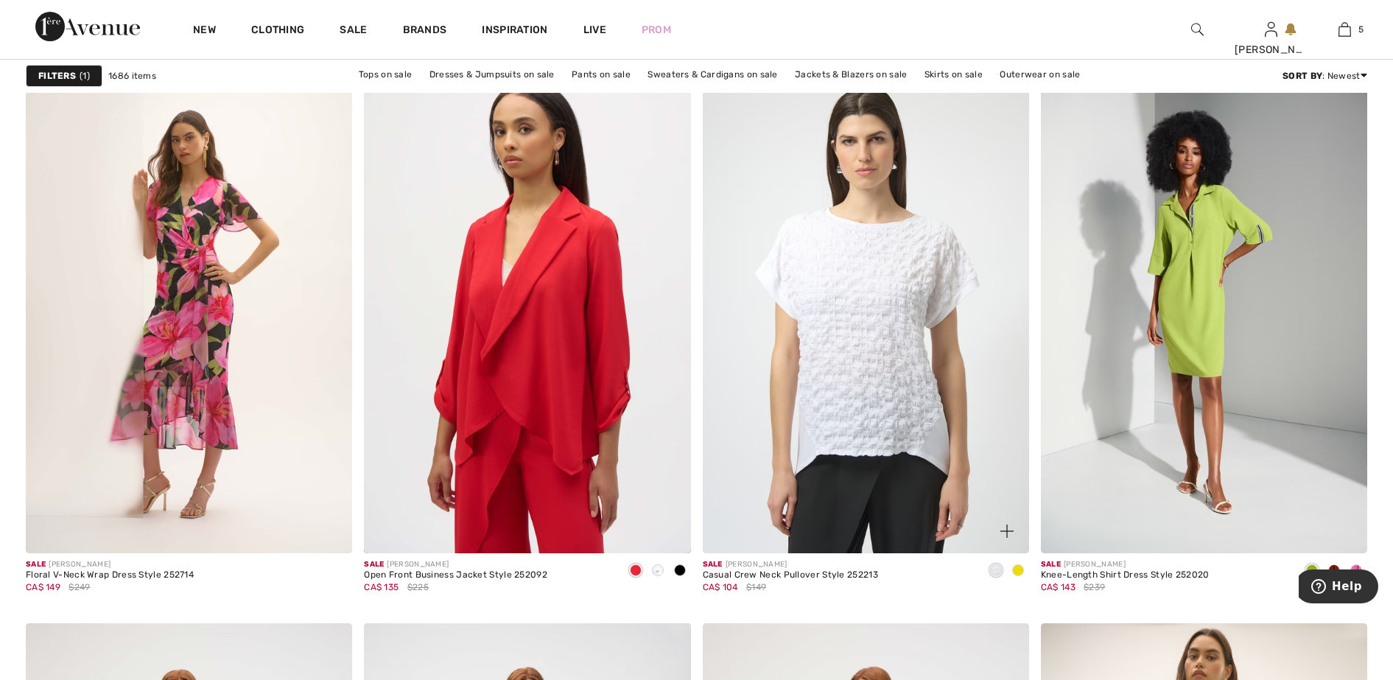
click at [1021, 570] on span at bounding box center [1018, 570] width 12 height 12
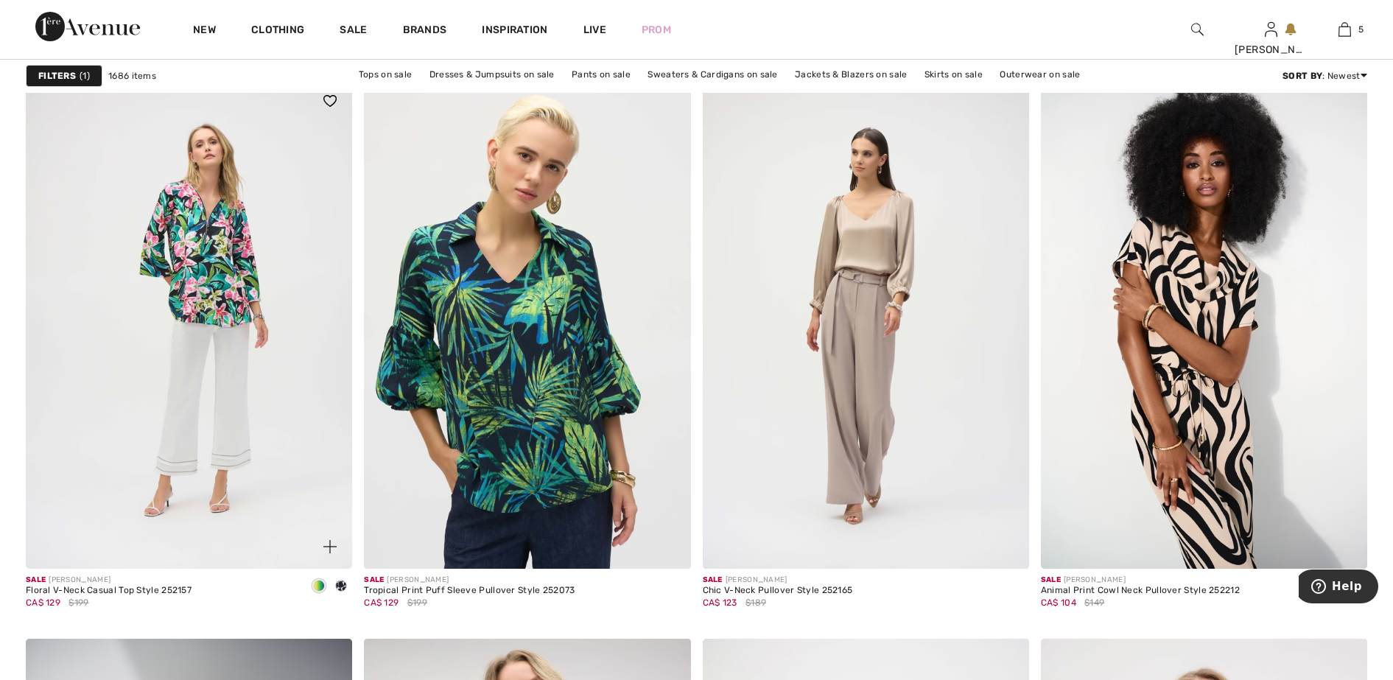
scroll to position [2671, 0]
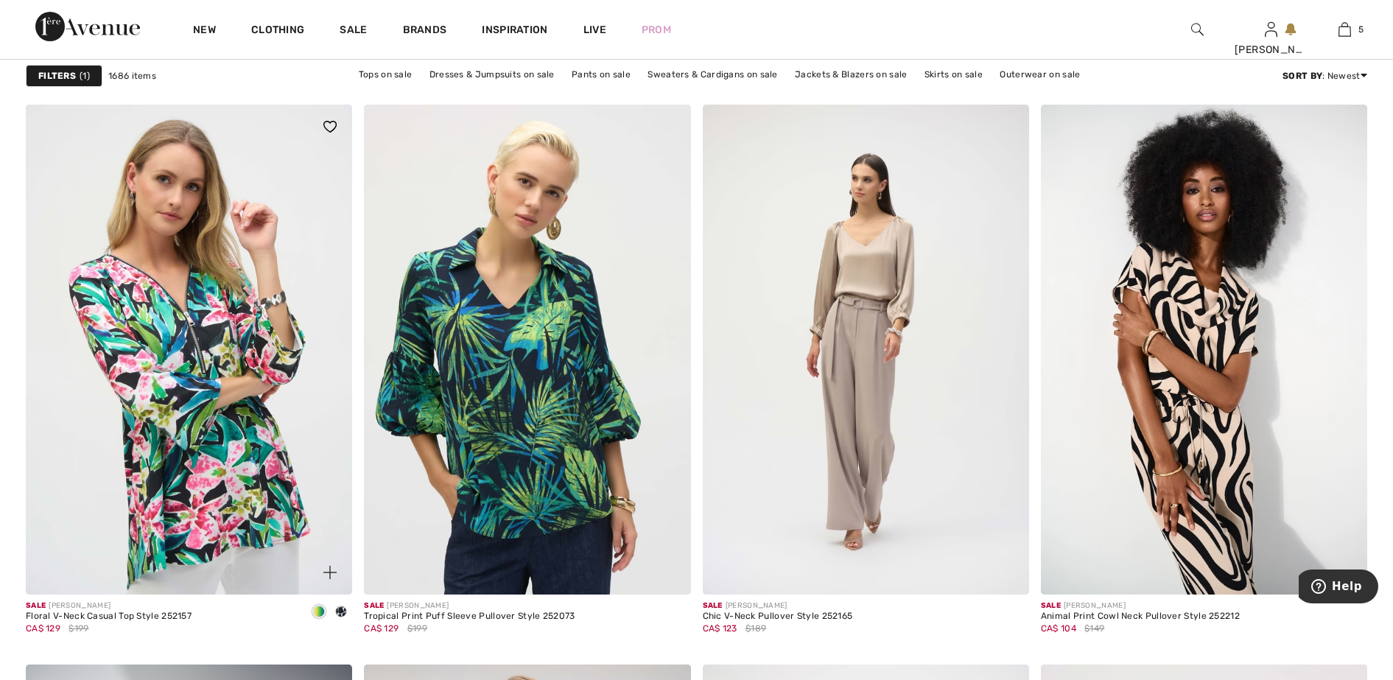
click at [340, 612] on span at bounding box center [341, 612] width 12 height 12
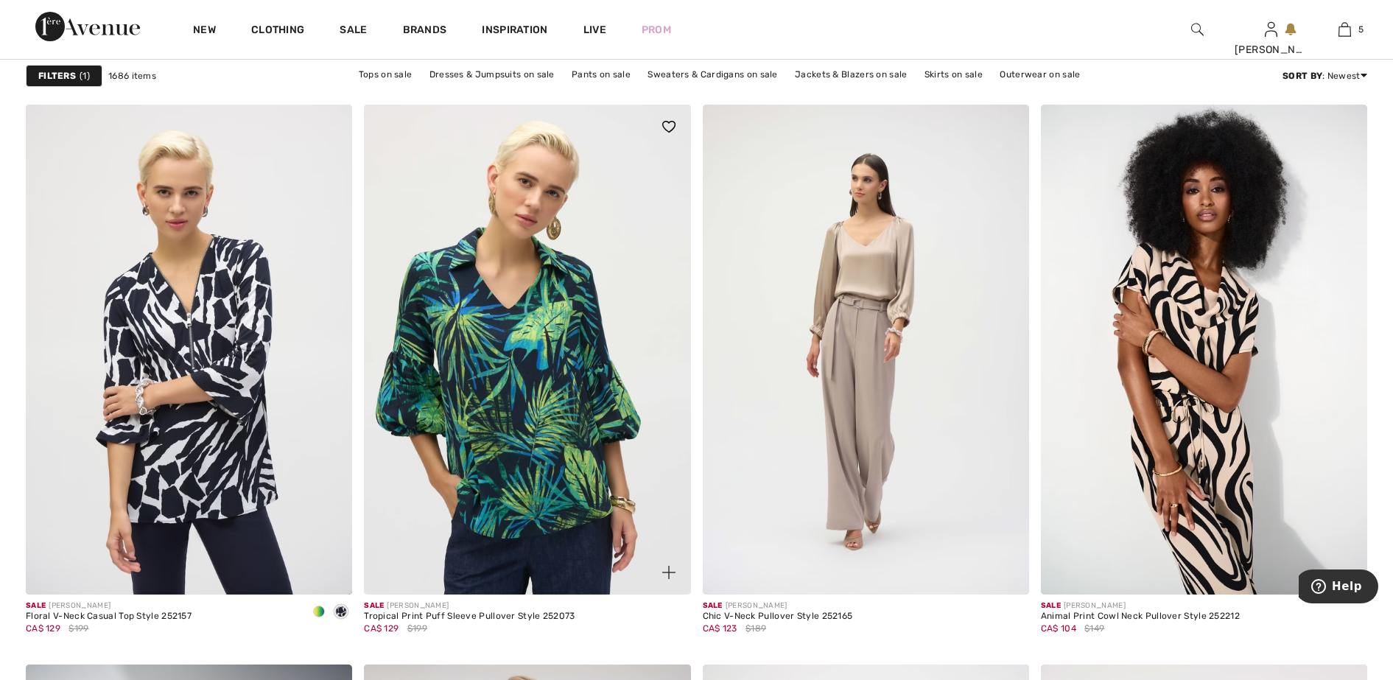
click at [669, 125] on img at bounding box center [668, 127] width 13 height 12
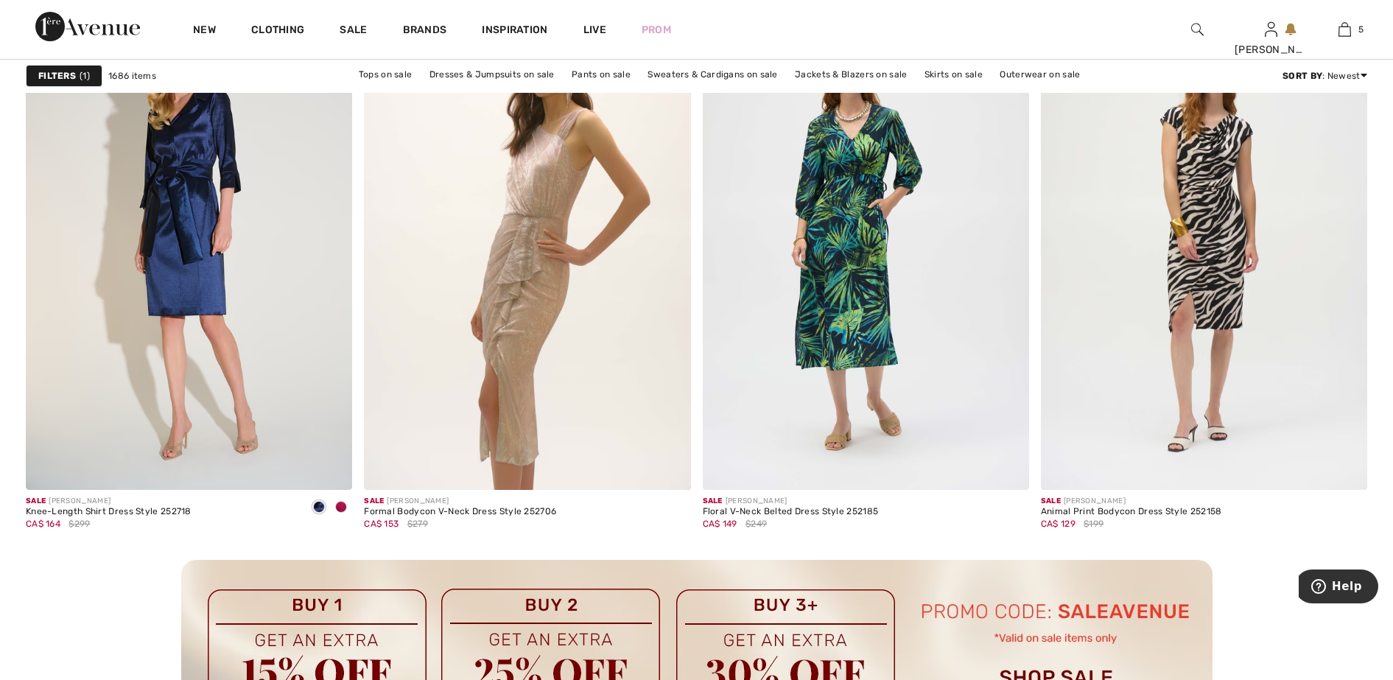
scroll to position [3868, 0]
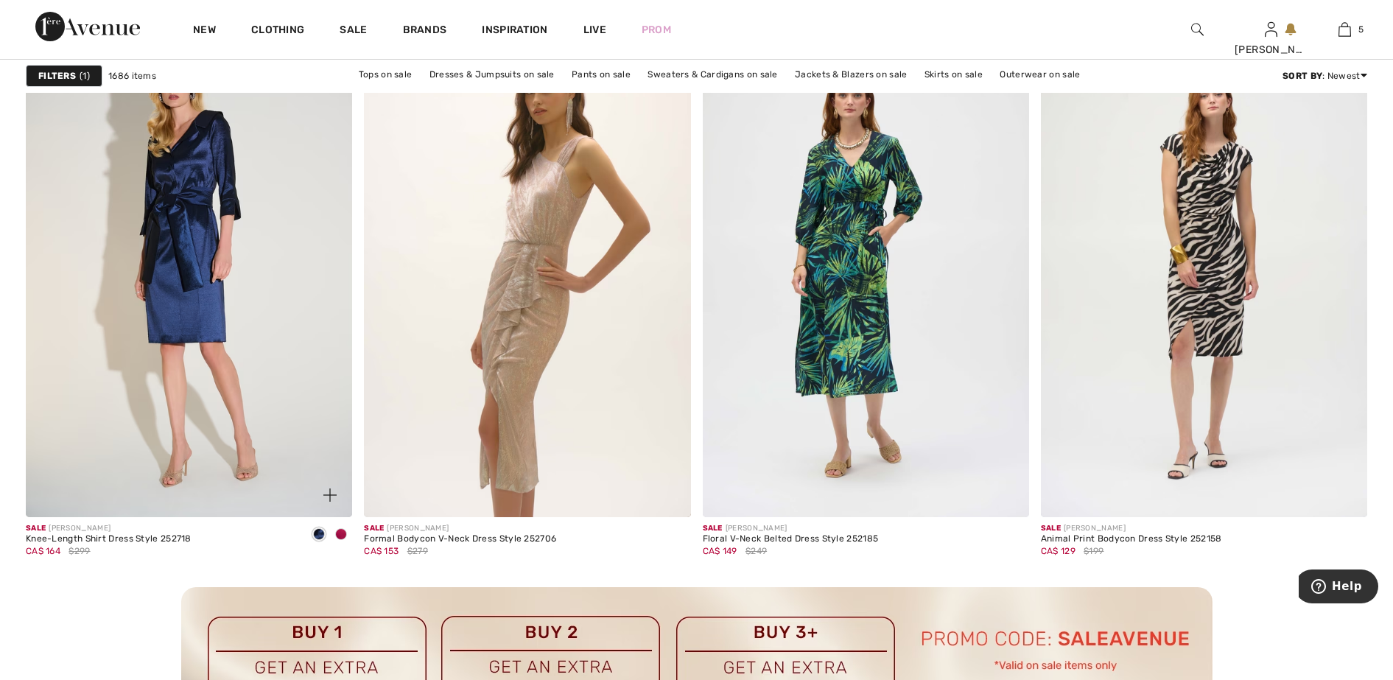
click at [343, 533] on span at bounding box center [341, 534] width 12 height 12
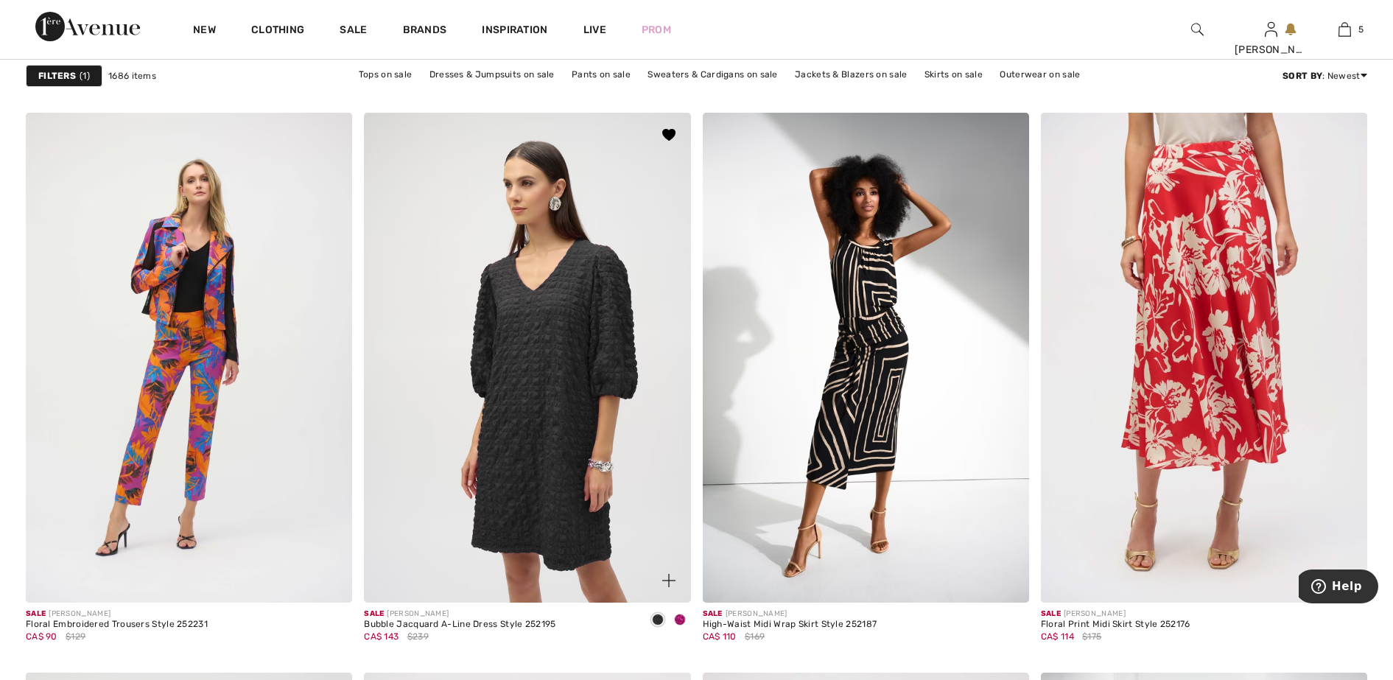
scroll to position [5802, 0]
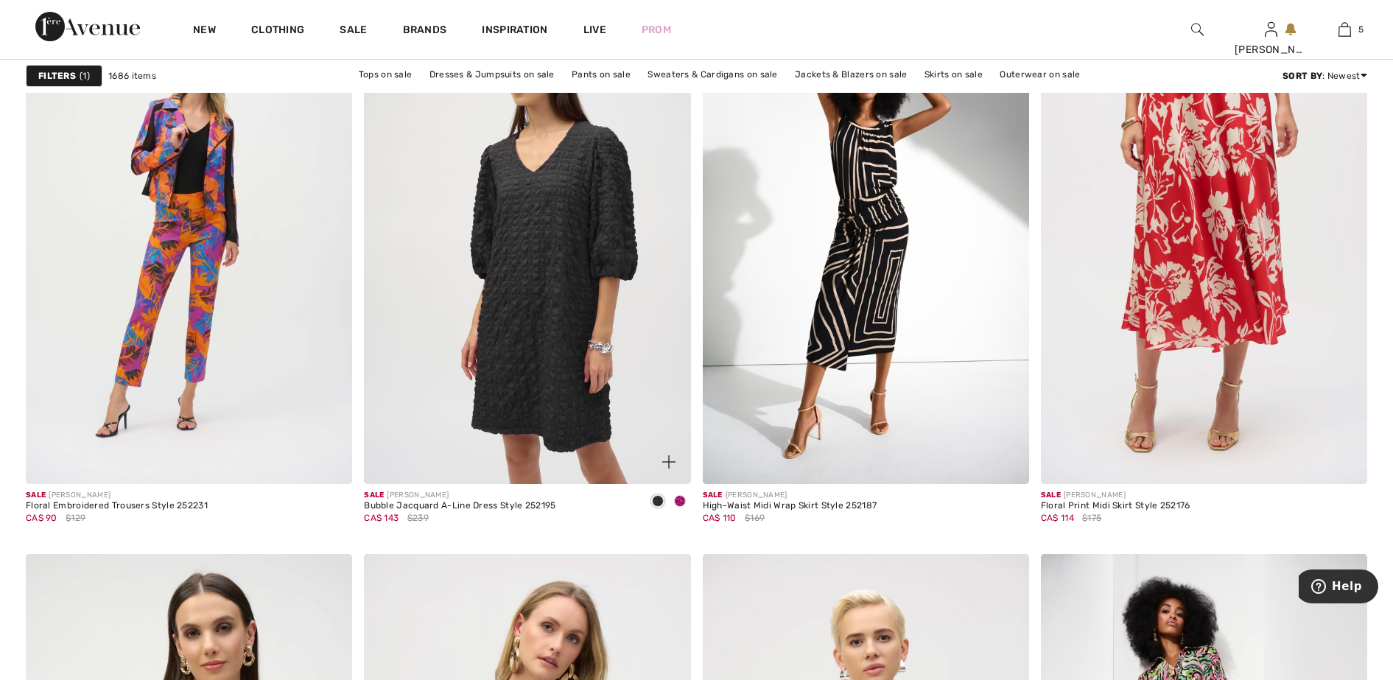
click at [680, 500] on span at bounding box center [680, 501] width 12 height 12
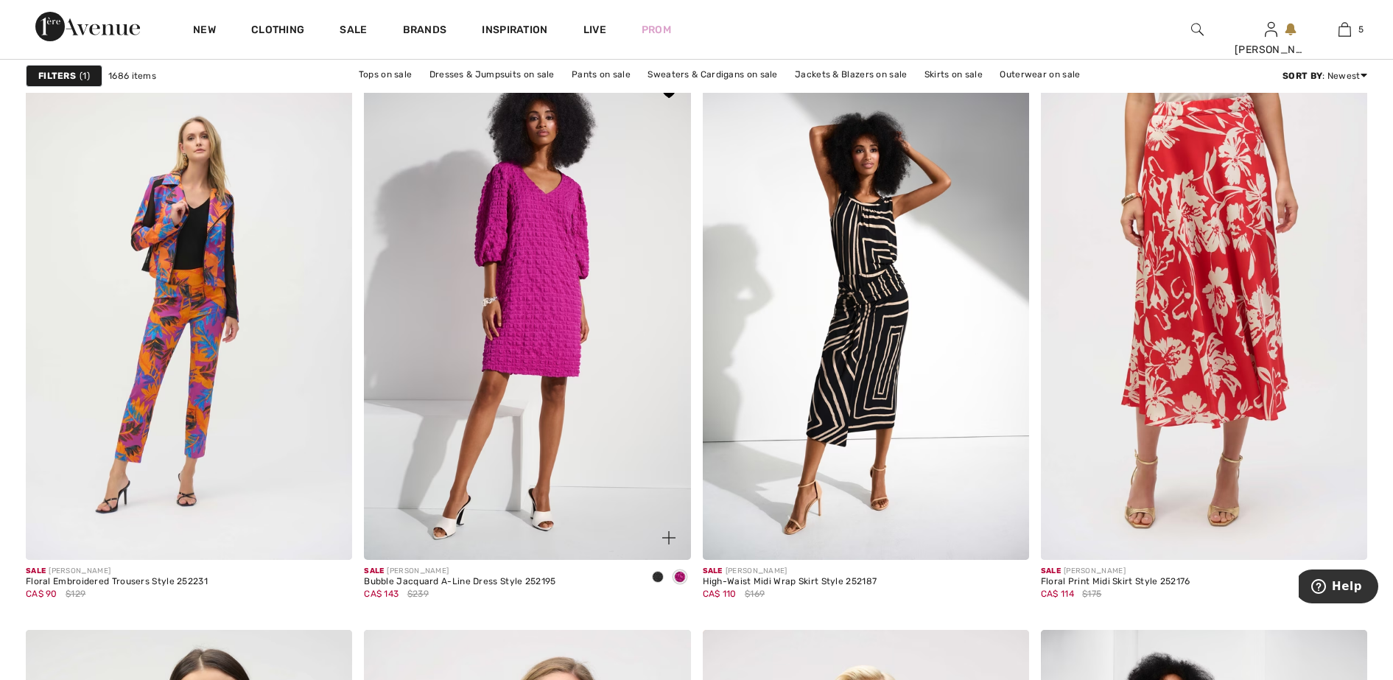
scroll to position [5618, 0]
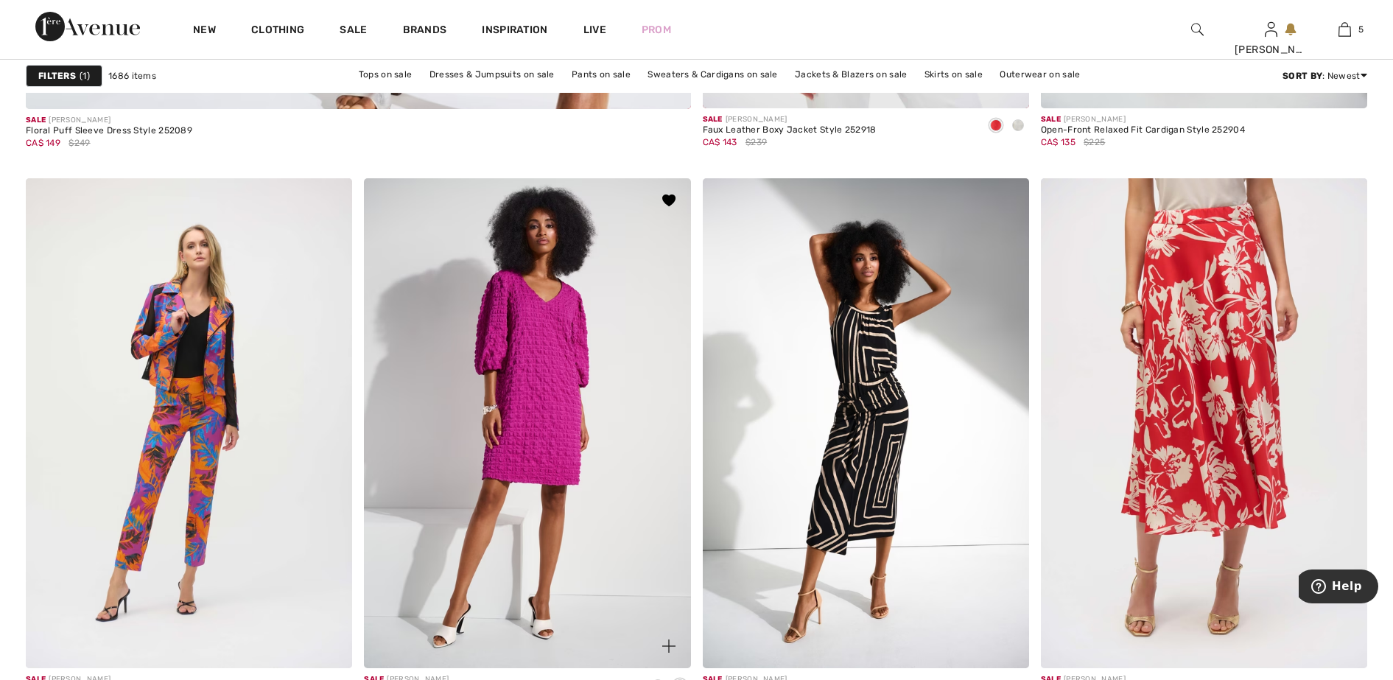
click at [541, 418] on img at bounding box center [527, 423] width 326 height 490
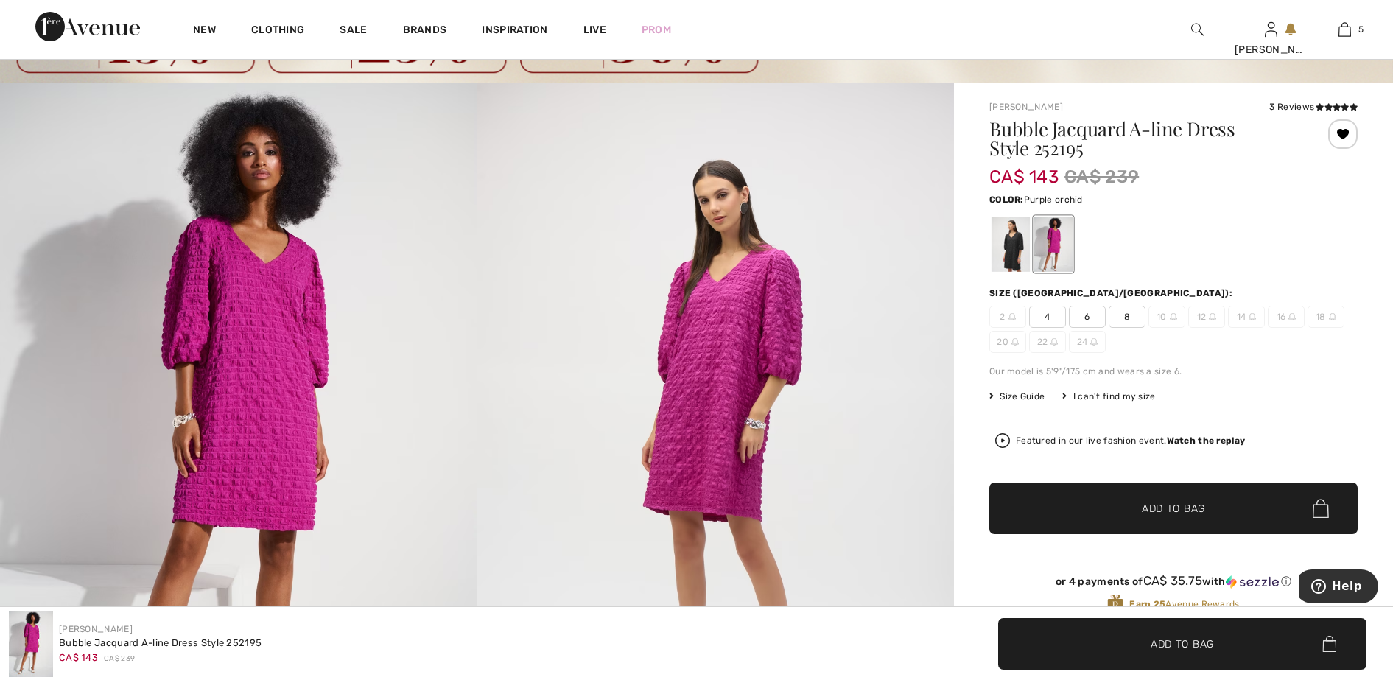
click at [1300, 105] on div "3 Reviews" at bounding box center [1313, 106] width 88 height 13
click at [1331, 105] on icon at bounding box center [1329, 106] width 8 height 7
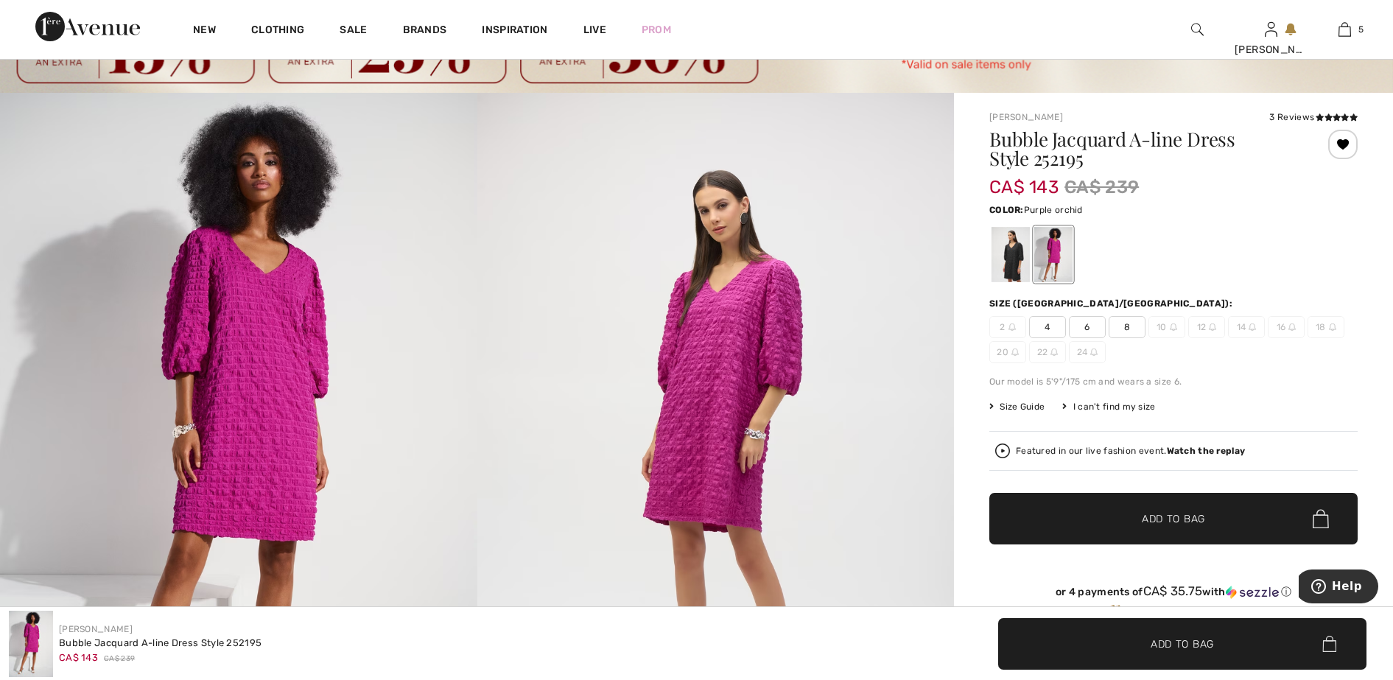
scroll to position [79, 0]
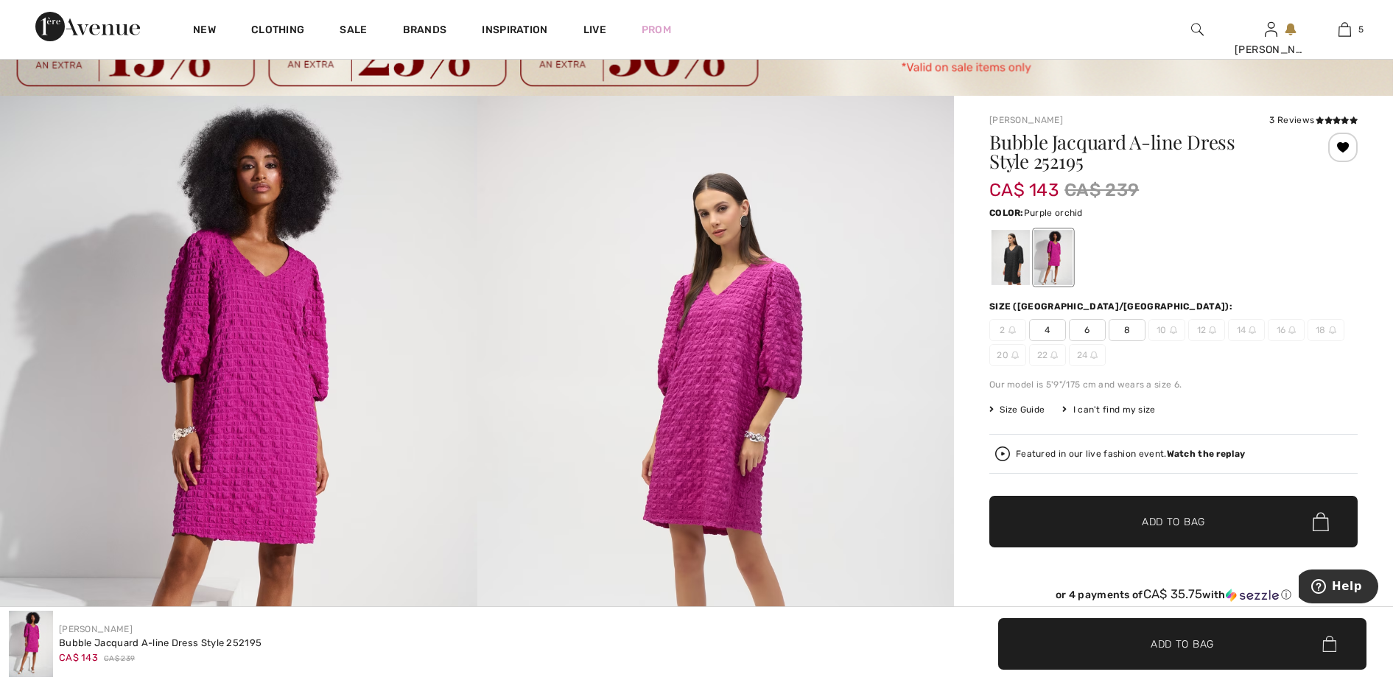
click at [1125, 330] on span "8" at bounding box center [1127, 330] width 37 height 22
click at [1028, 409] on span "Size Guide" at bounding box center [1017, 409] width 55 height 13
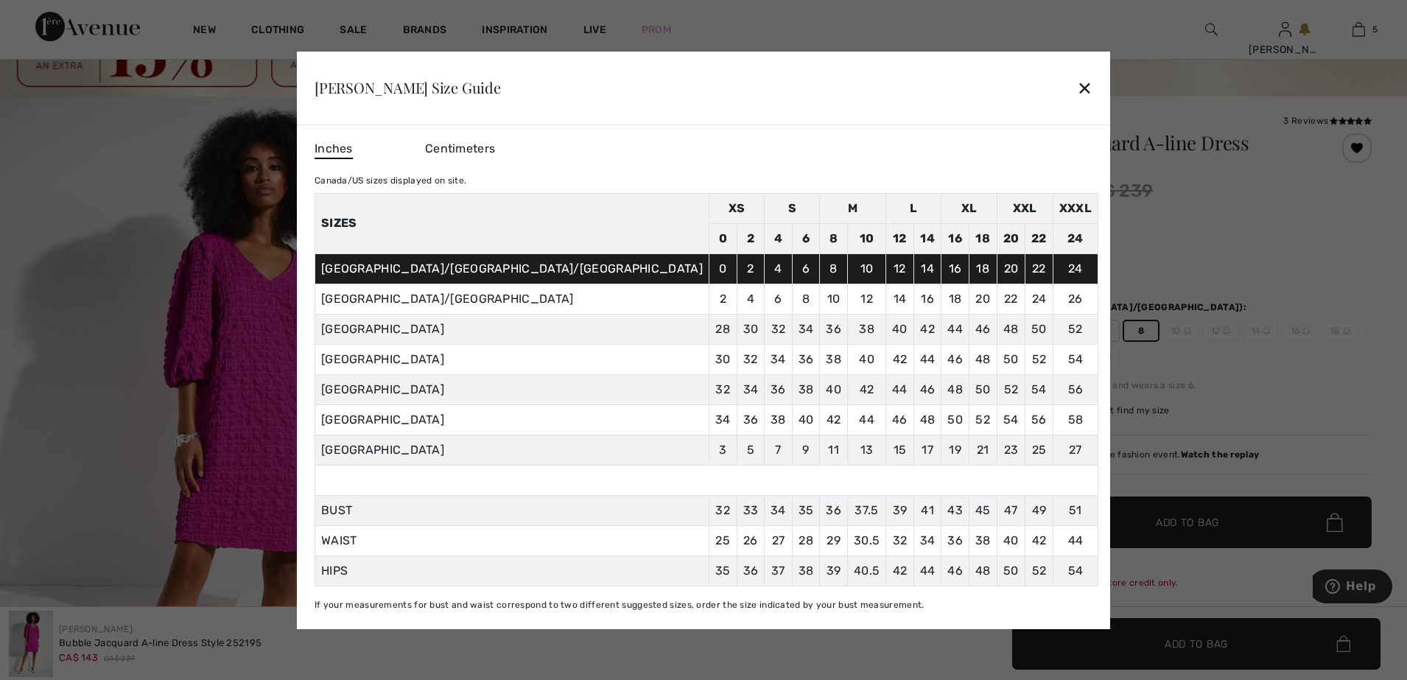
click at [1077, 86] on div "✕" at bounding box center [1084, 87] width 15 height 31
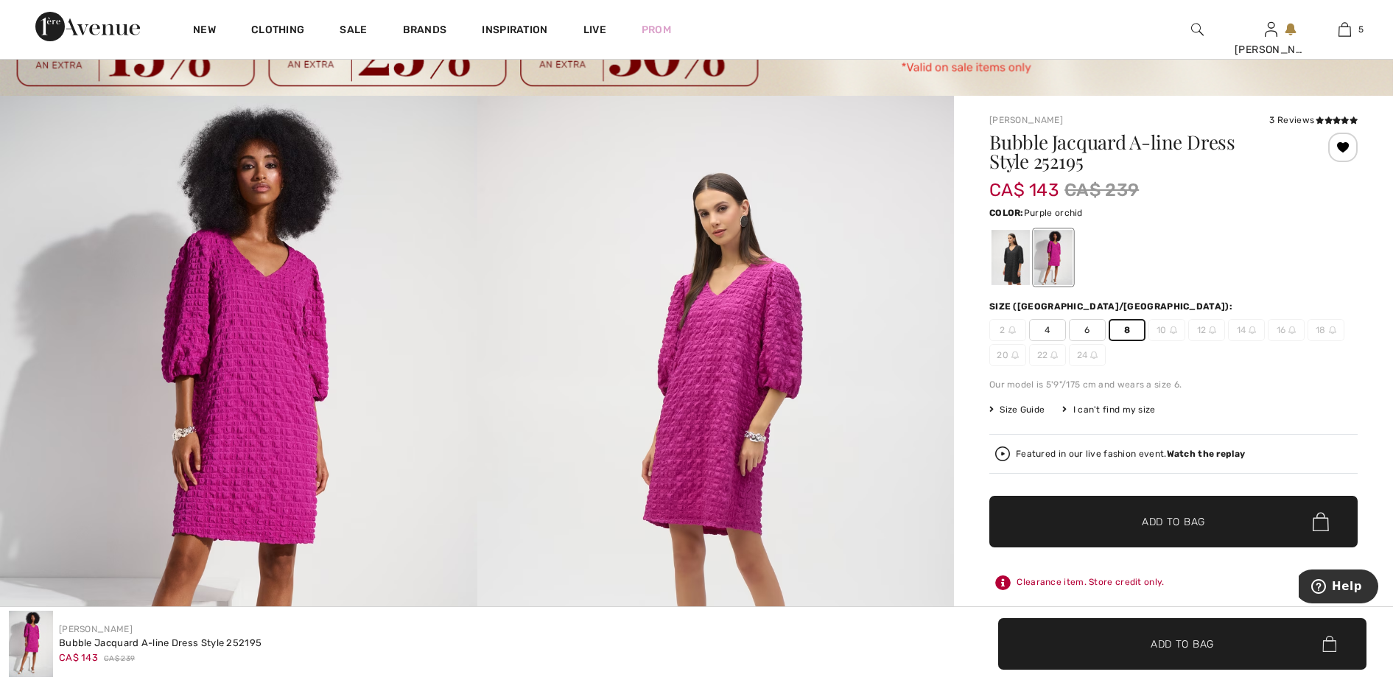
click at [1180, 523] on span "Add to Bag" at bounding box center [1173, 521] width 63 height 15
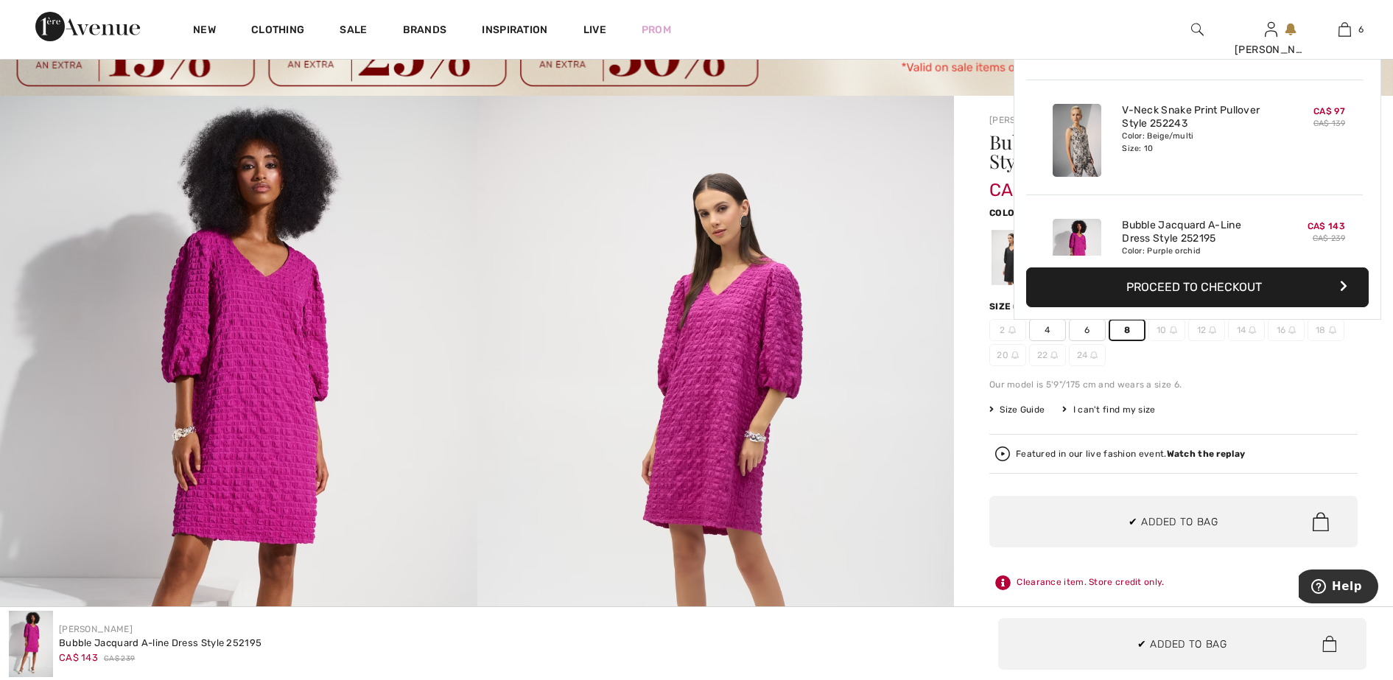
scroll to position [505, 0]
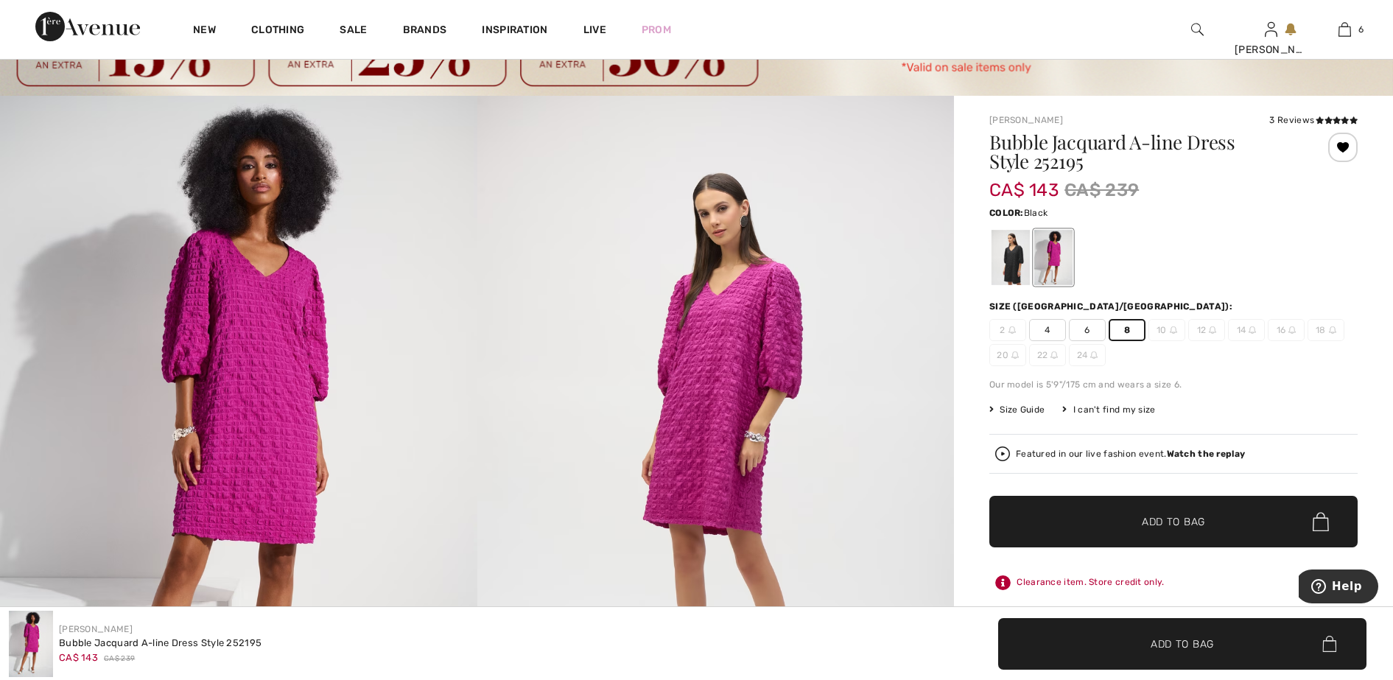
click at [1004, 254] on div at bounding box center [1011, 257] width 38 height 55
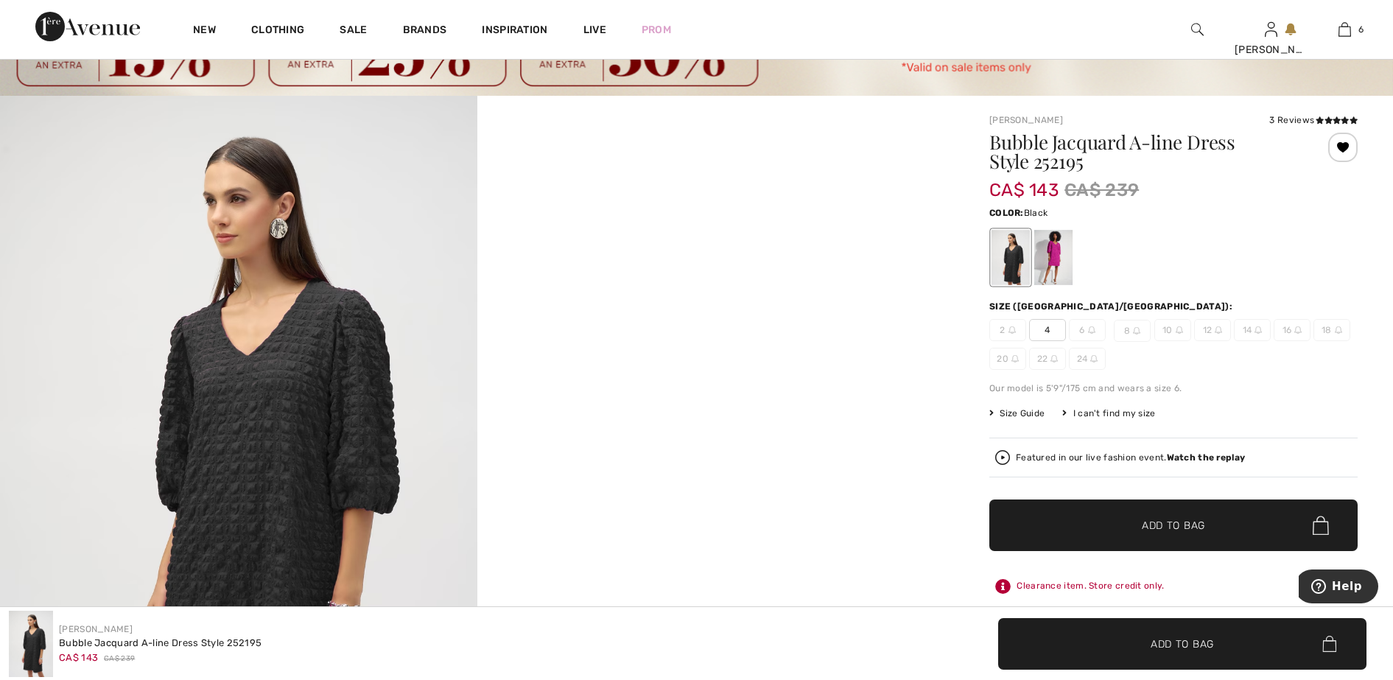
scroll to position [92, 0]
